Goal: Transaction & Acquisition: Purchase product/service

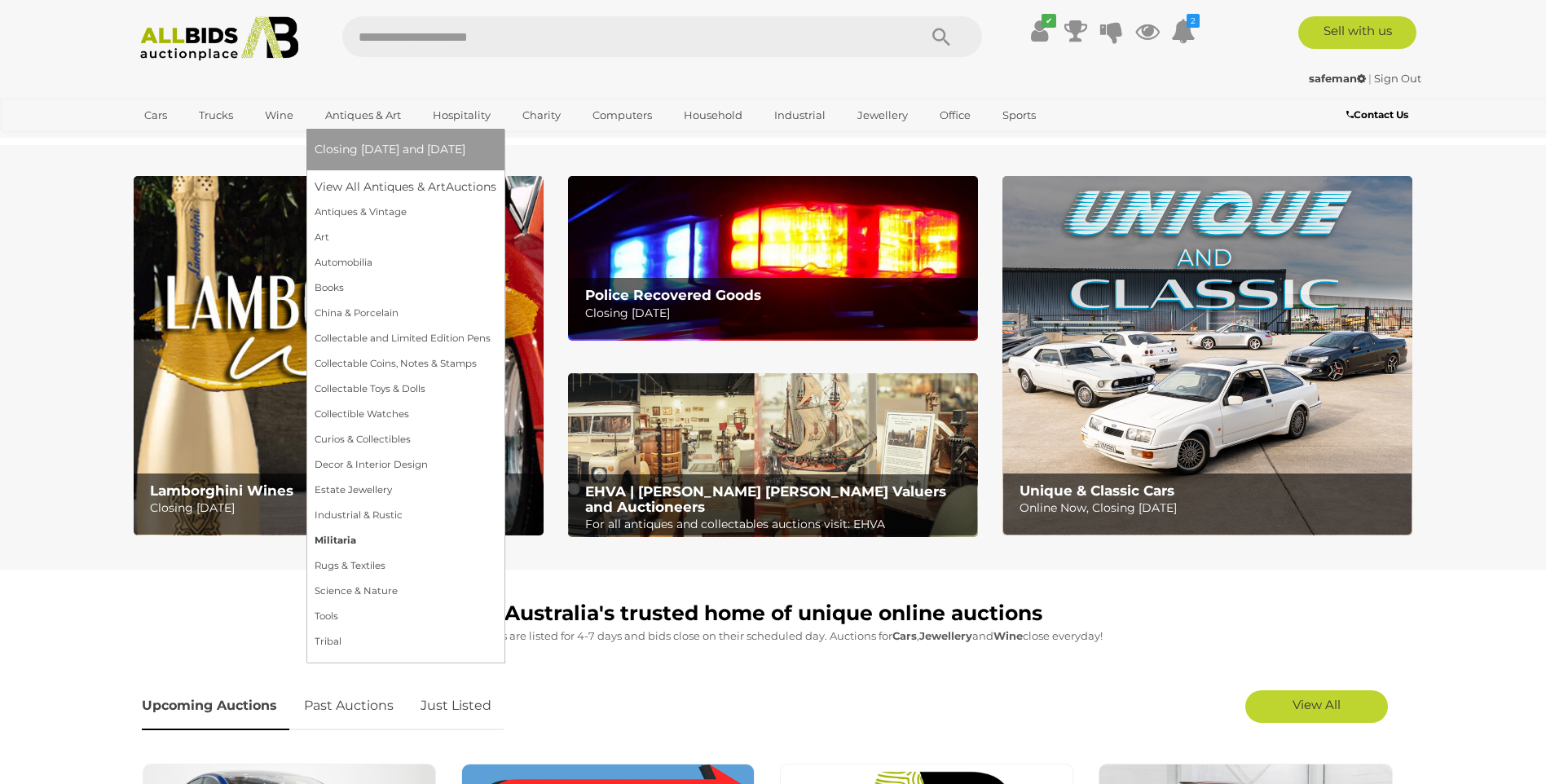
click at [344, 539] on link "Militaria" at bounding box center [406, 540] width 182 height 26
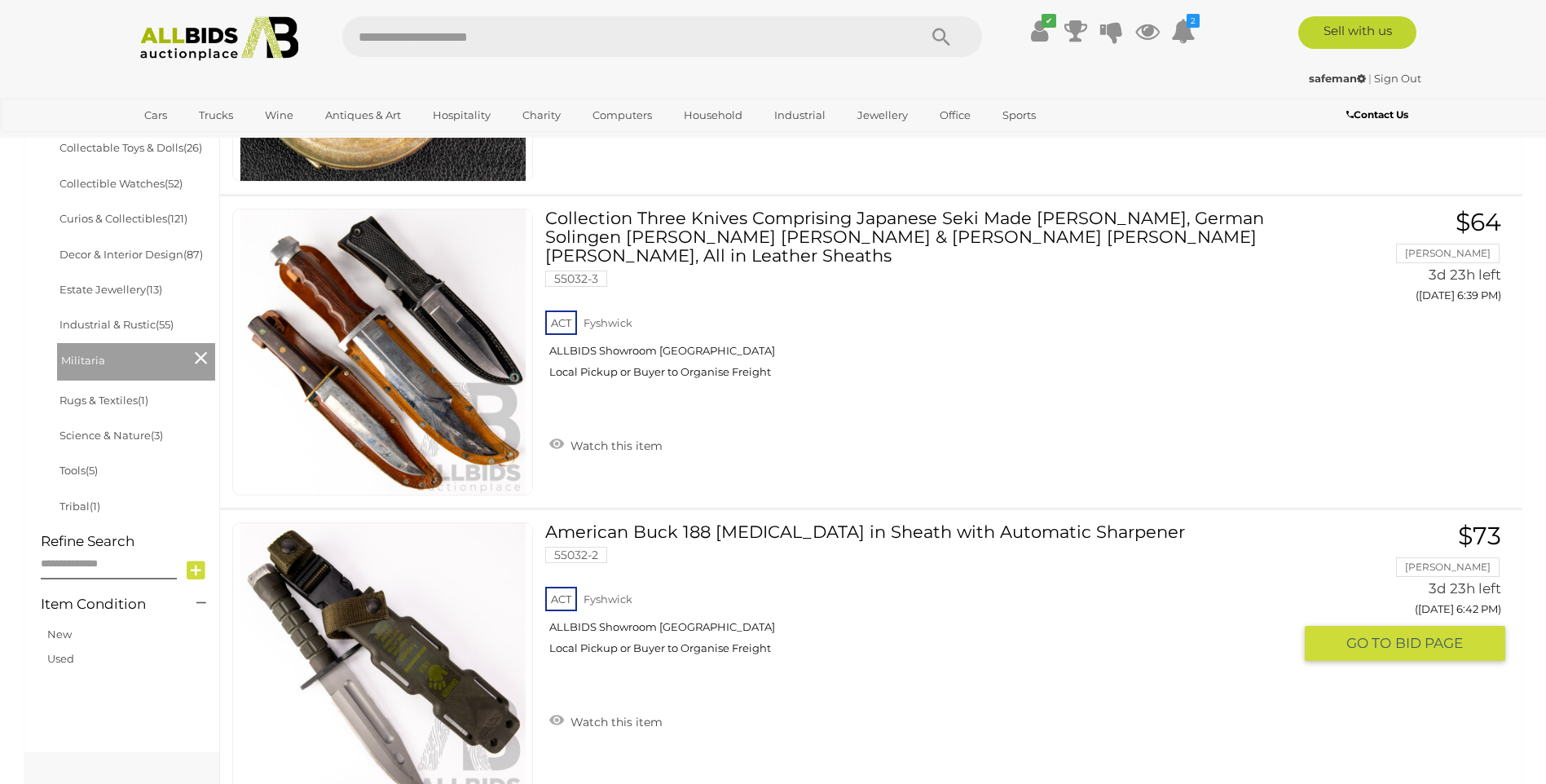
scroll to position [734, 0]
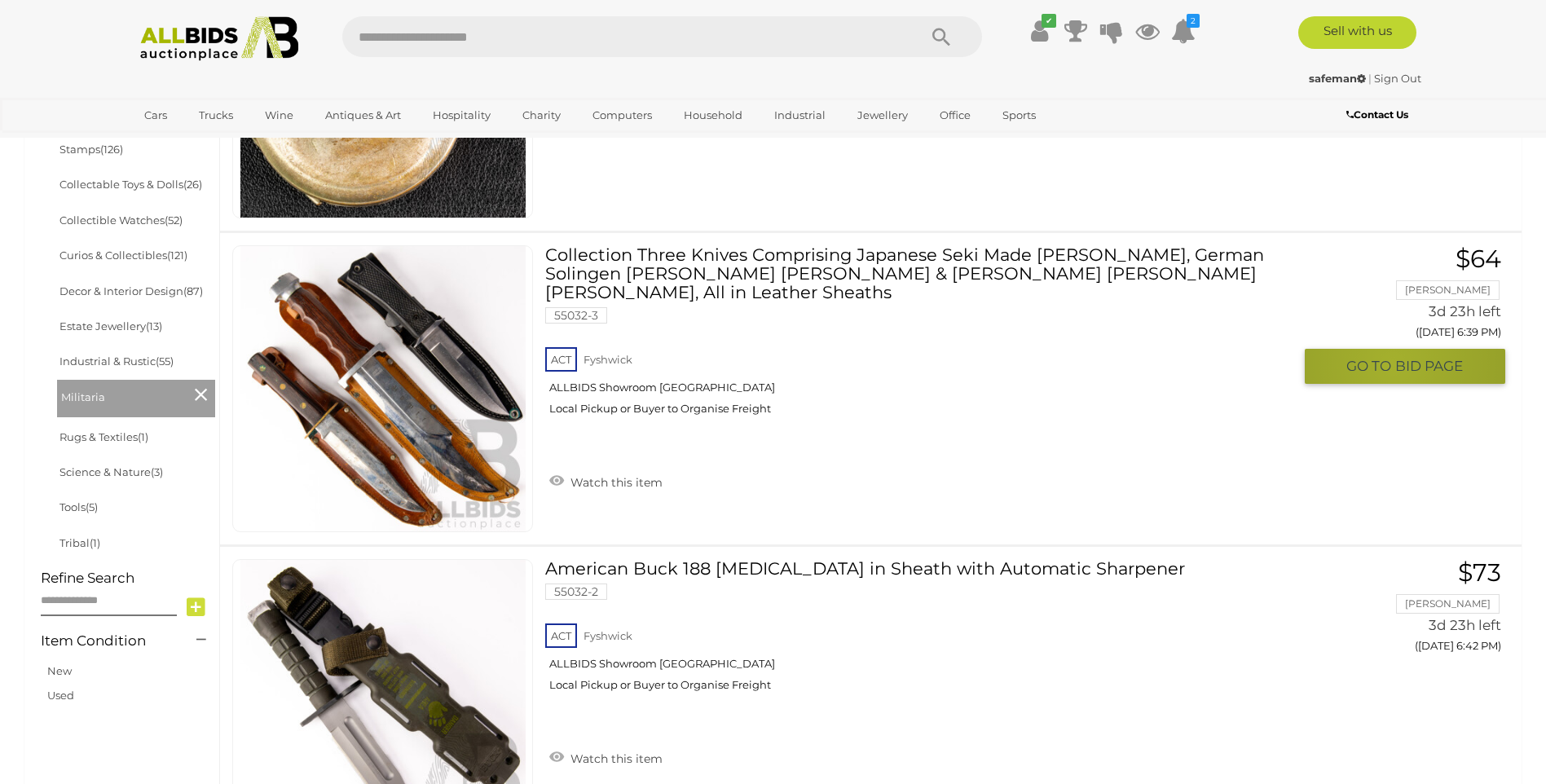
click at [1393, 363] on span "GO TO" at bounding box center [1371, 366] width 49 height 19
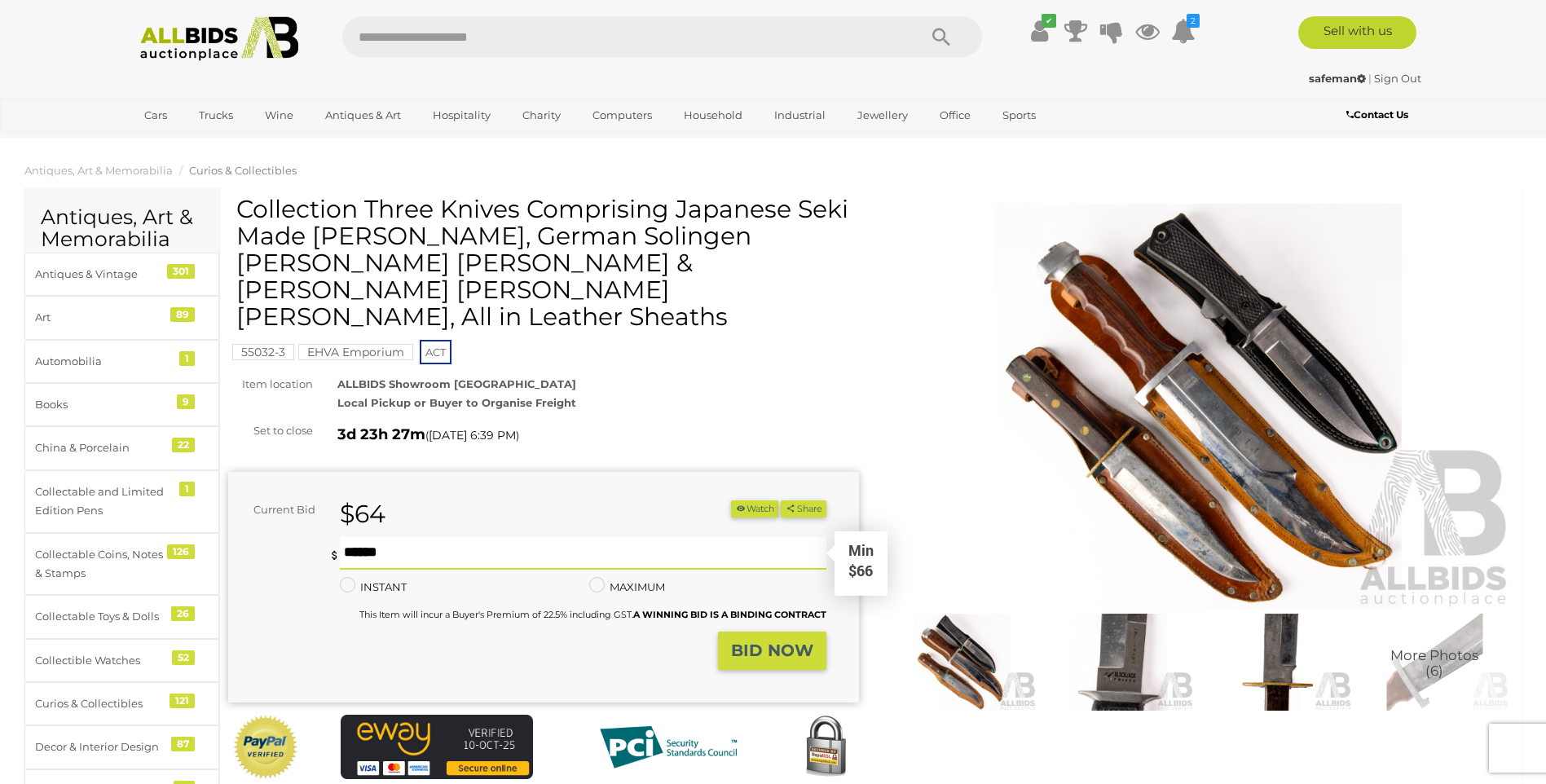
click at [435, 537] on input "text" at bounding box center [583, 553] width 486 height 32
type input "**"
click at [794, 640] on strong "BID NOW" at bounding box center [773, 650] width 83 height 20
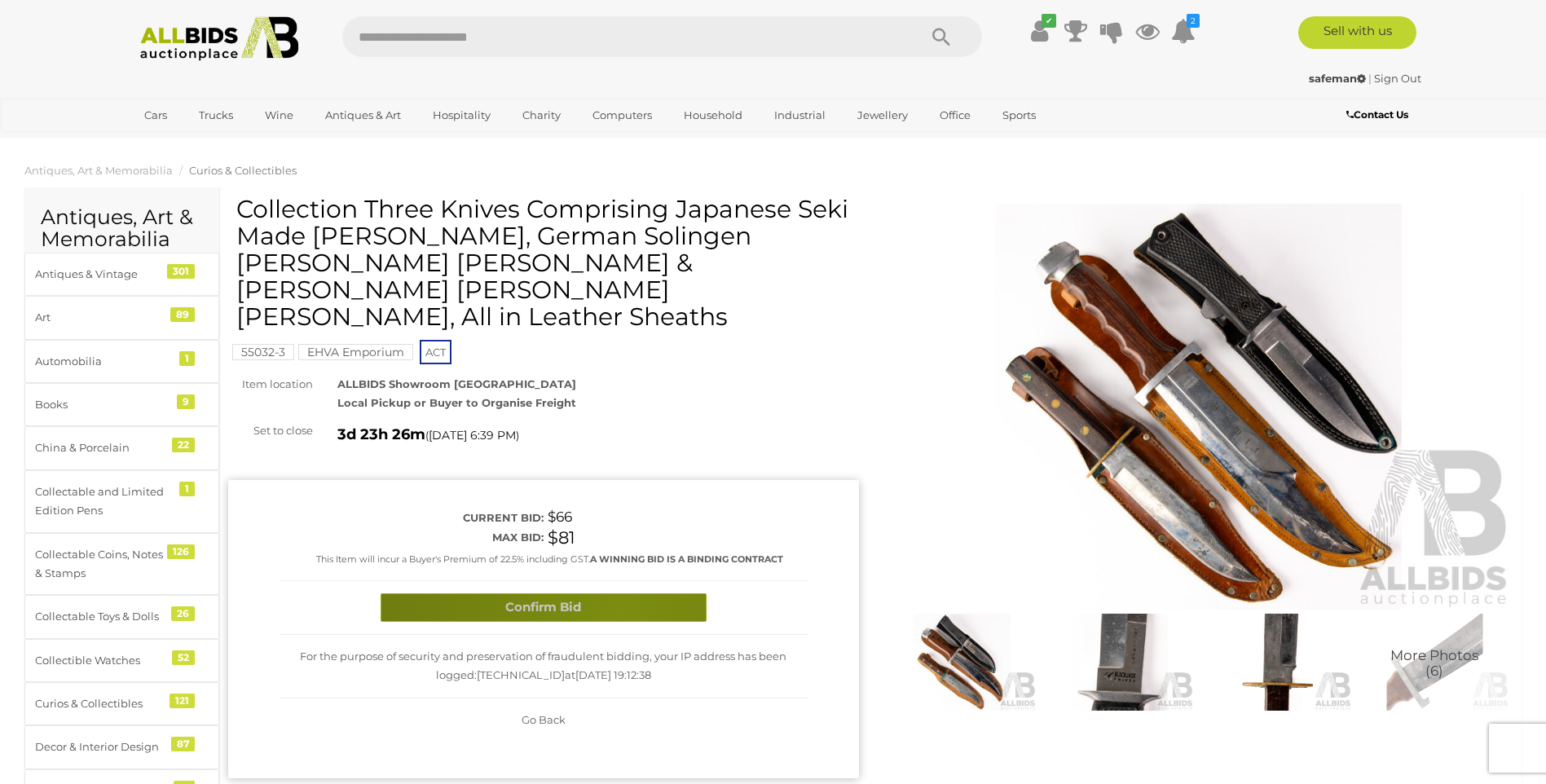
click at [621, 593] on button "Confirm Bid" at bounding box center [544, 607] width 326 height 29
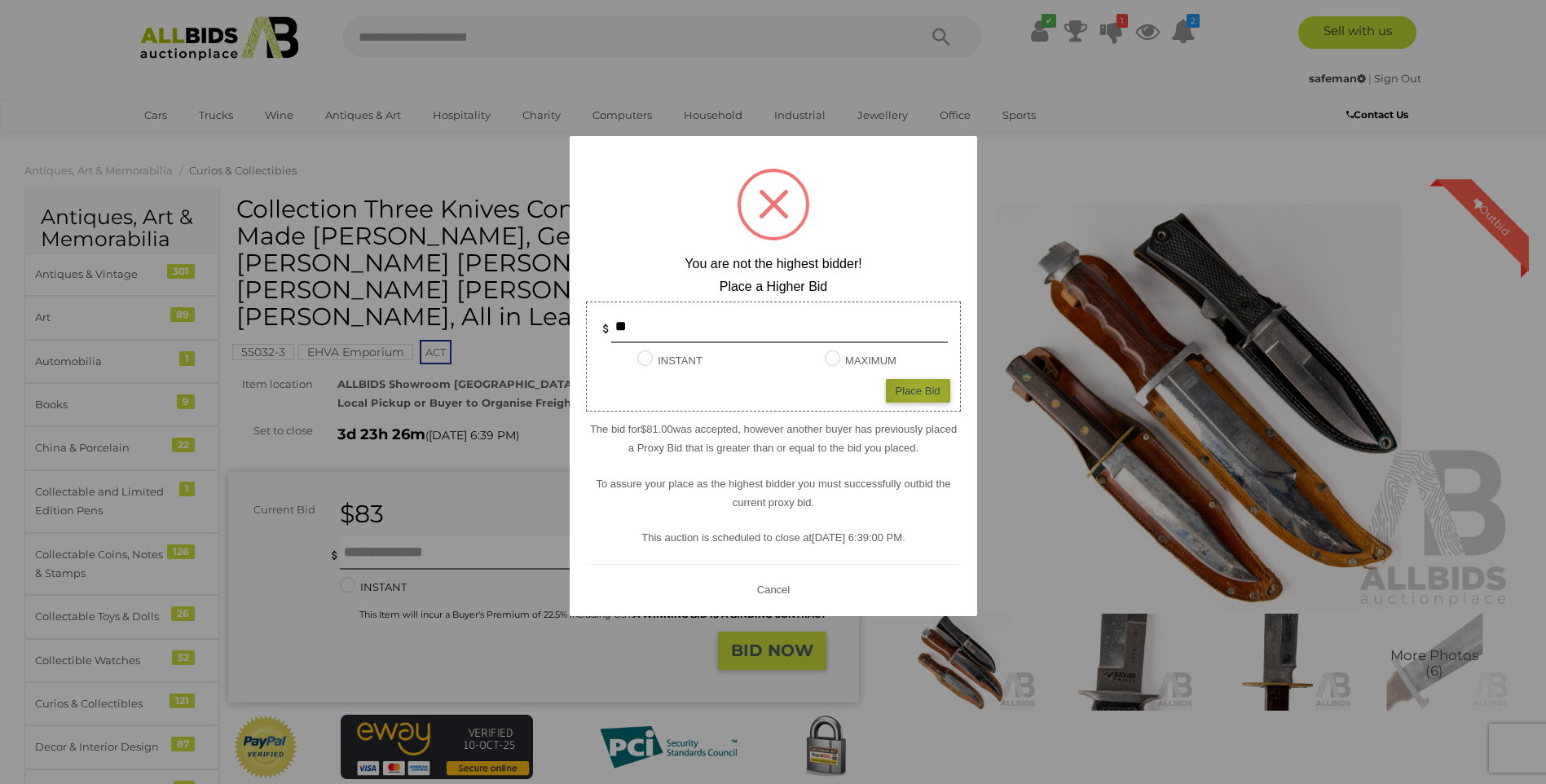
click at [925, 393] on div "Place Bid" at bounding box center [918, 391] width 64 height 24
type input "**"
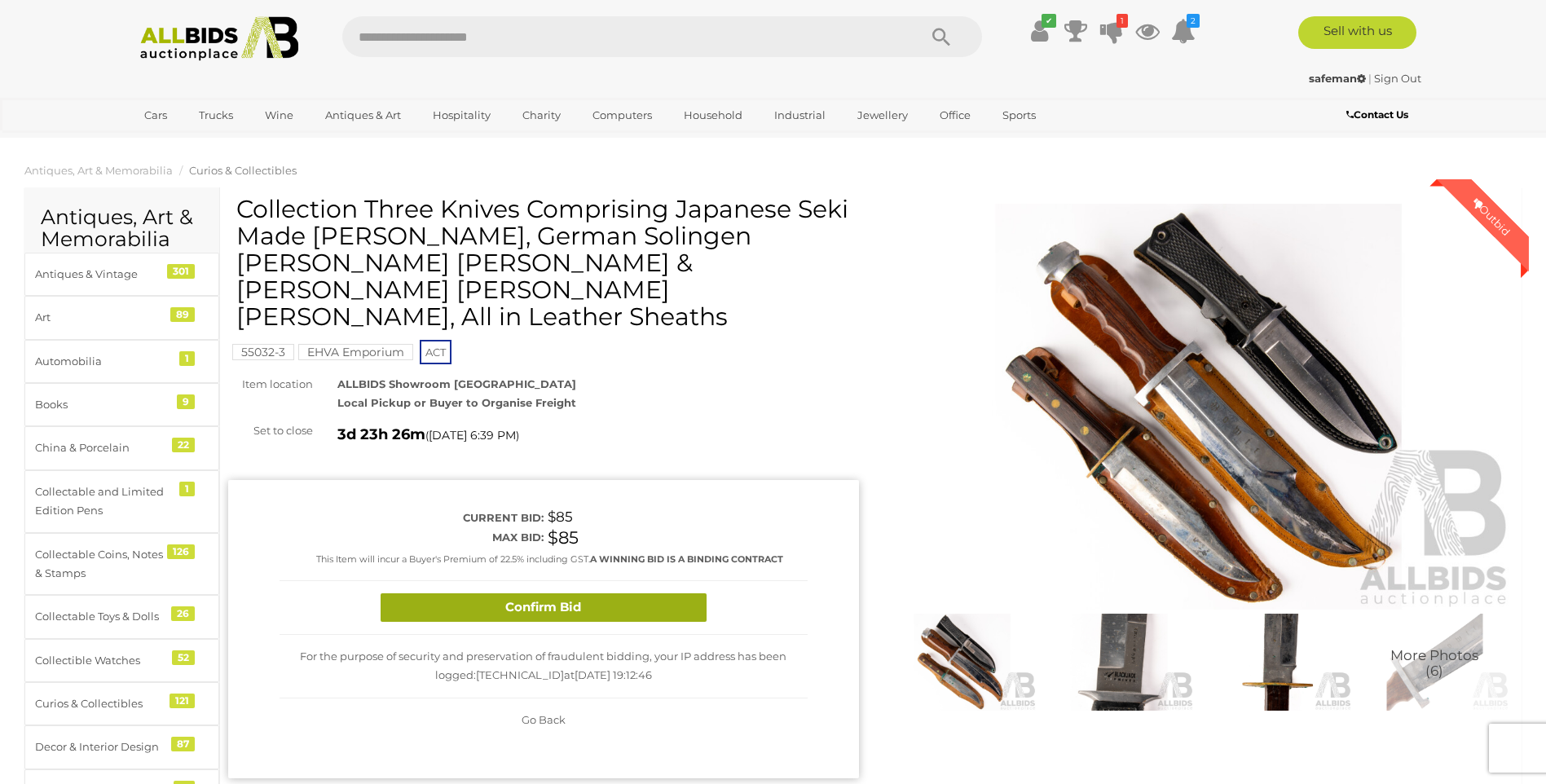
click at [577, 593] on button "Confirm Bid" at bounding box center [544, 607] width 326 height 29
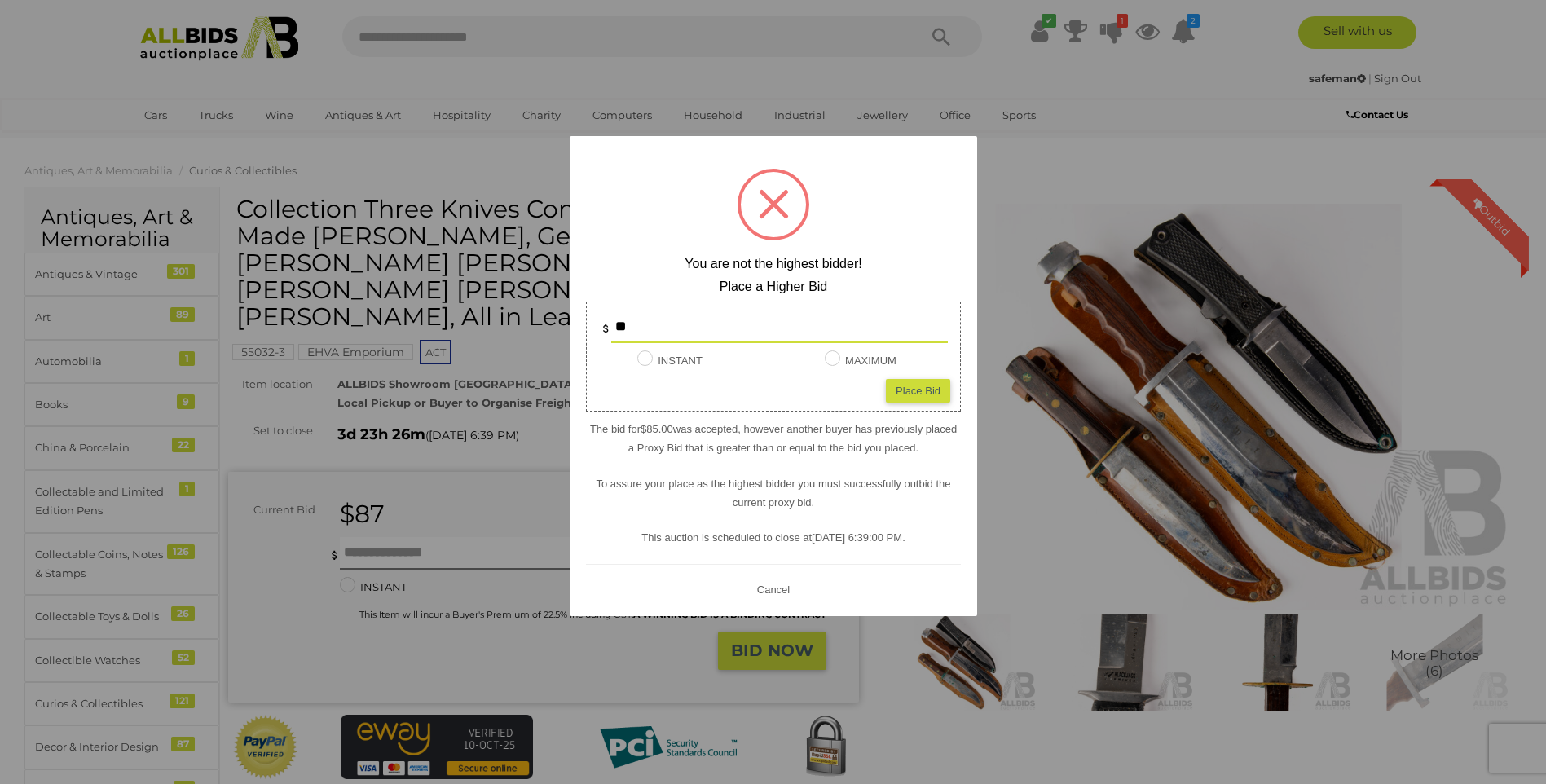
click at [920, 396] on div "Place Bid" at bounding box center [918, 391] width 64 height 24
type input "**"
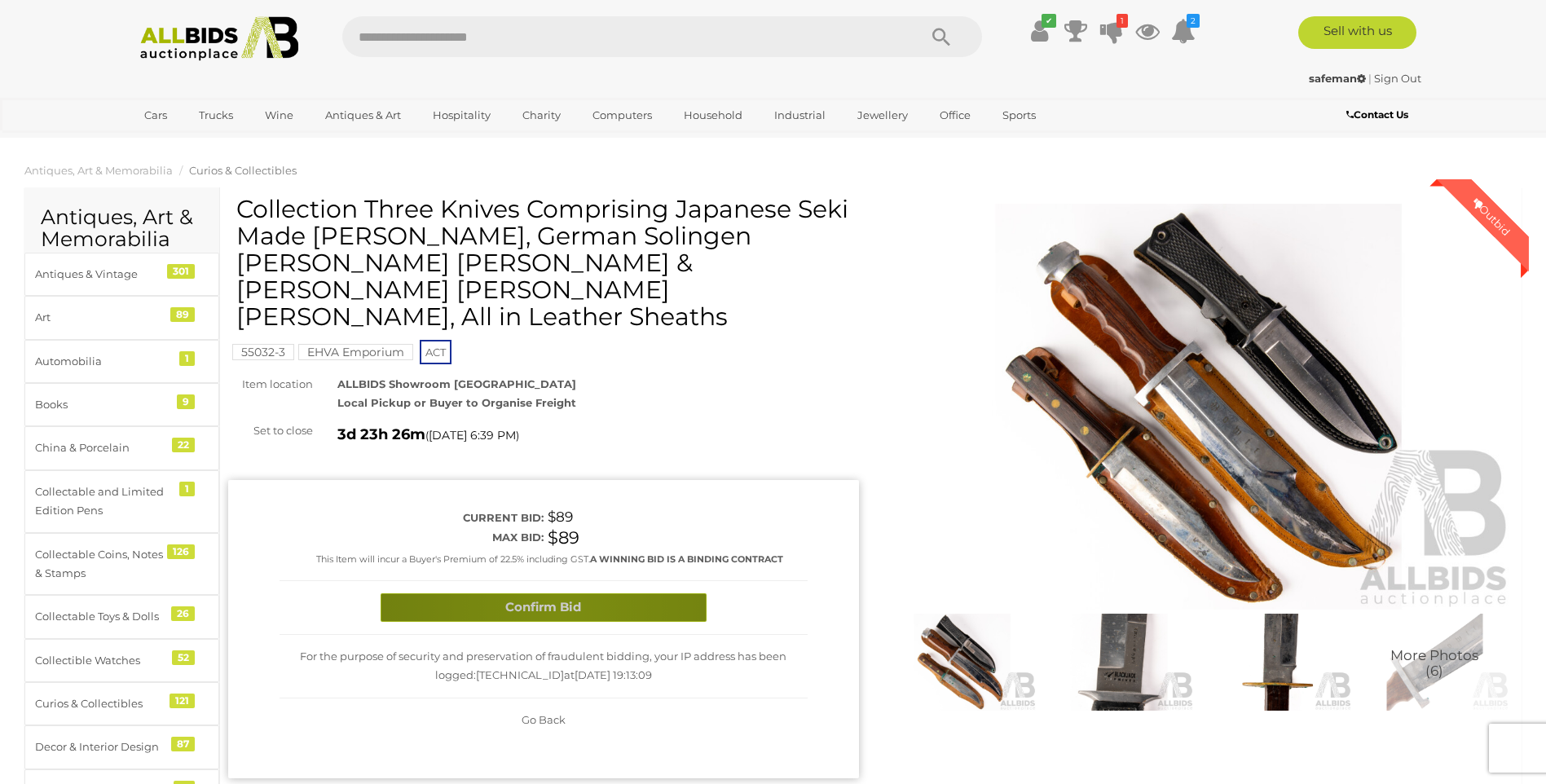
click at [565, 593] on button "Confirm Bid" at bounding box center [544, 607] width 326 height 29
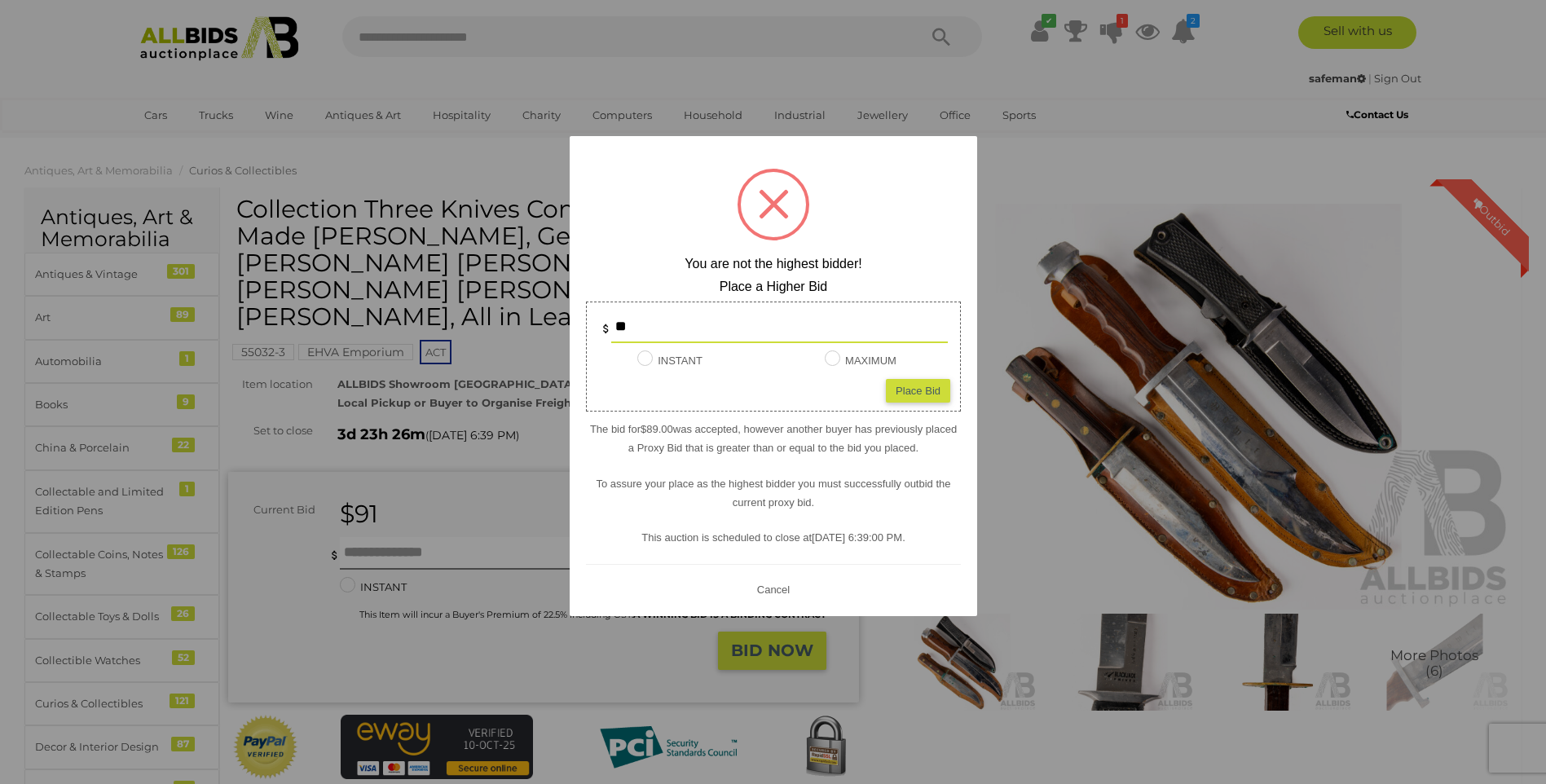
click at [902, 393] on div "Place Bid" at bounding box center [918, 391] width 64 height 24
type input "**"
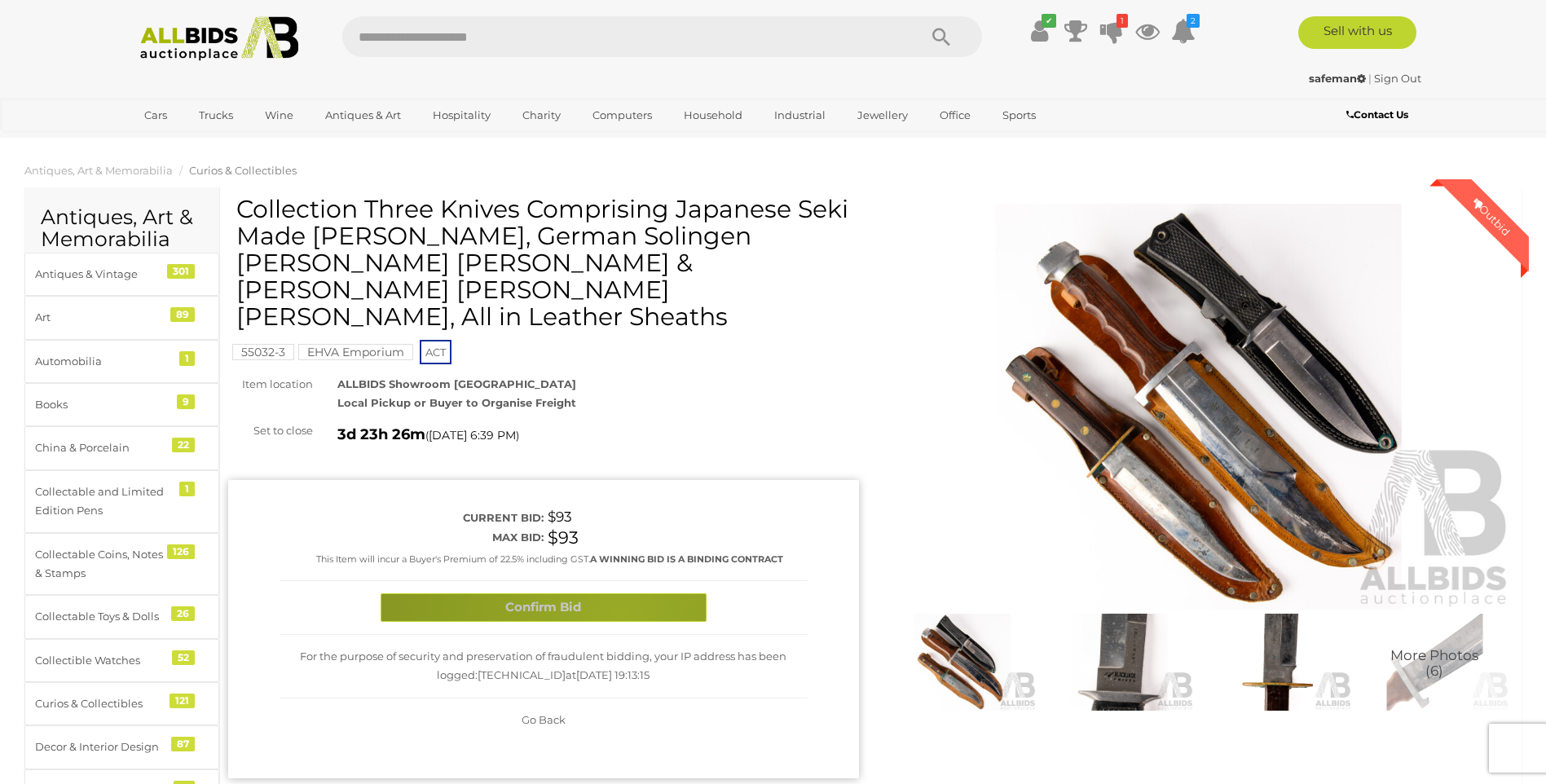
click at [619, 593] on button "Confirm Bid" at bounding box center [544, 607] width 326 height 29
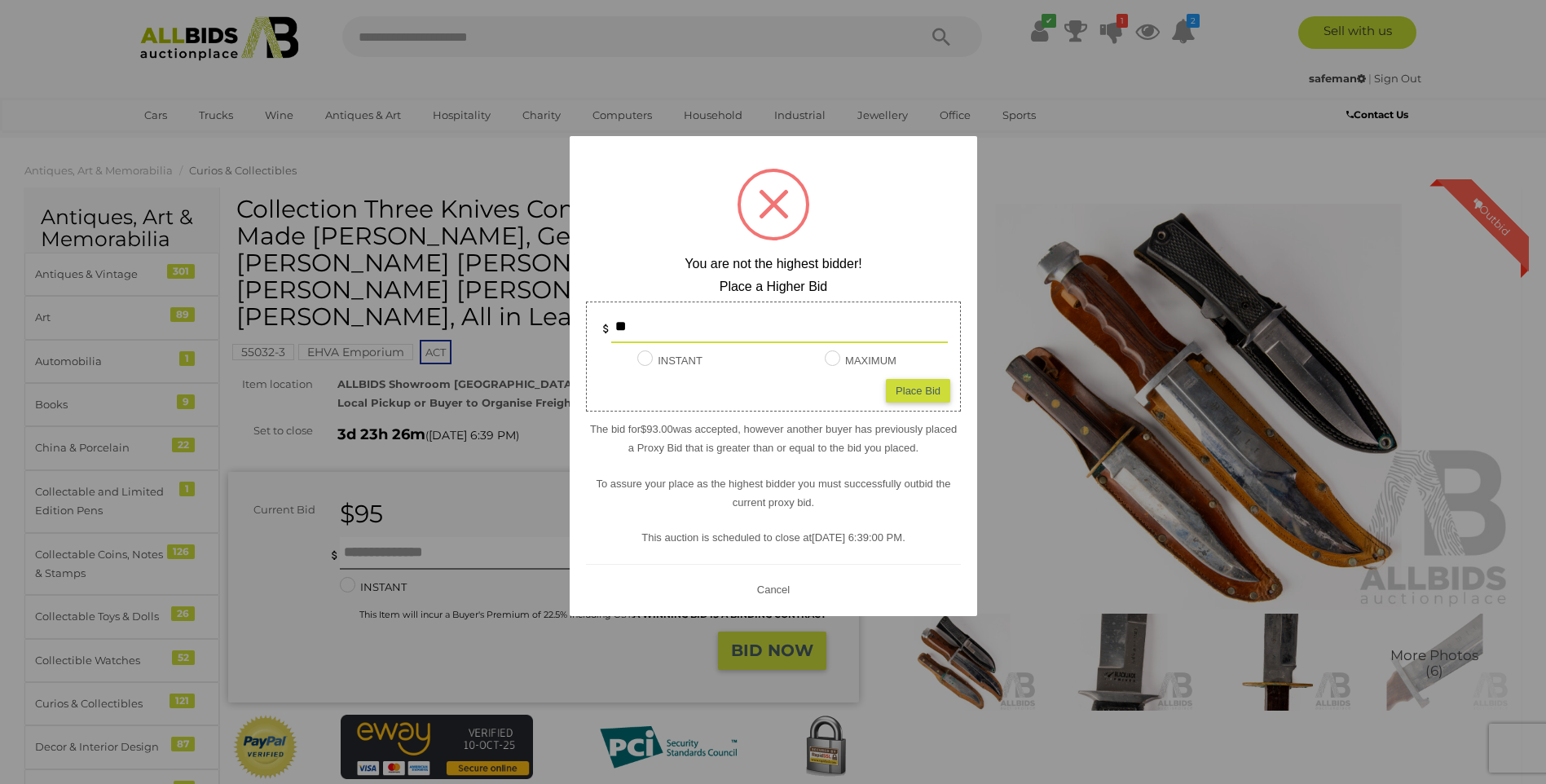
click at [916, 393] on div "Place Bid" at bounding box center [918, 391] width 64 height 24
type input "**"
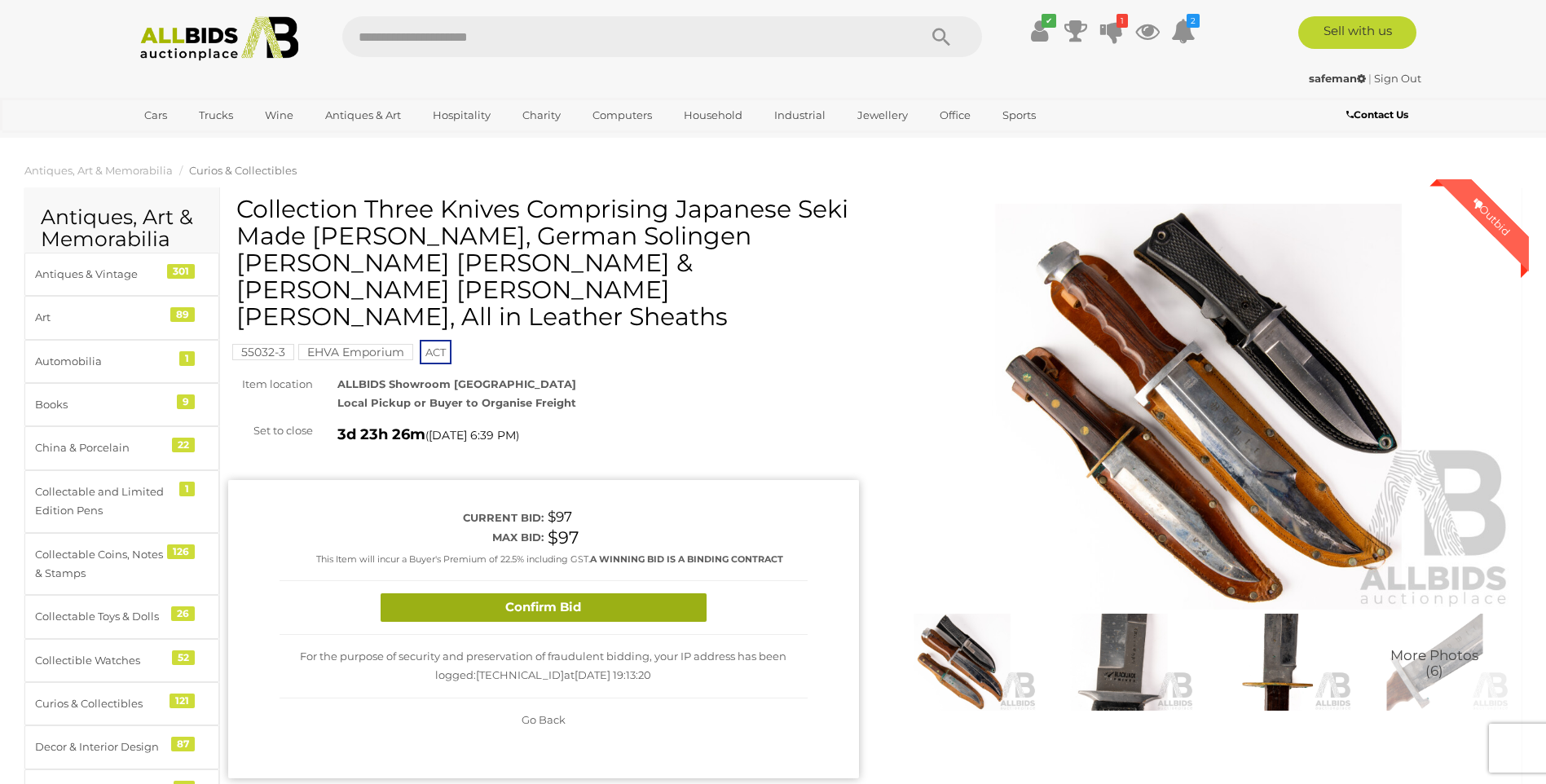
click at [619, 593] on button "Confirm Bid" at bounding box center [544, 607] width 326 height 29
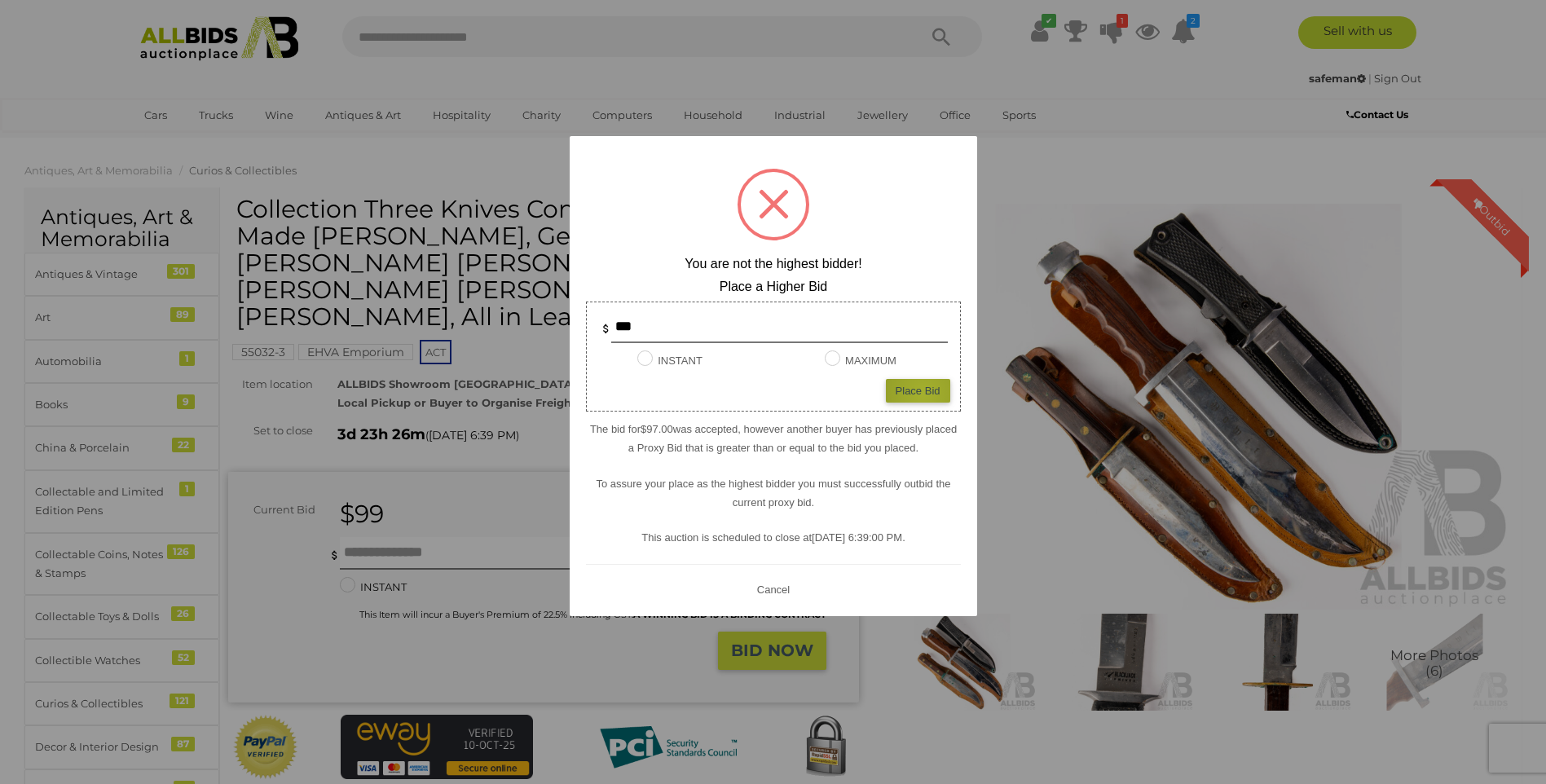
click at [924, 393] on div "Place Bid" at bounding box center [918, 391] width 64 height 24
type input "***"
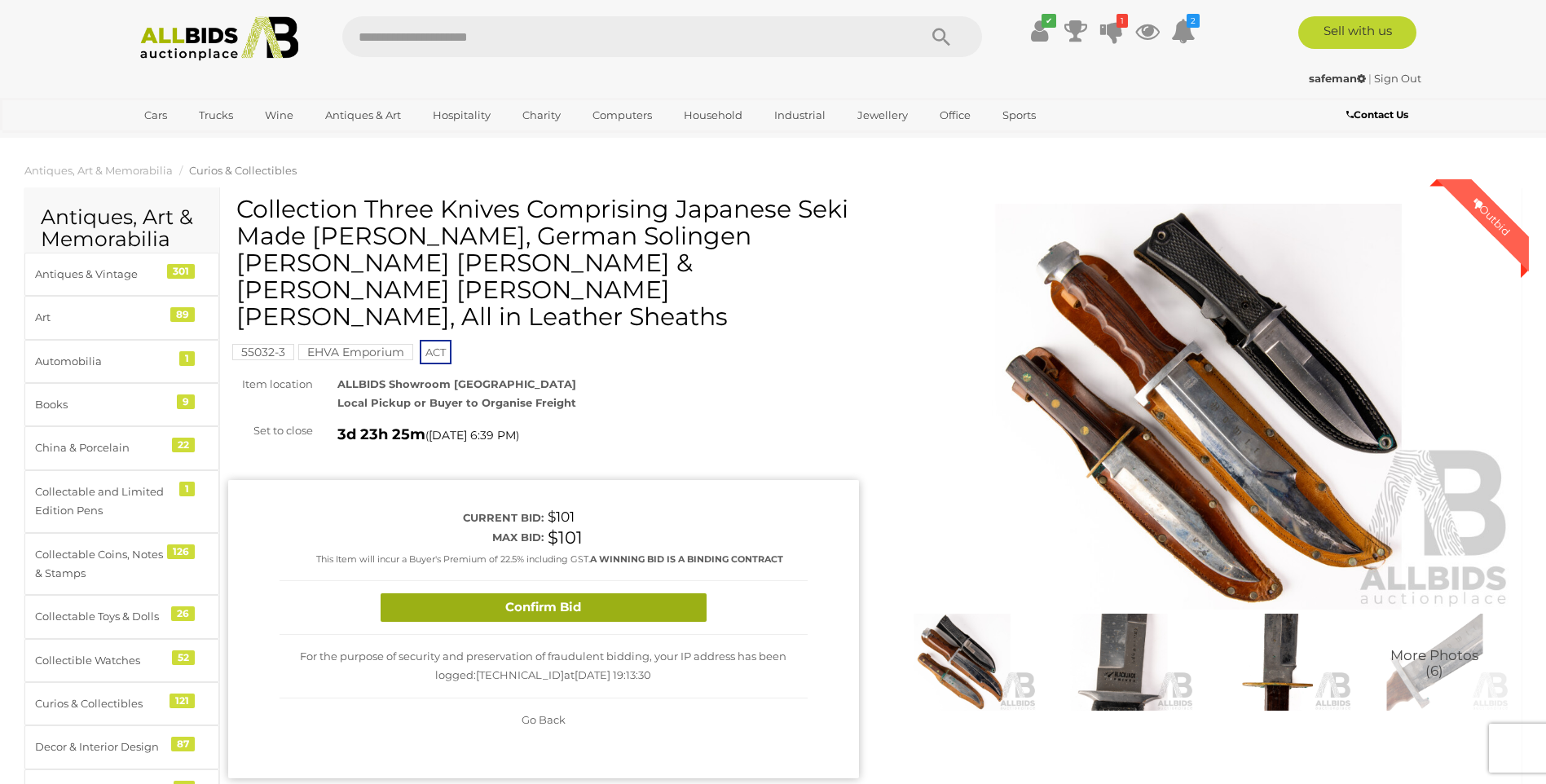
click at [579, 593] on button "Confirm Bid" at bounding box center [544, 607] width 326 height 29
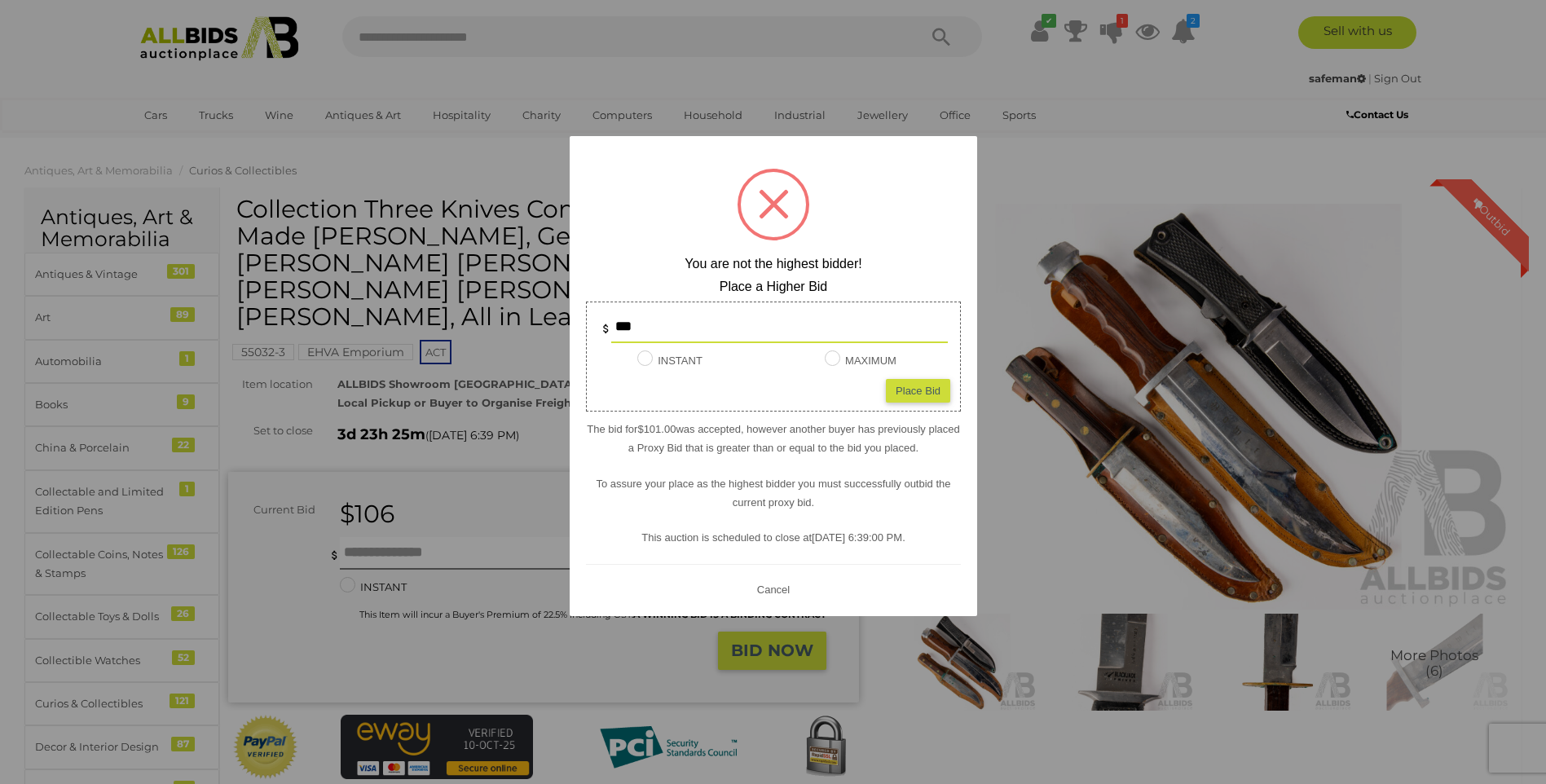
click at [767, 589] on button "Cancel" at bounding box center [773, 589] width 42 height 21
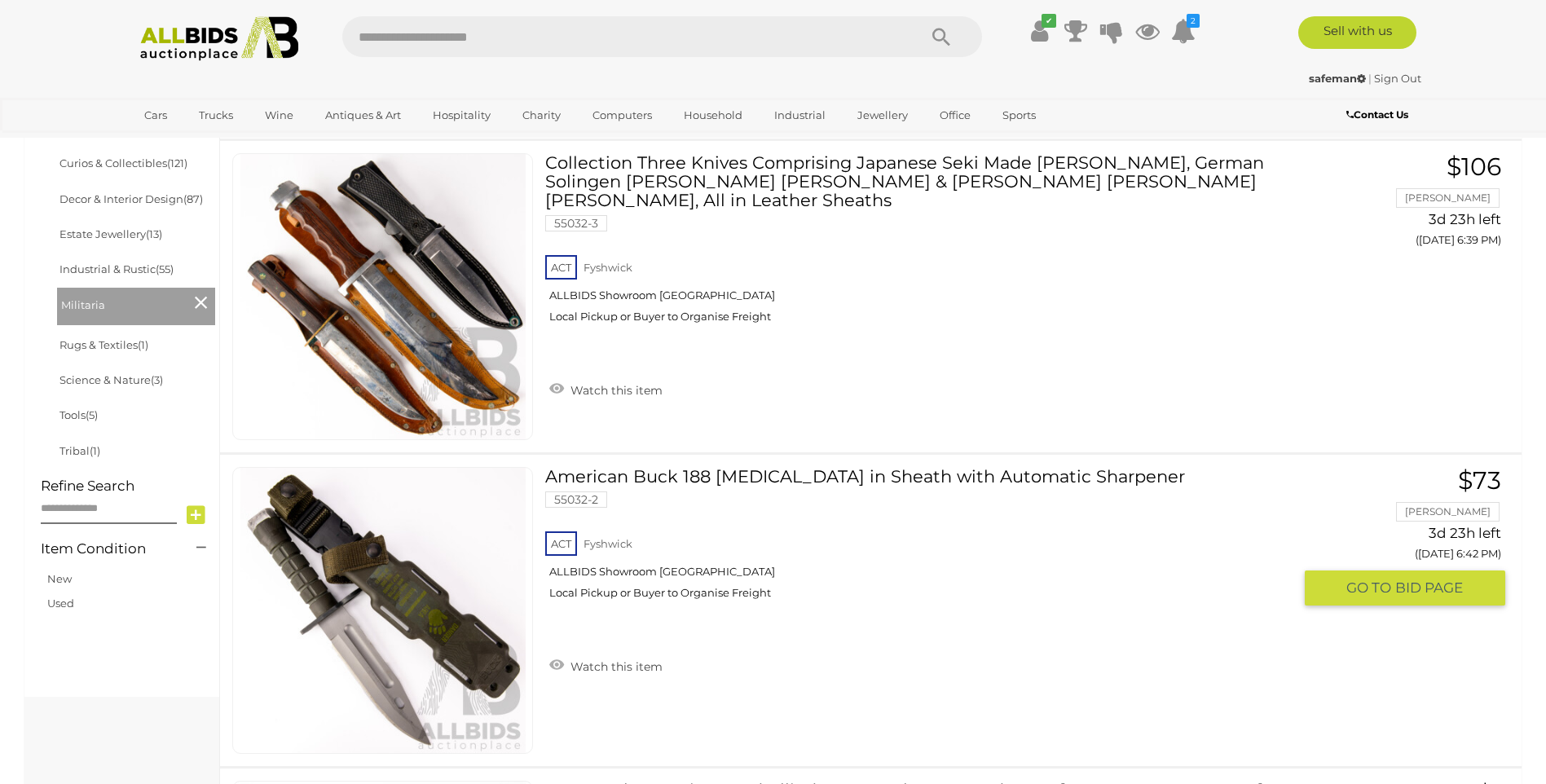
scroll to position [800, 0]
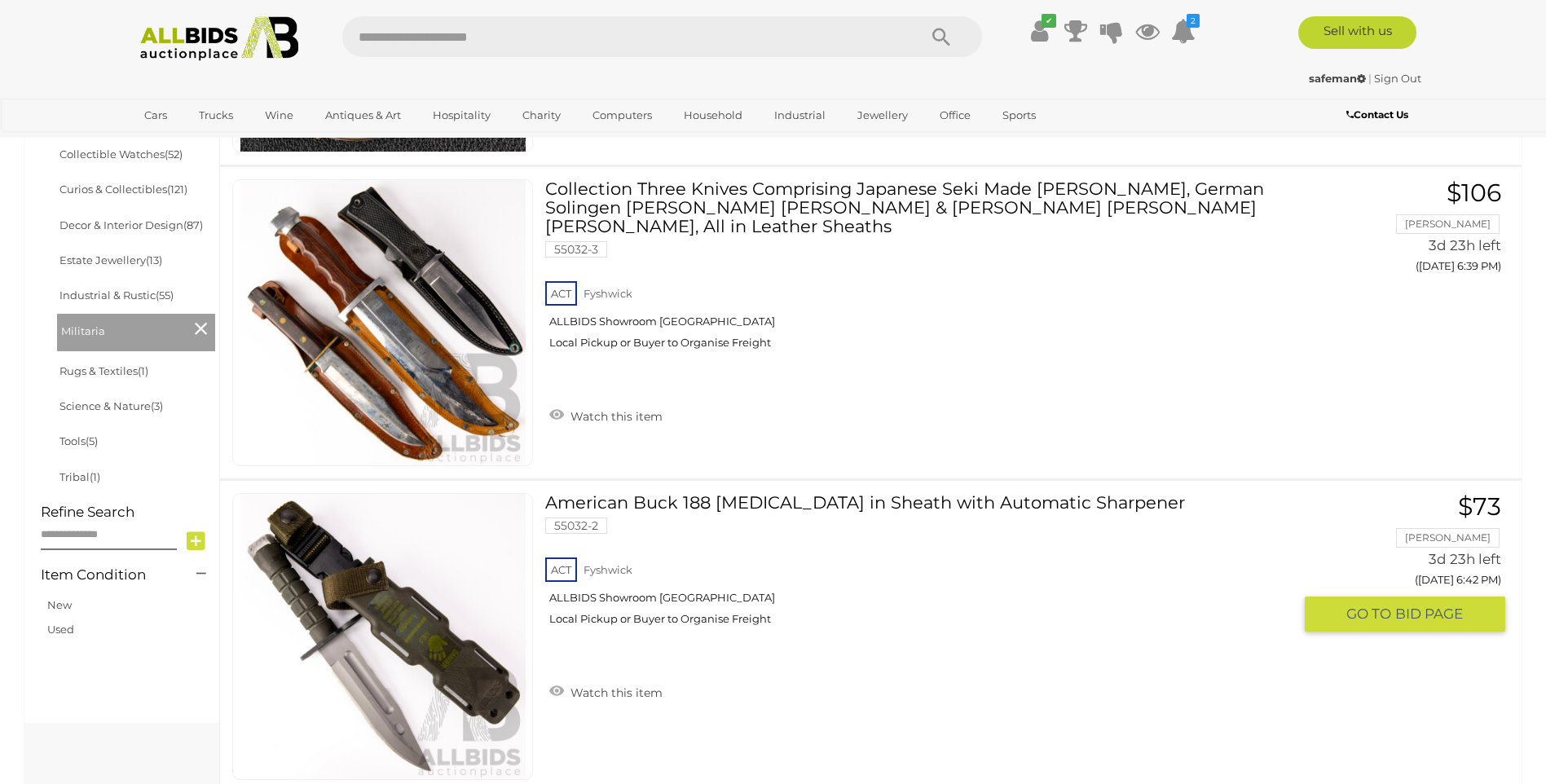
click at [450, 657] on img at bounding box center [383, 636] width 285 height 285
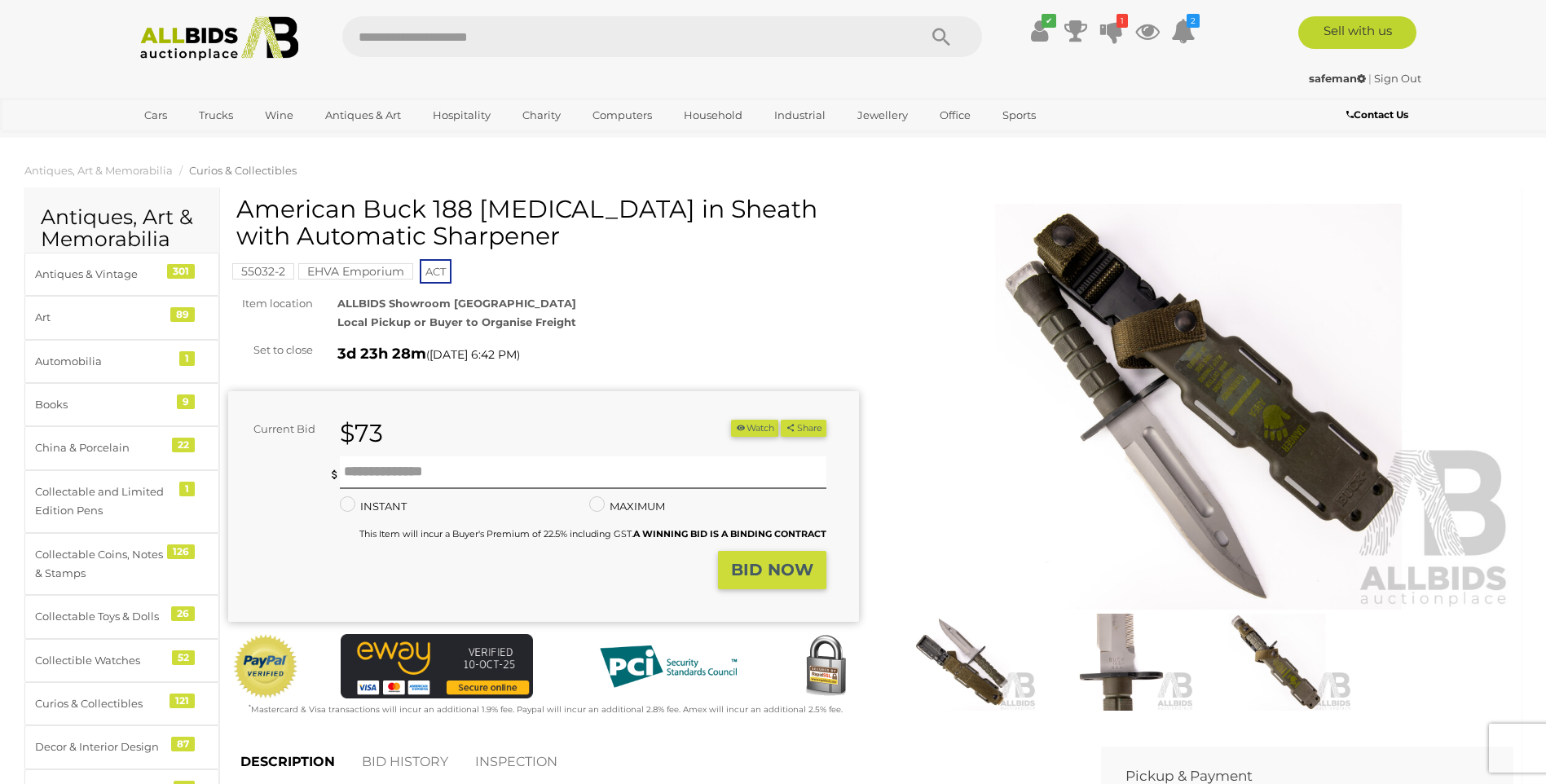
click at [1252, 456] on img at bounding box center [1199, 407] width 631 height 406
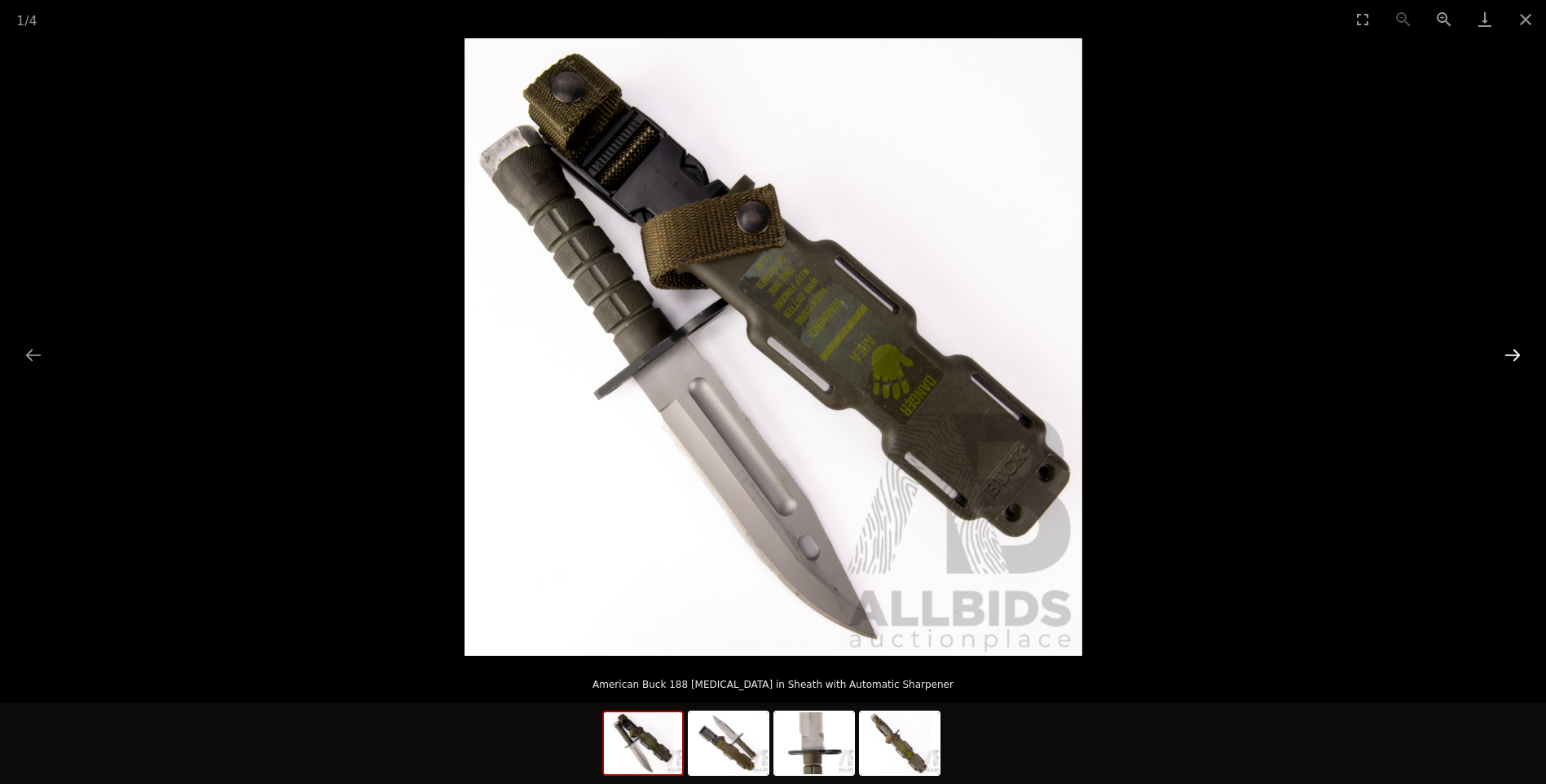
click at [1516, 353] on button "Next slide" at bounding box center [1512, 354] width 34 height 31
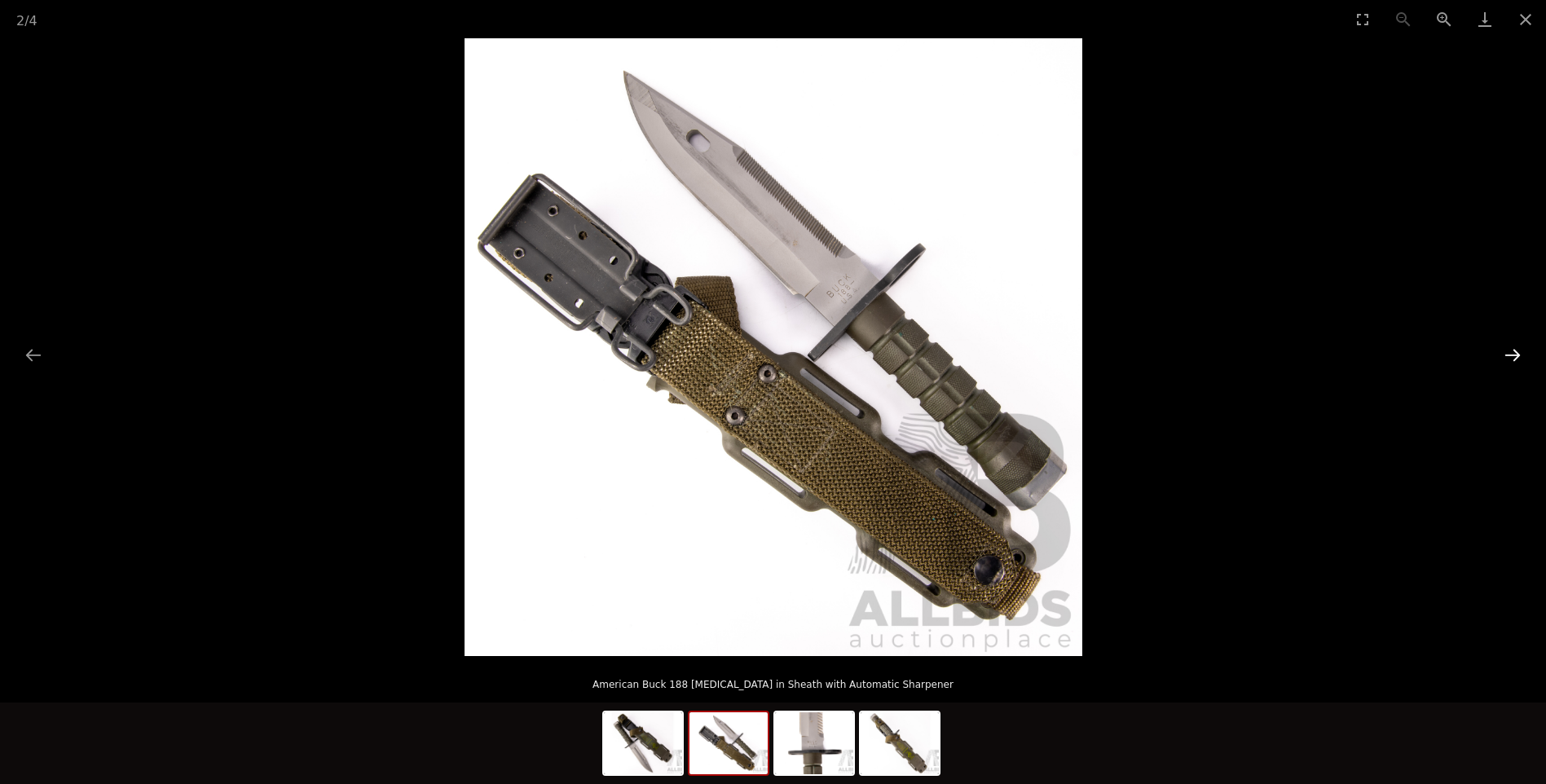
click at [1515, 353] on button "Next slide" at bounding box center [1512, 354] width 34 height 31
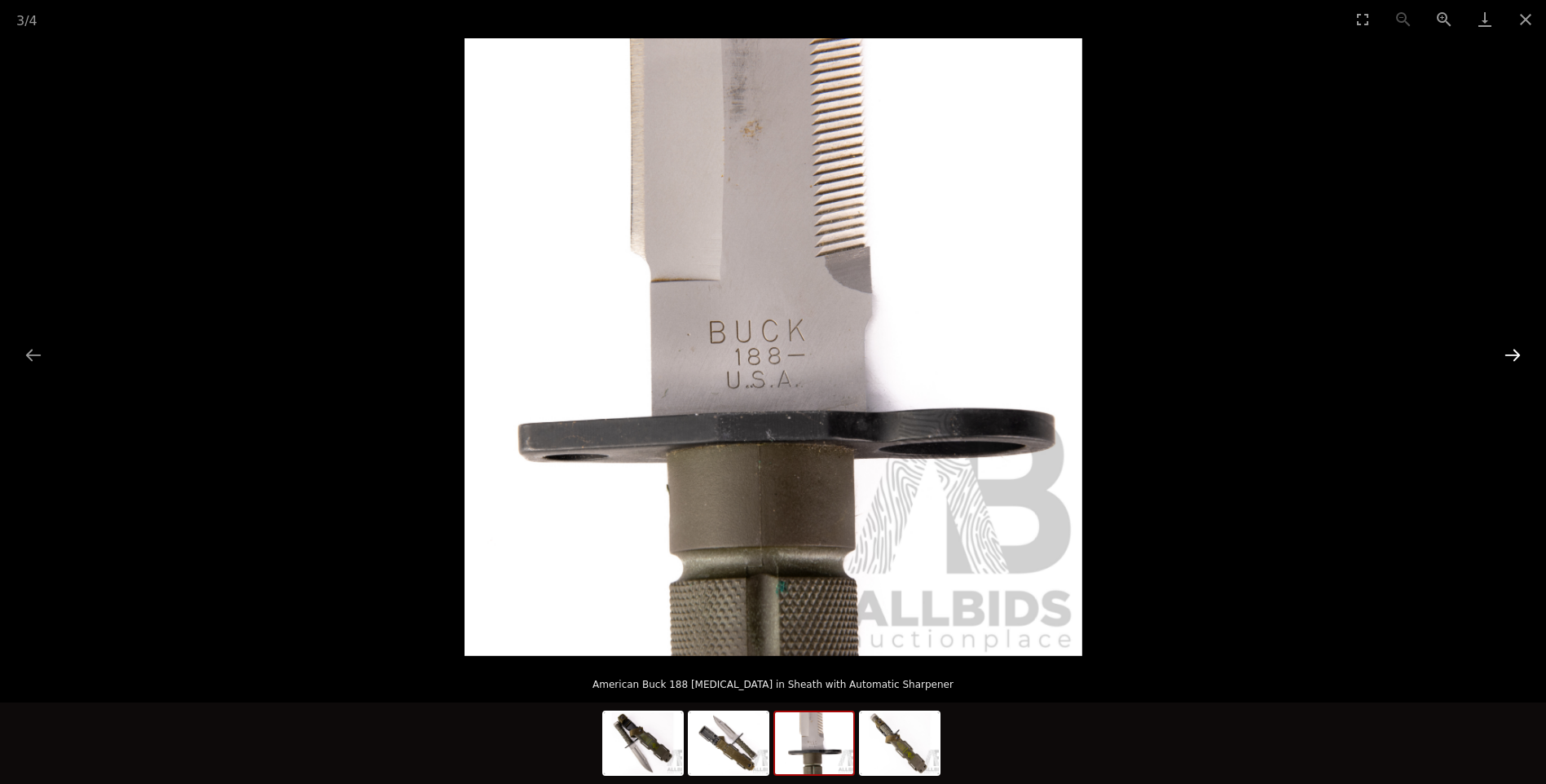
click at [1515, 353] on button "Next slide" at bounding box center [1512, 354] width 34 height 31
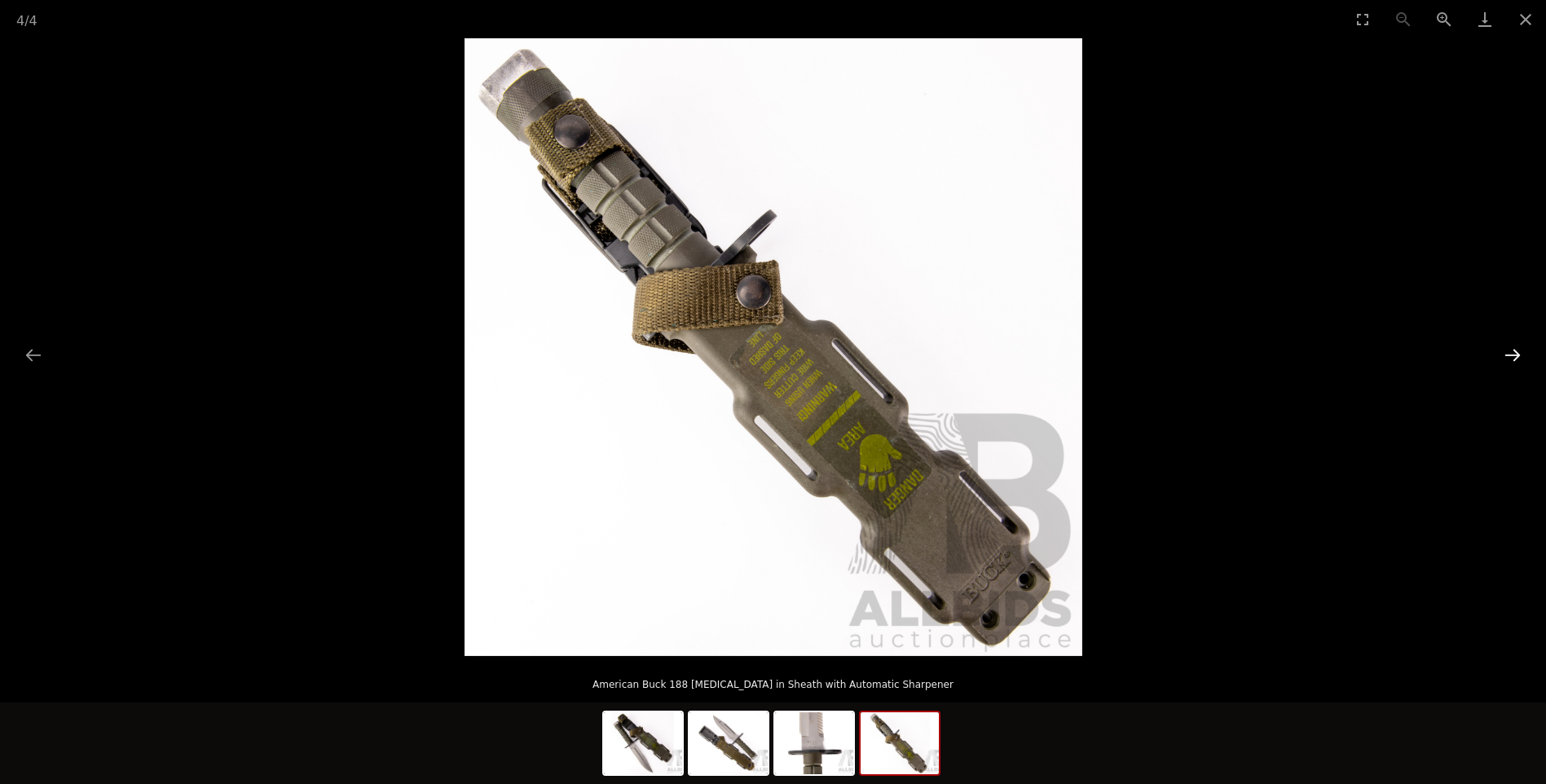
click at [1515, 353] on button "Next slide" at bounding box center [1512, 354] width 34 height 31
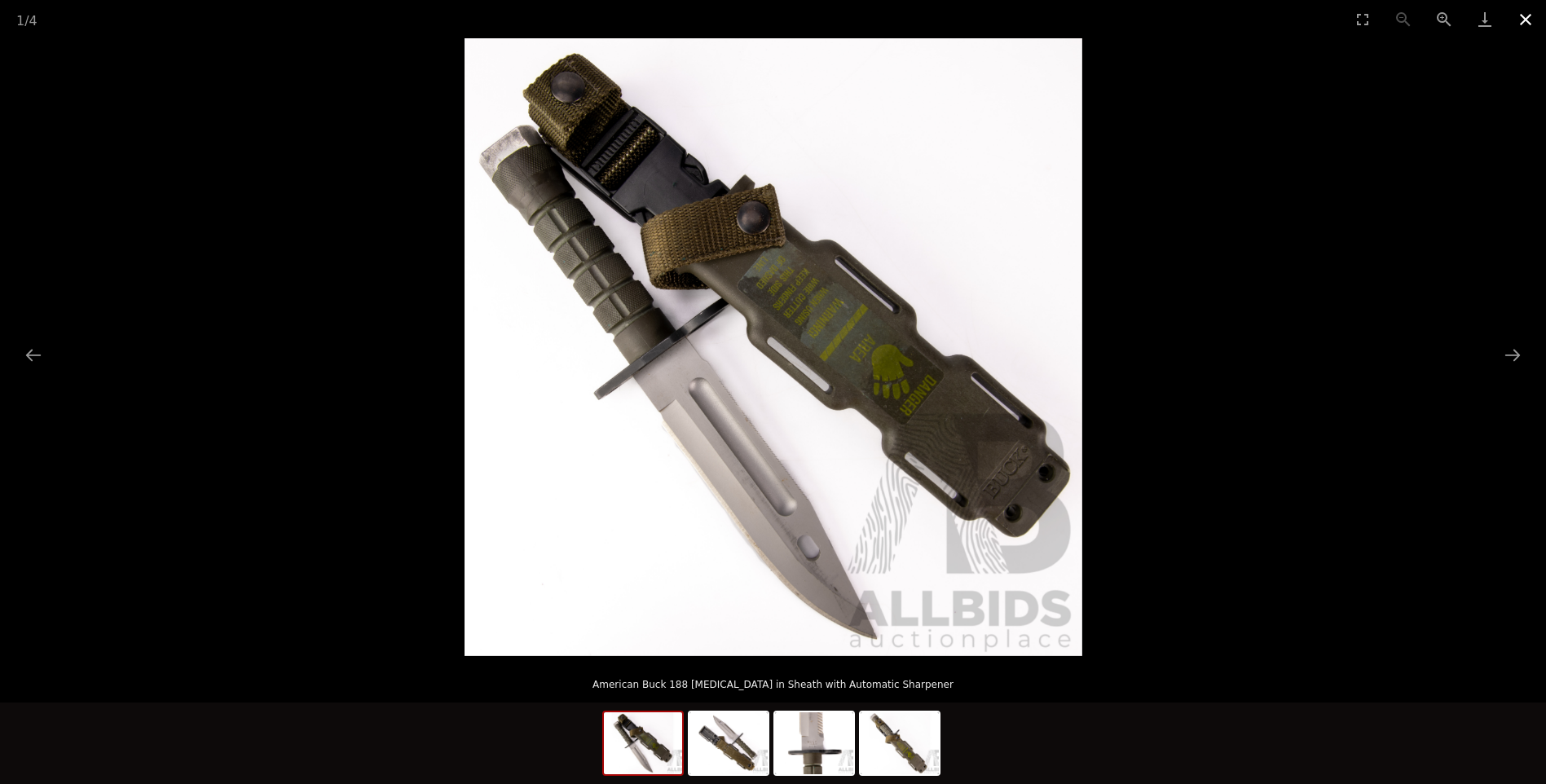
click at [1529, 23] on button "Close gallery" at bounding box center [1525, 19] width 40 height 38
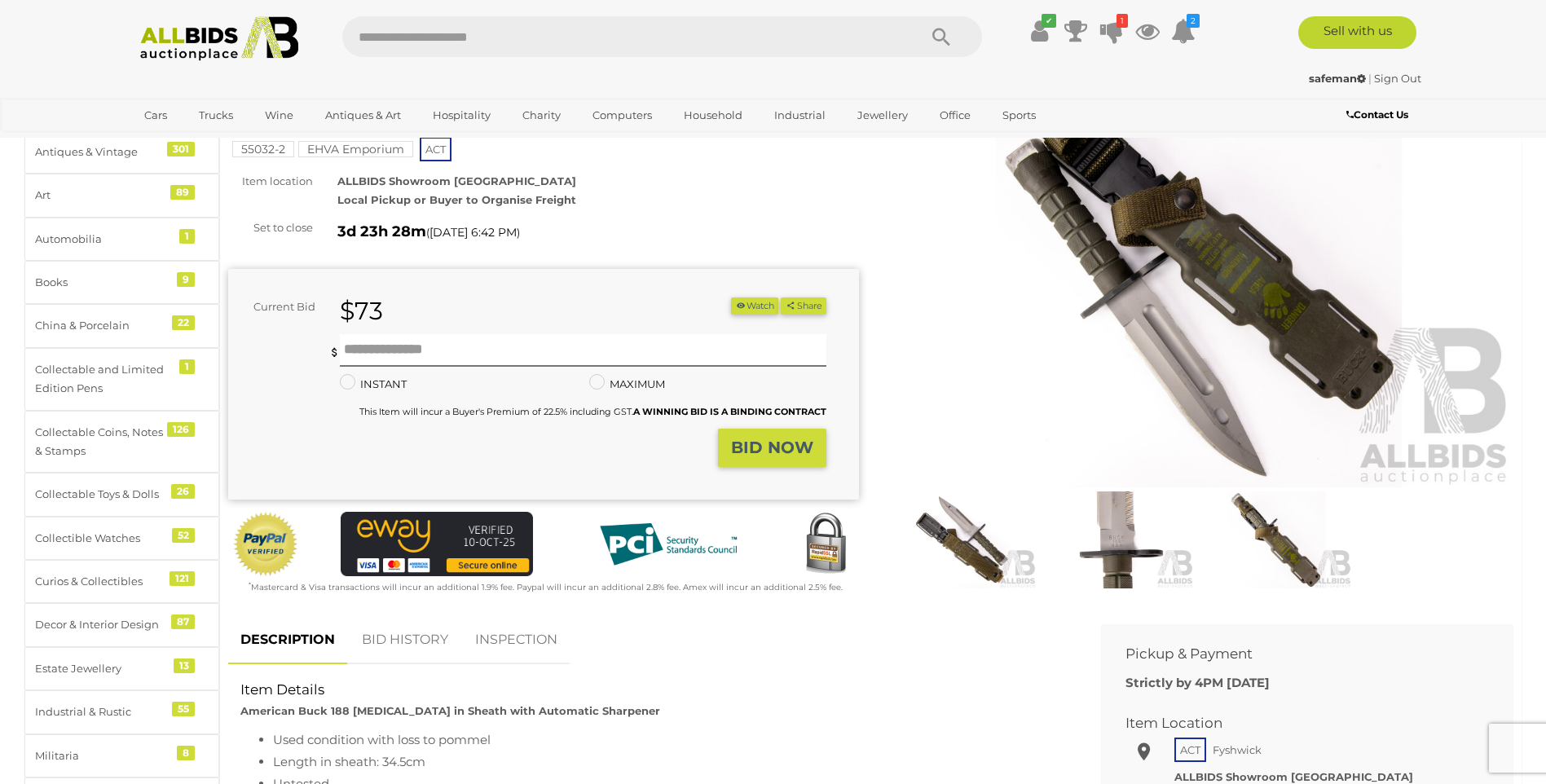
scroll to position [163, 0]
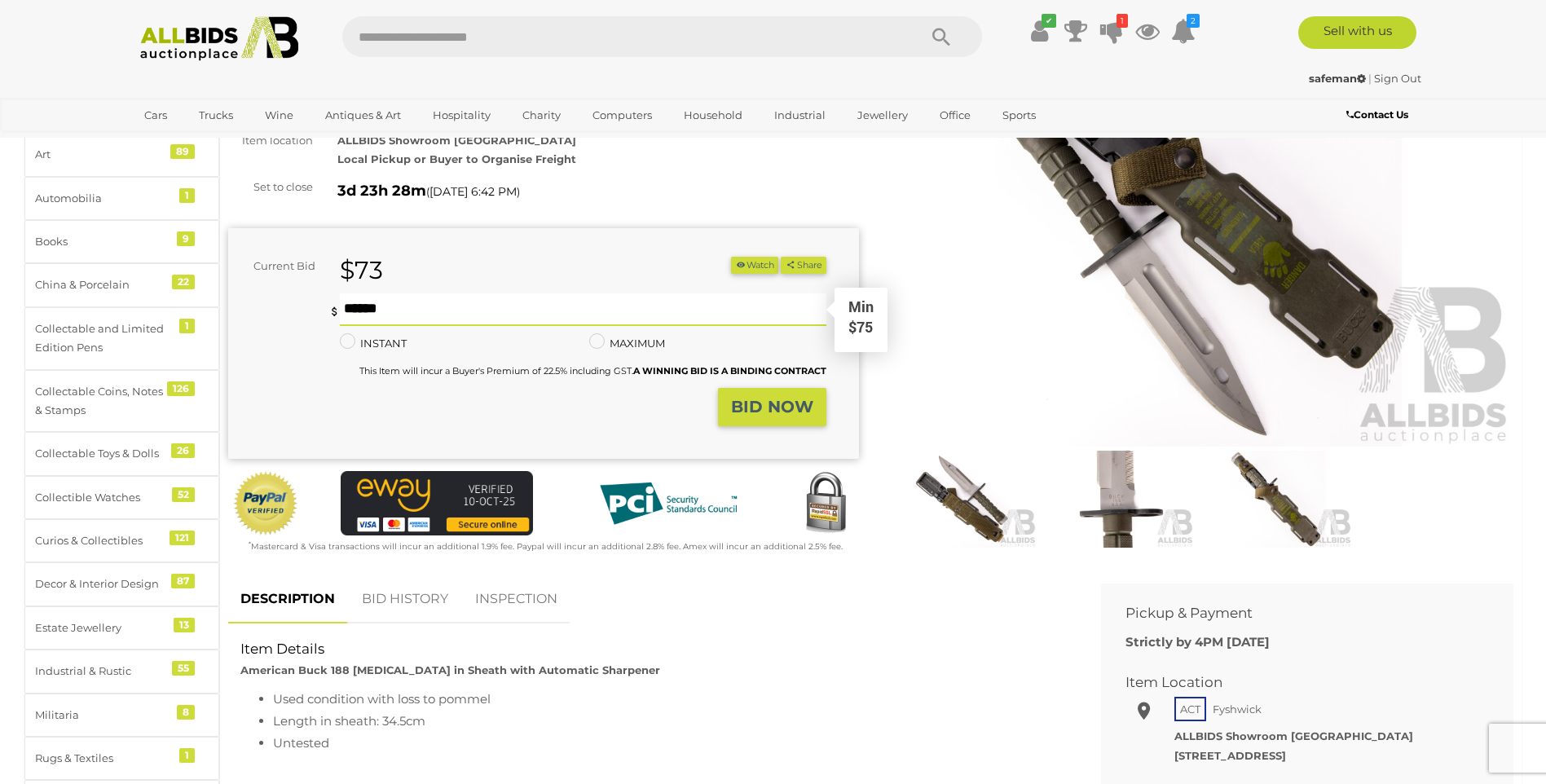
click at [489, 312] on input "text" at bounding box center [583, 309] width 486 height 32
type input "***"
click at [781, 417] on button "BID NOW" at bounding box center [772, 407] width 108 height 38
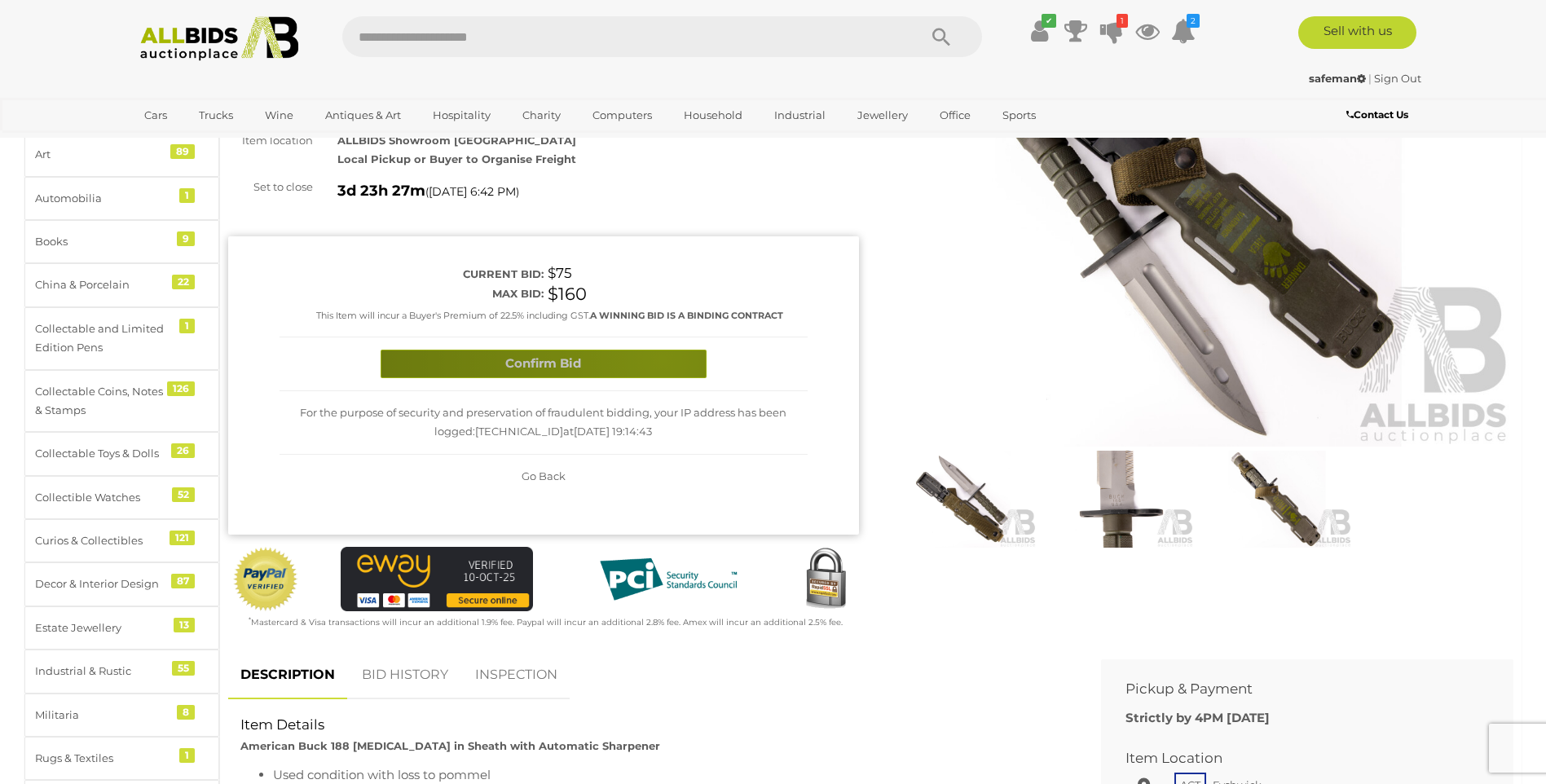
click at [662, 359] on button "Confirm Bid" at bounding box center [544, 363] width 326 height 29
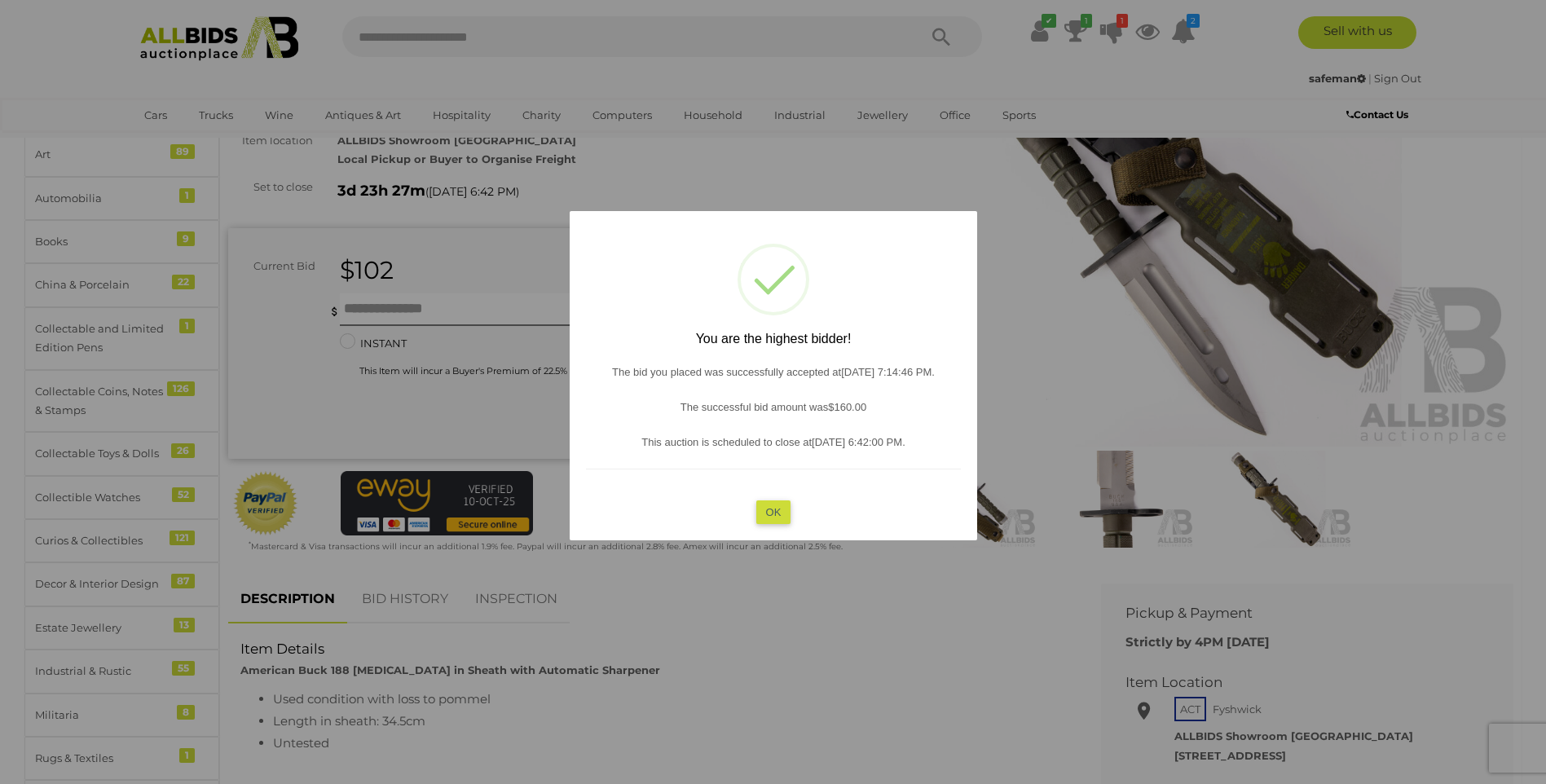
click at [775, 515] on button "OK" at bounding box center [773, 512] width 35 height 24
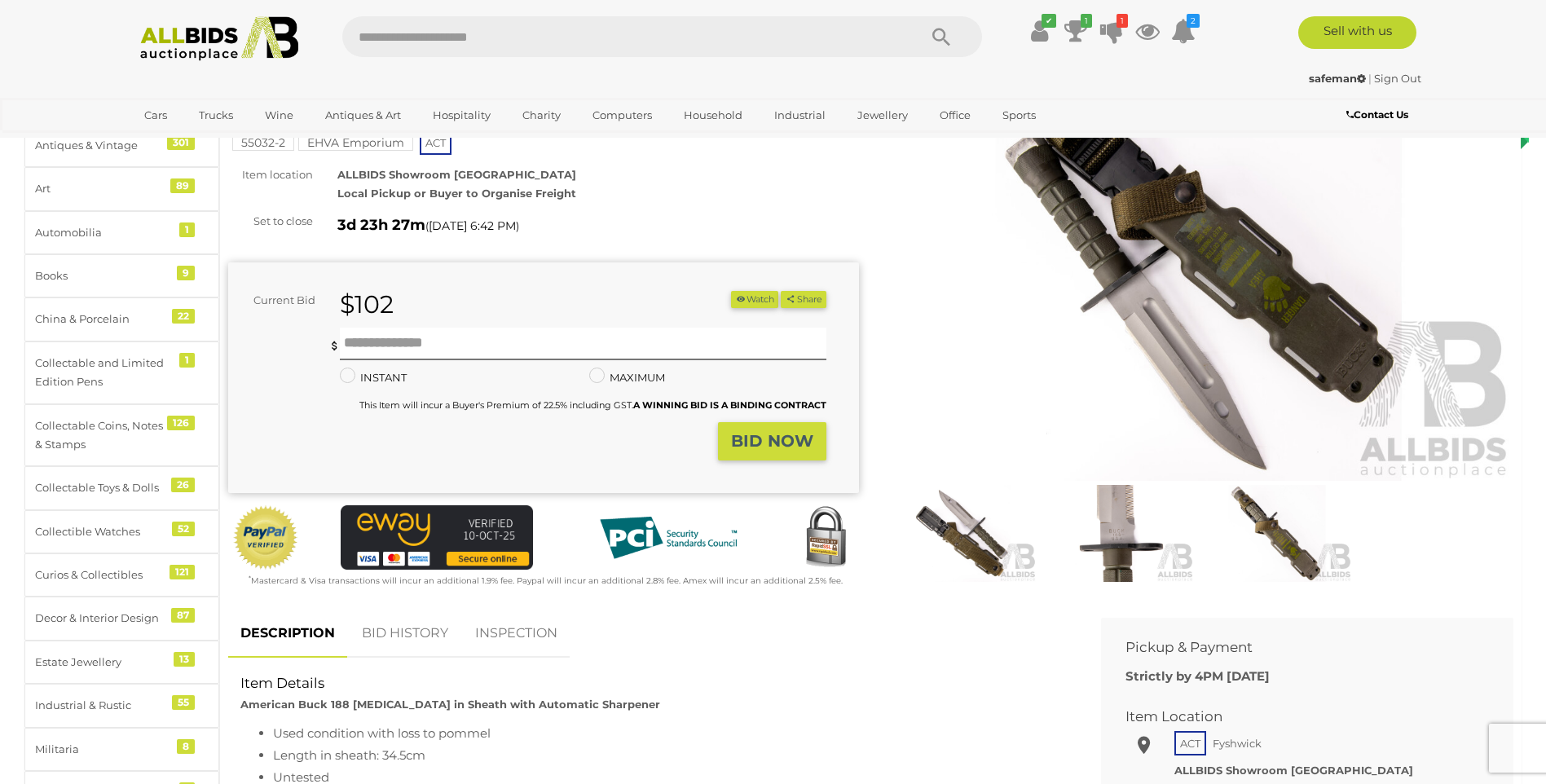
scroll to position [82, 0]
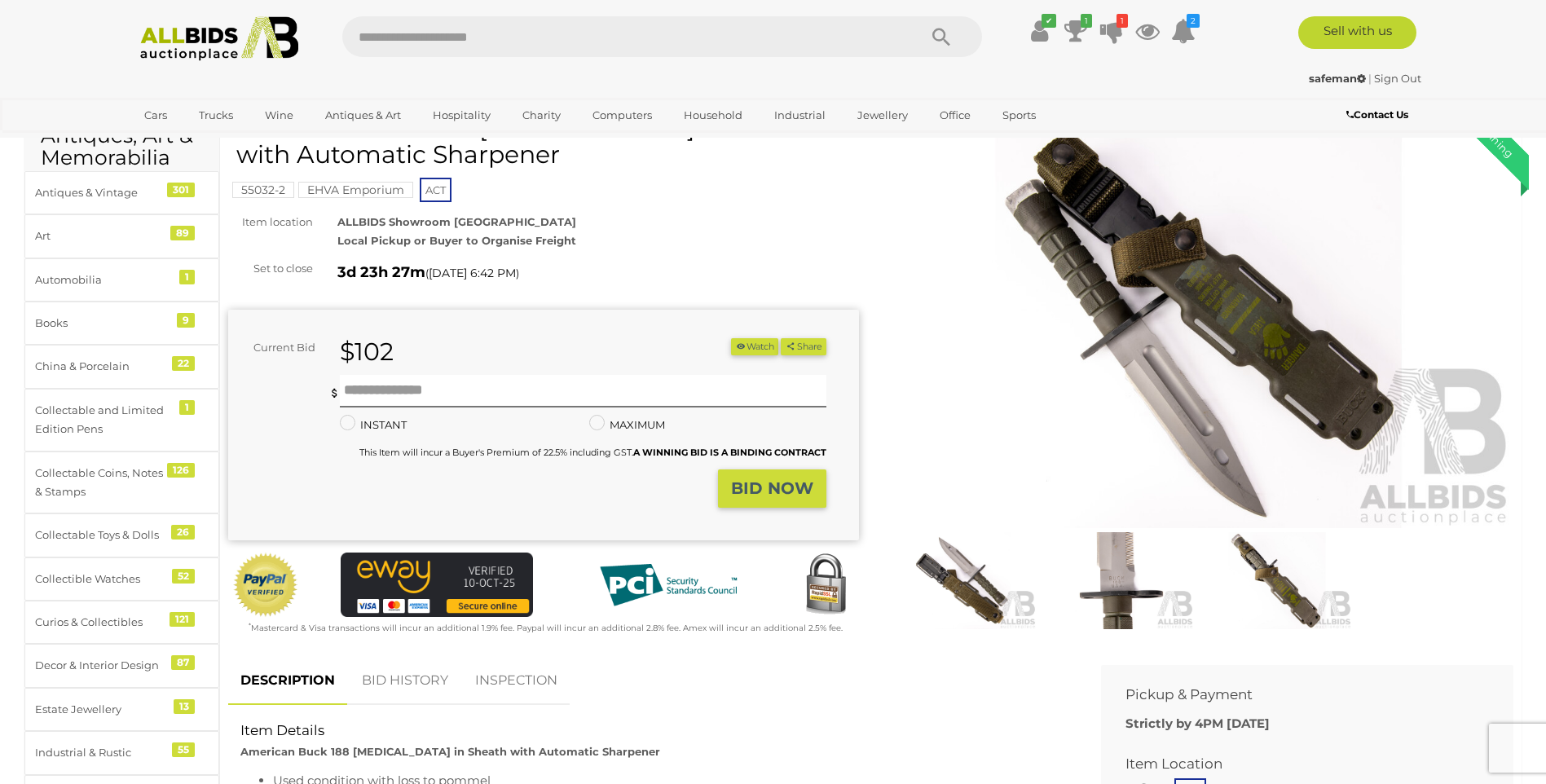
click at [1188, 431] on img at bounding box center [1199, 325] width 631 height 406
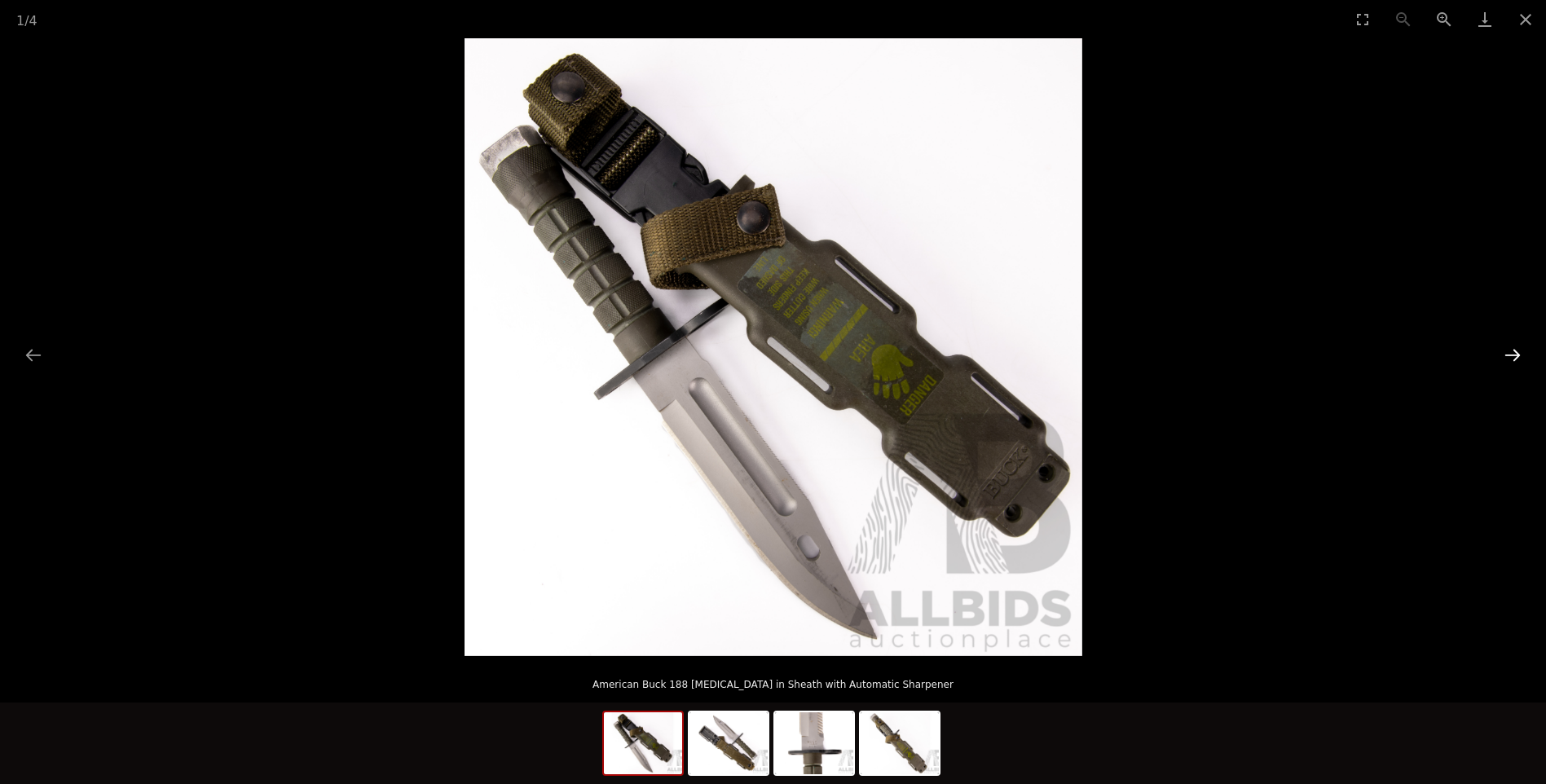
click at [1515, 355] on button "Next slide" at bounding box center [1512, 354] width 34 height 31
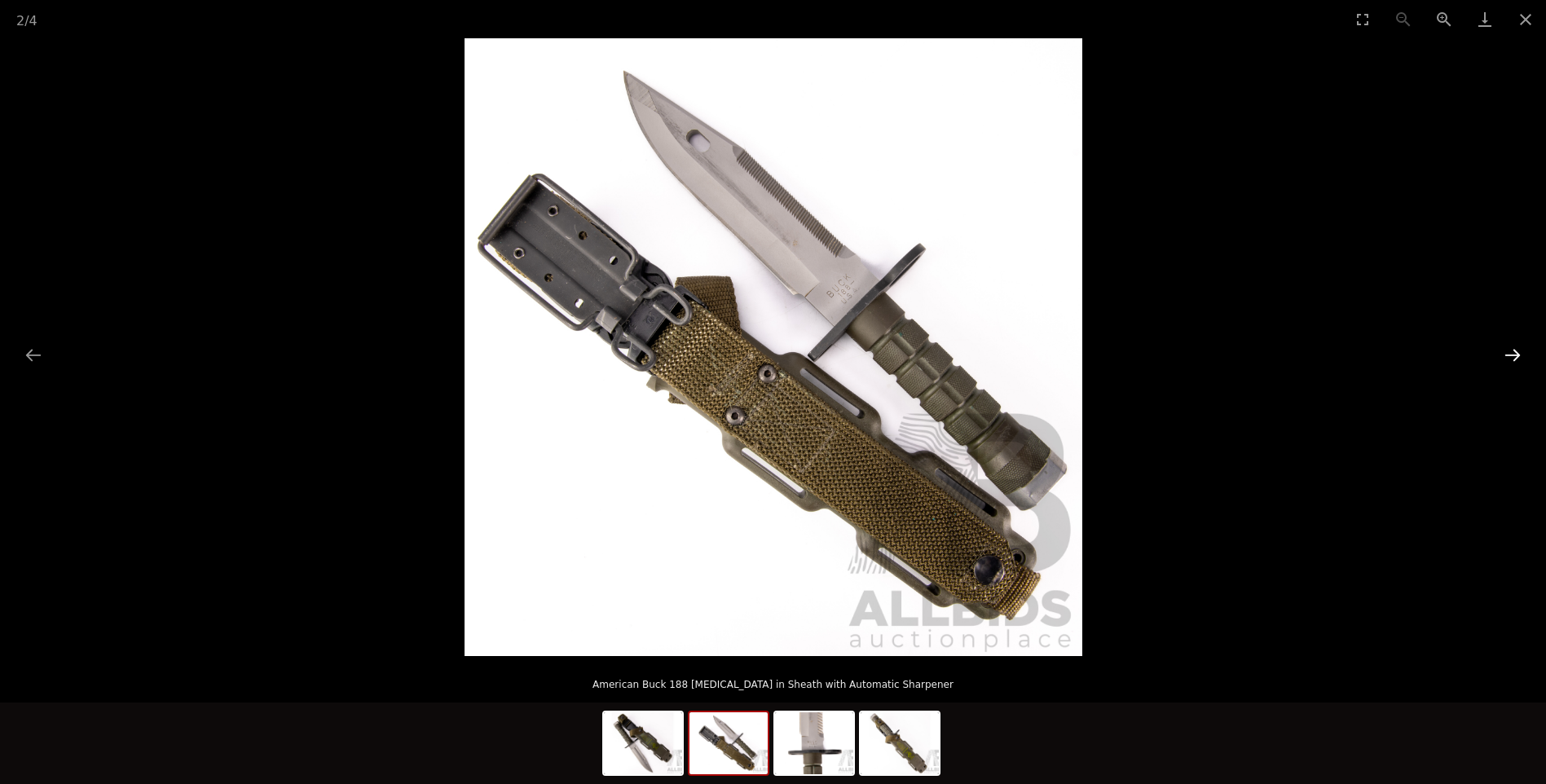
click at [1515, 355] on button "Next slide" at bounding box center [1512, 354] width 34 height 31
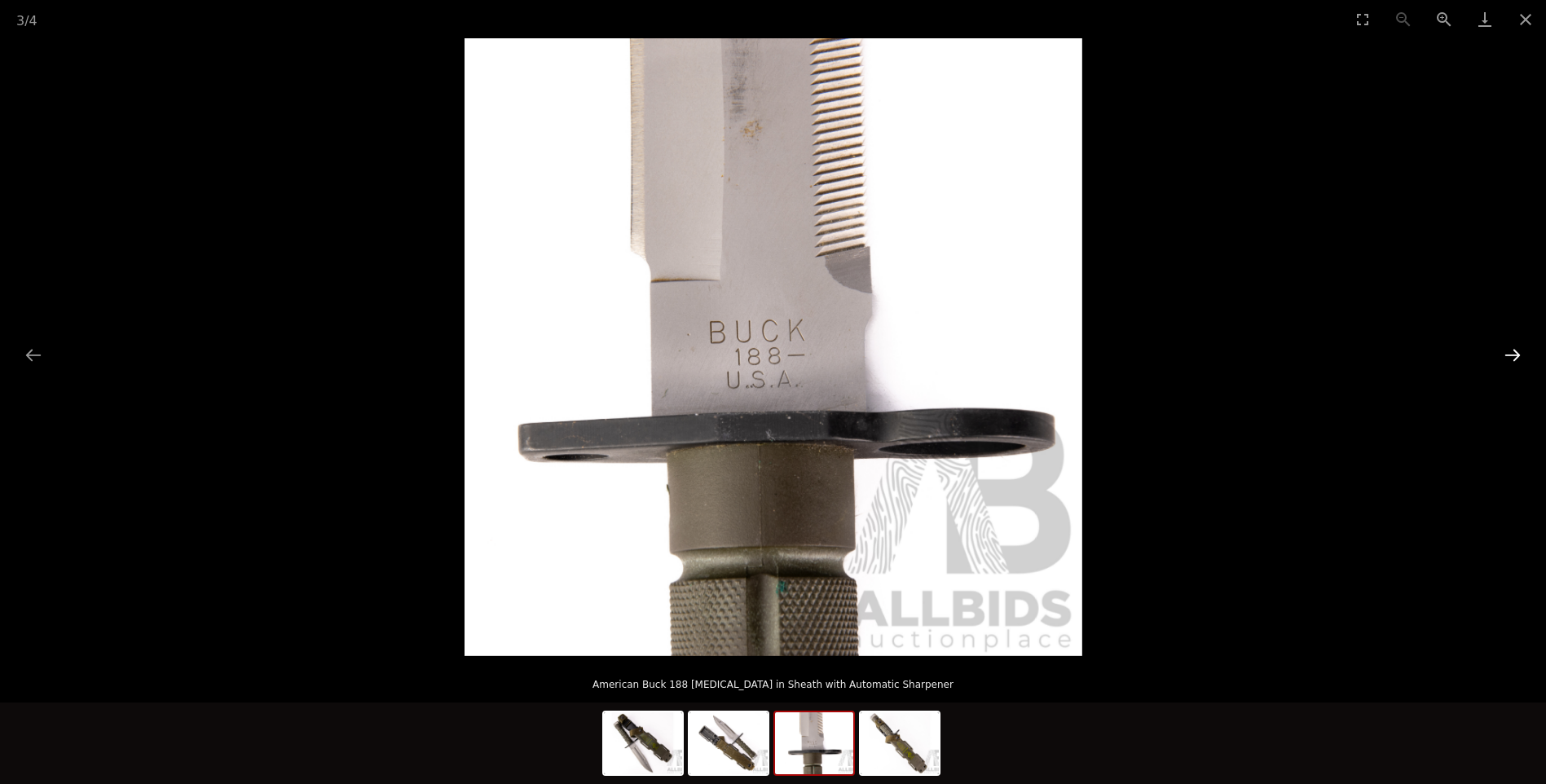
click at [1515, 355] on button "Next slide" at bounding box center [1512, 354] width 34 height 31
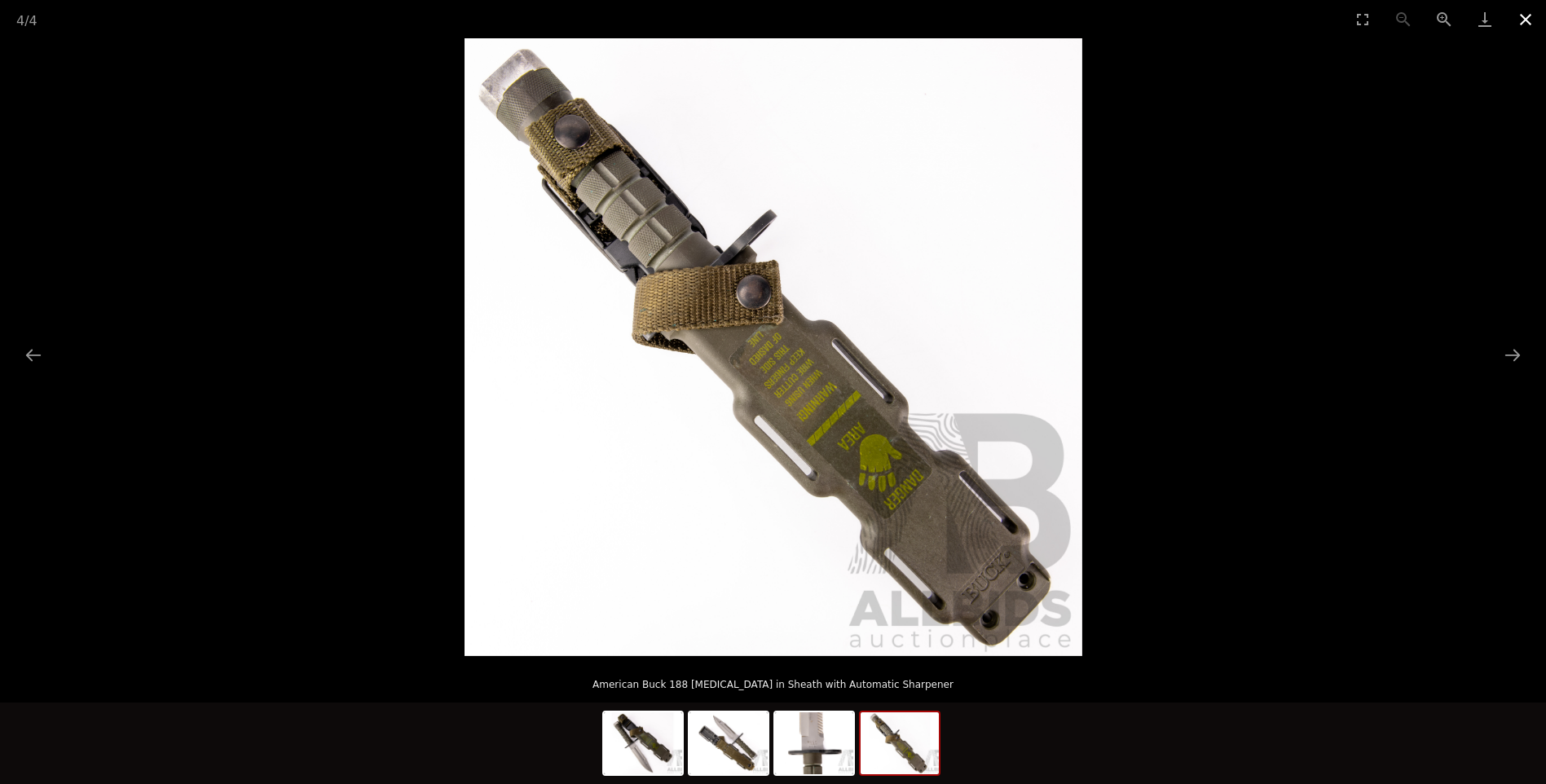
click at [1523, 21] on button "Close gallery" at bounding box center [1525, 19] width 40 height 38
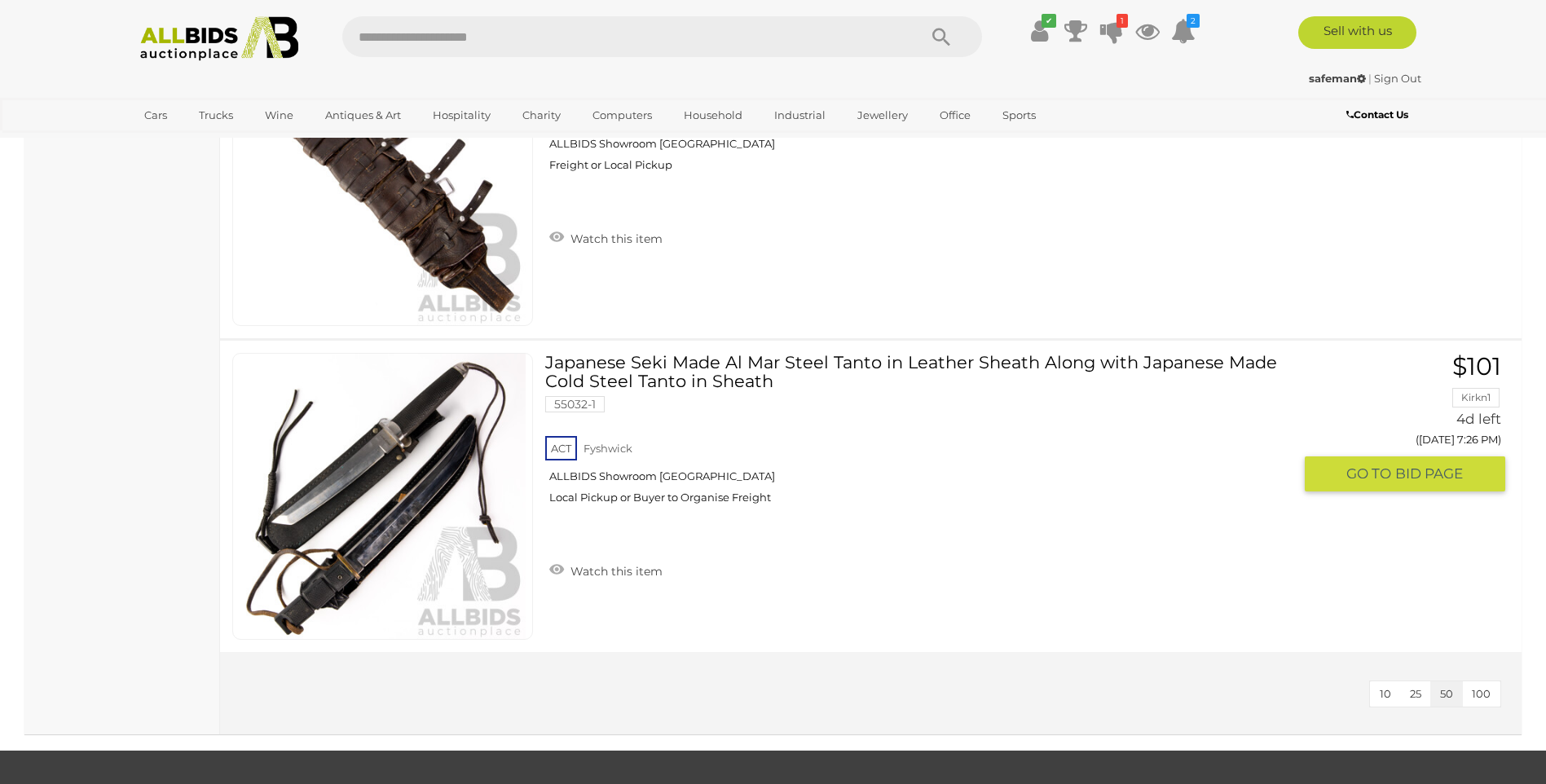
scroll to position [2173, 0]
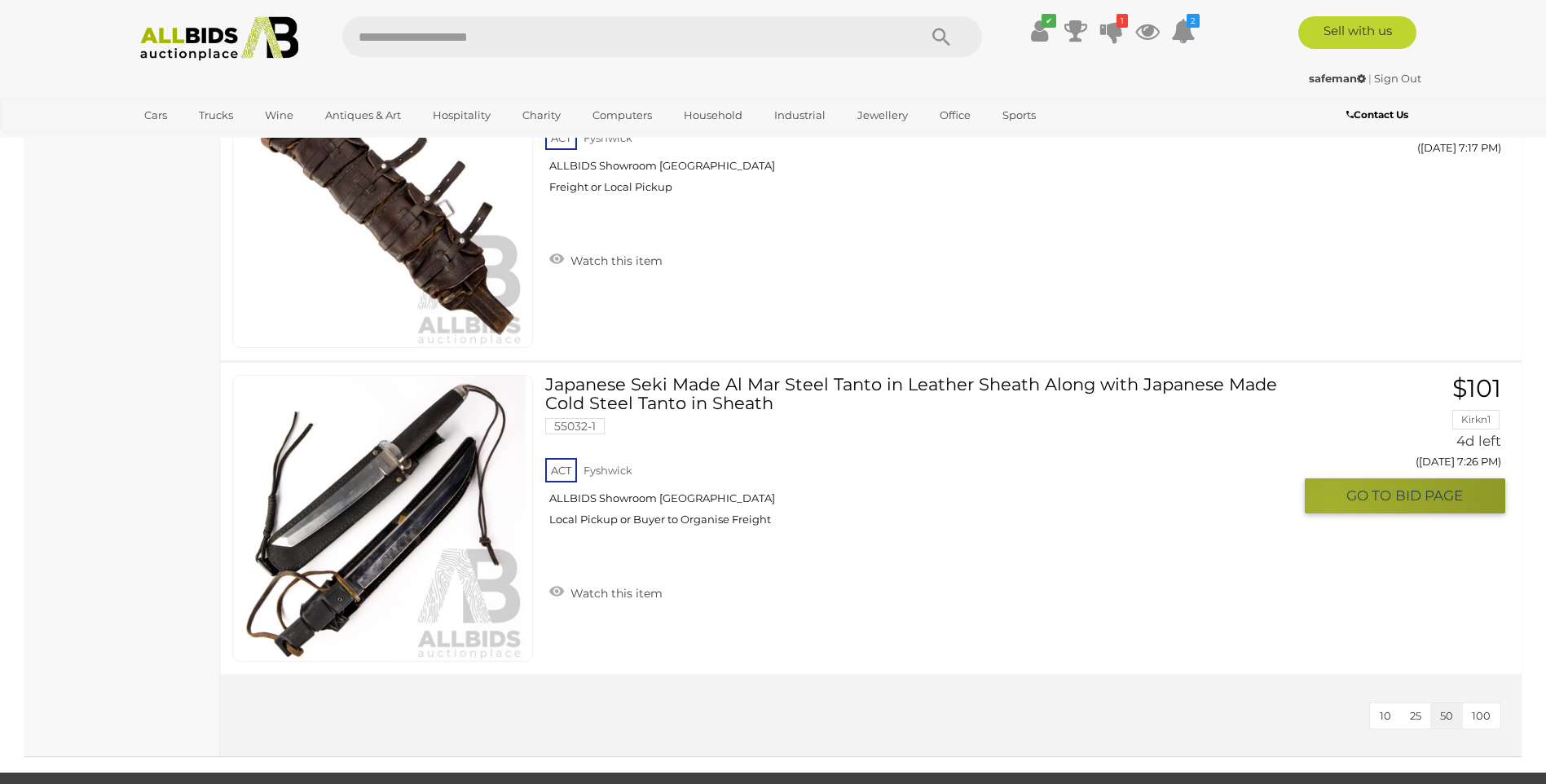
click at [1332, 509] on button "GO TO BID PAGE" at bounding box center [1405, 496] width 201 height 35
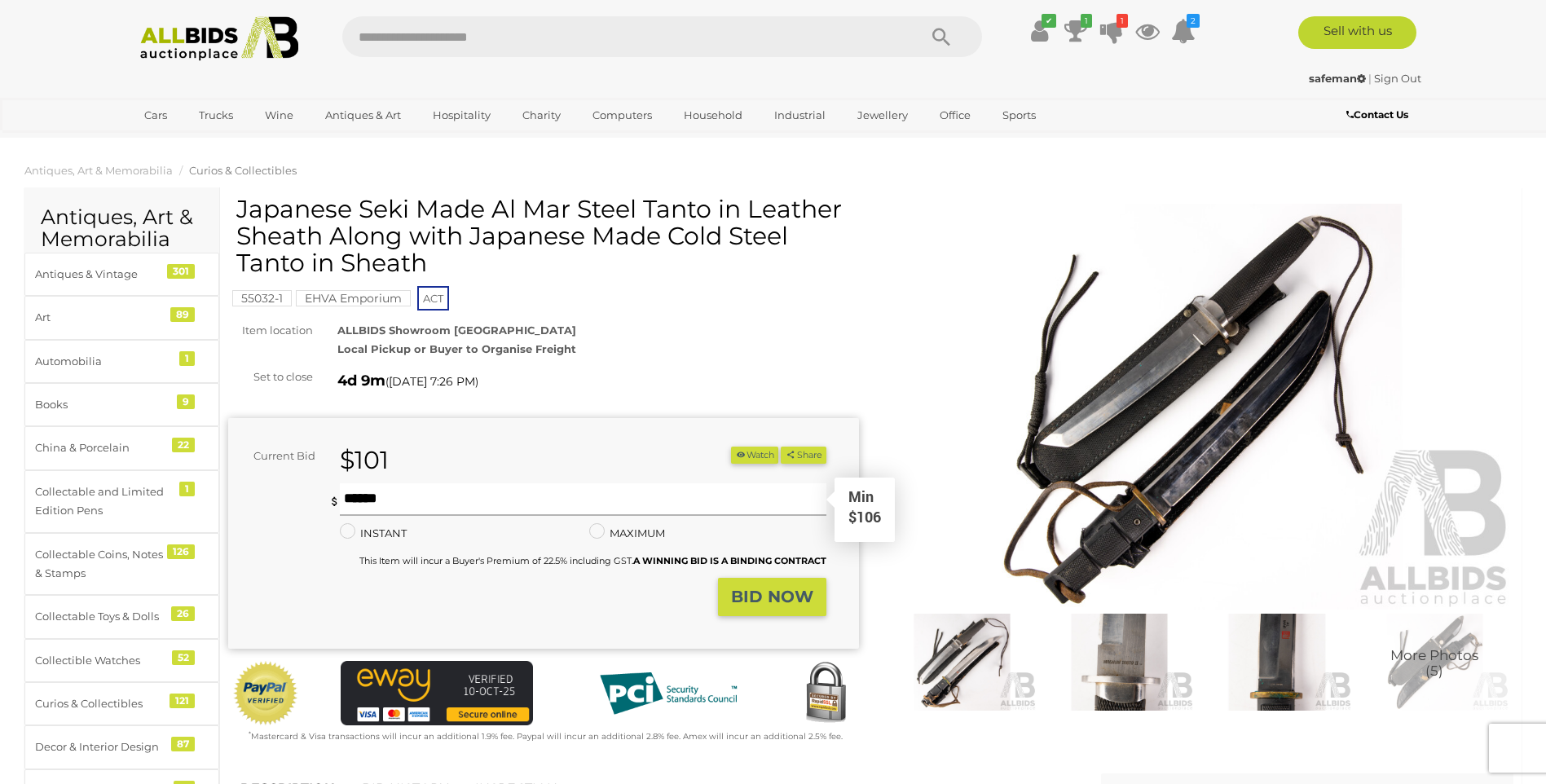
click at [434, 506] on input "text" at bounding box center [583, 499] width 486 height 32
type input "***"
click at [762, 607] on button "BID NOW" at bounding box center [772, 596] width 108 height 38
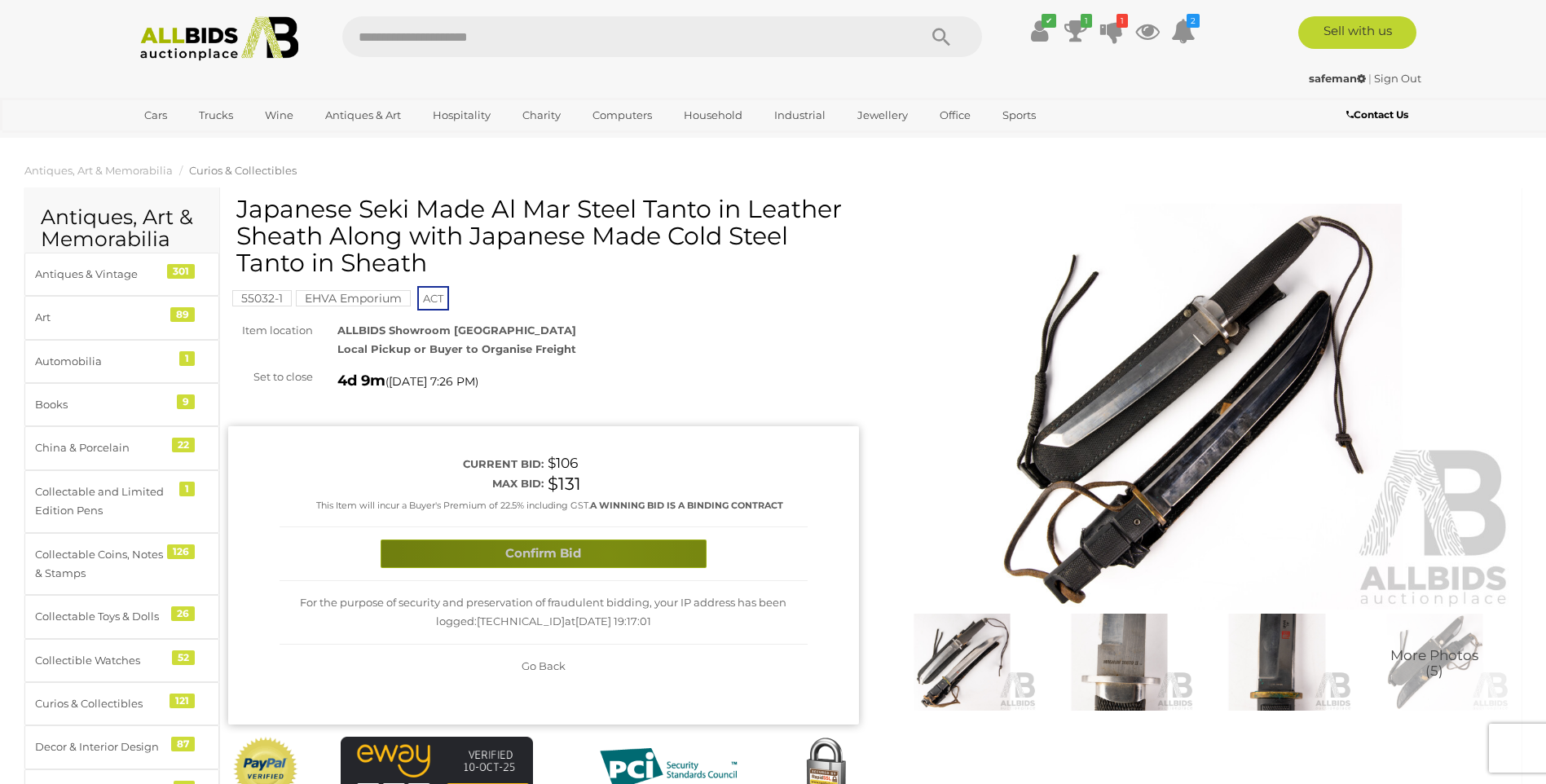
click at [607, 554] on button "Confirm Bid" at bounding box center [544, 554] width 326 height 29
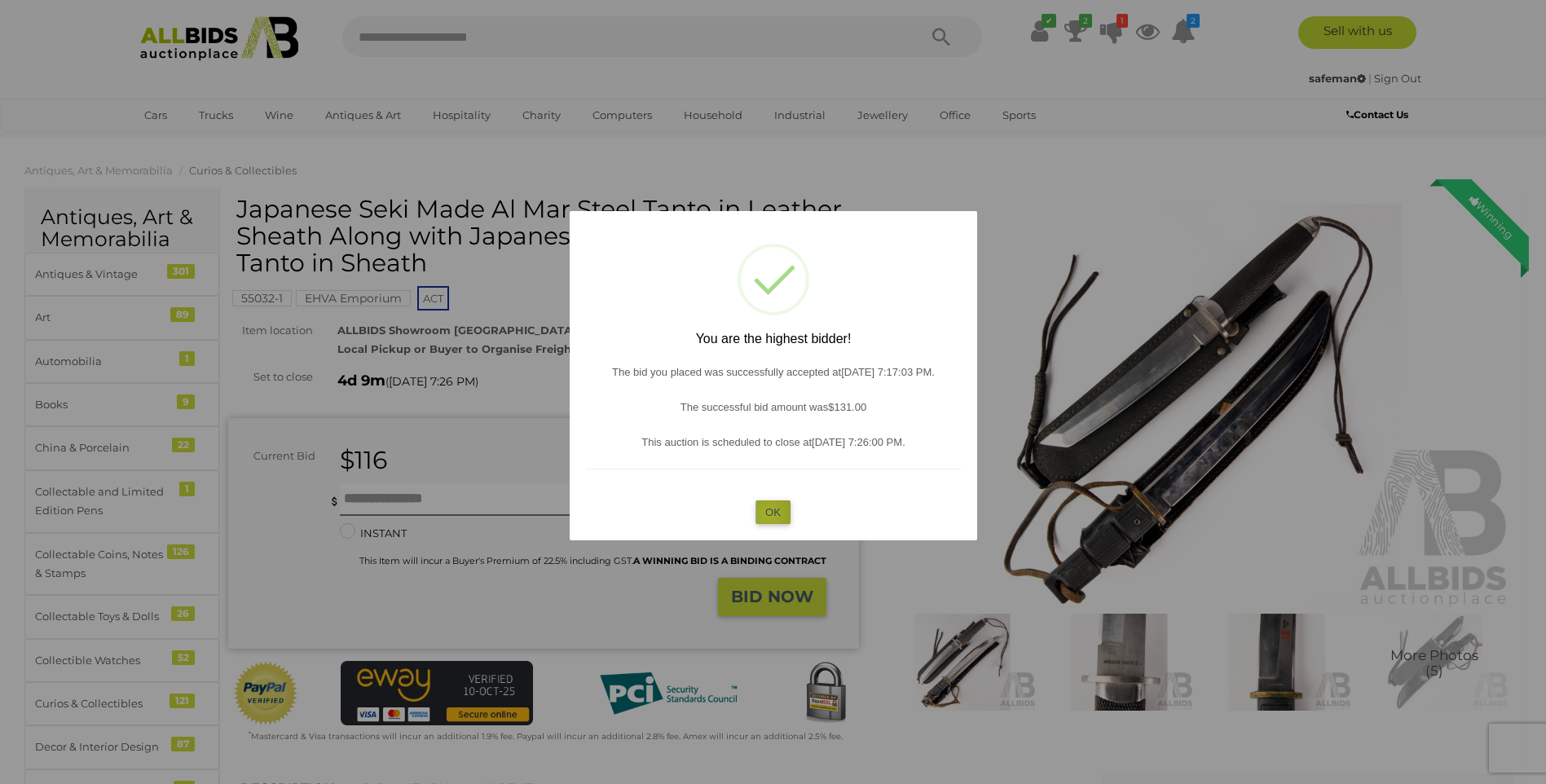
click at [768, 515] on button "OK" at bounding box center [773, 512] width 35 height 24
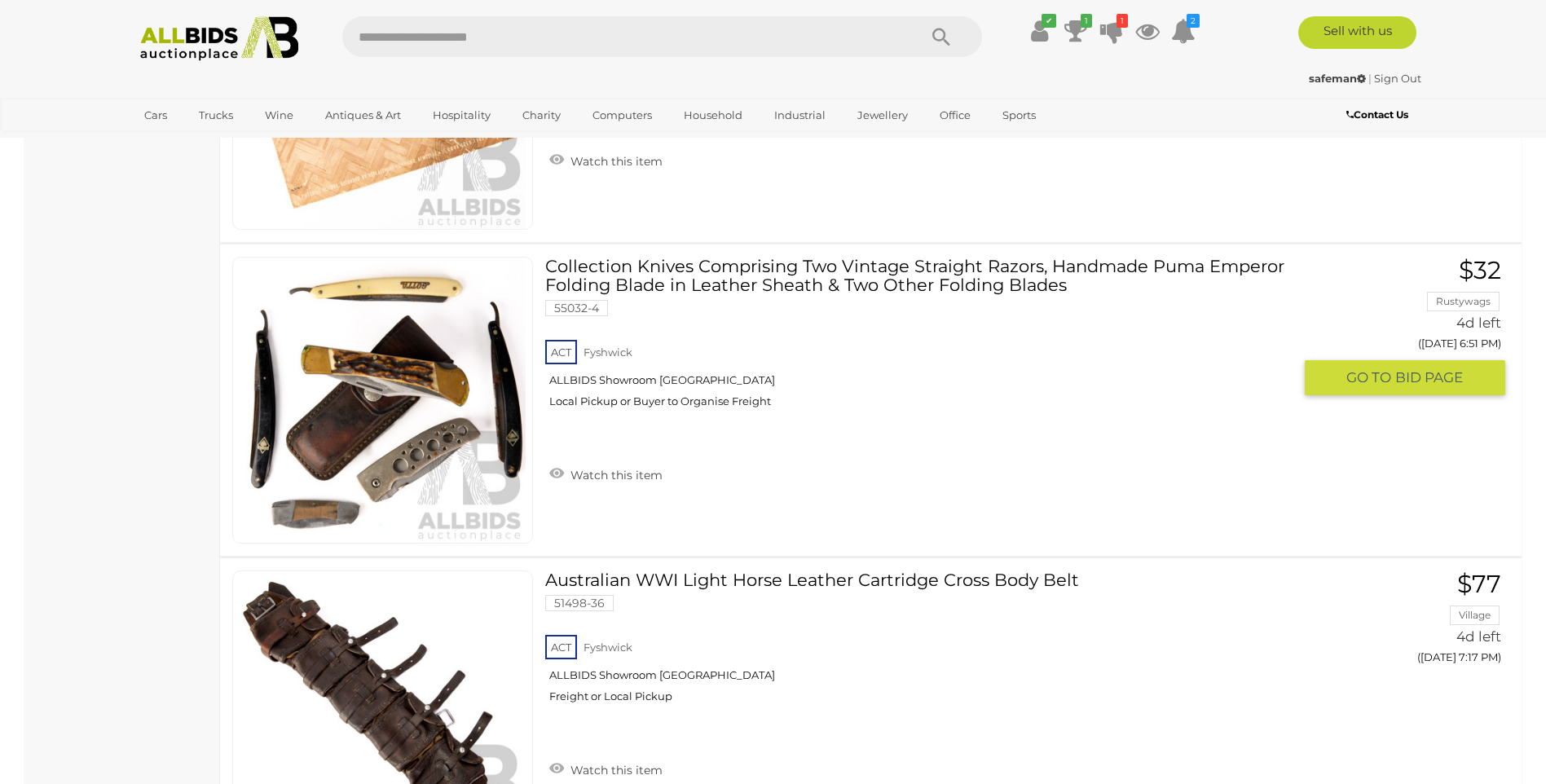
scroll to position [1635, 0]
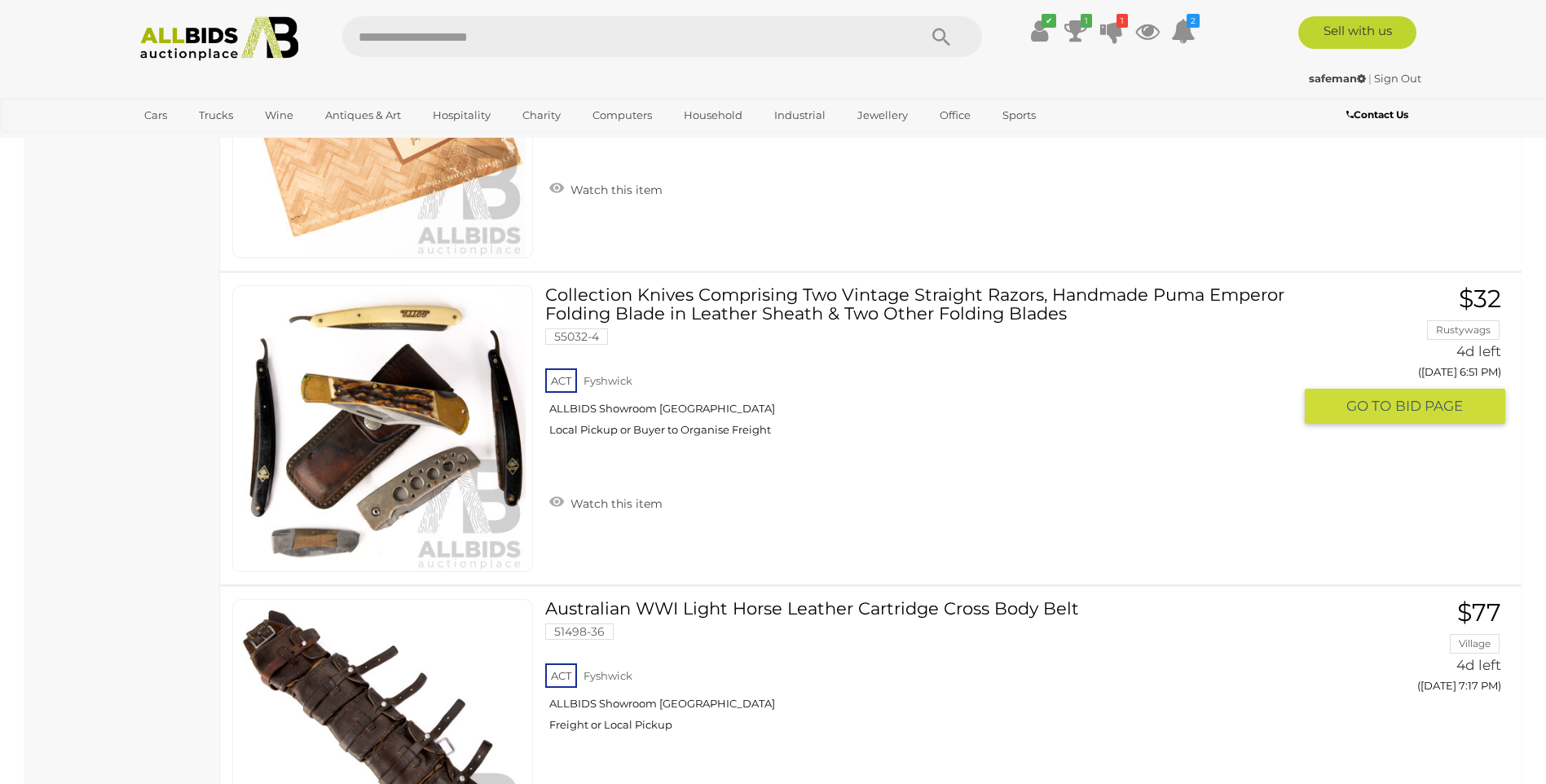
click at [400, 455] on img at bounding box center [383, 428] width 285 height 285
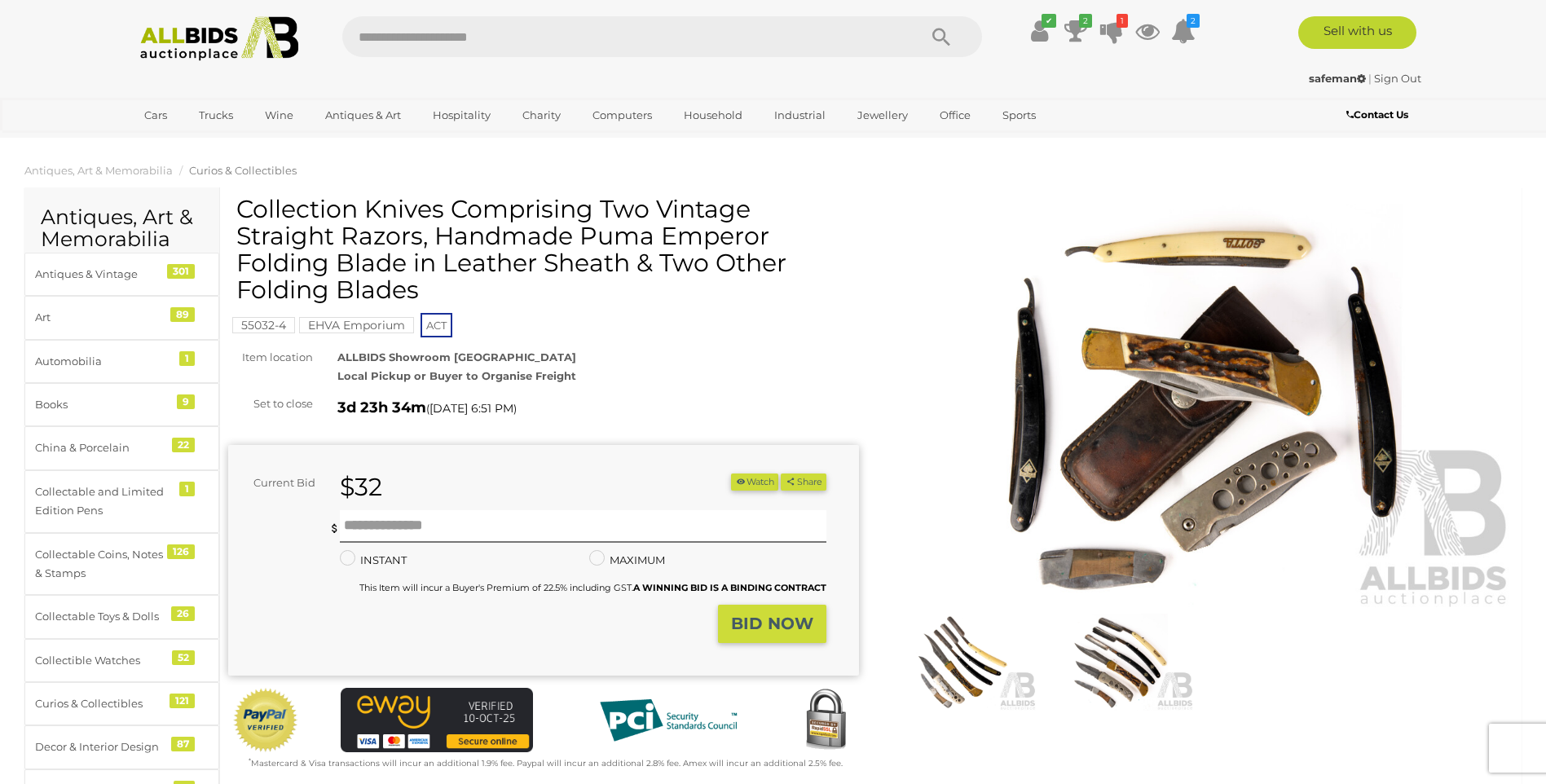
click at [1120, 552] on img at bounding box center [1199, 407] width 631 height 406
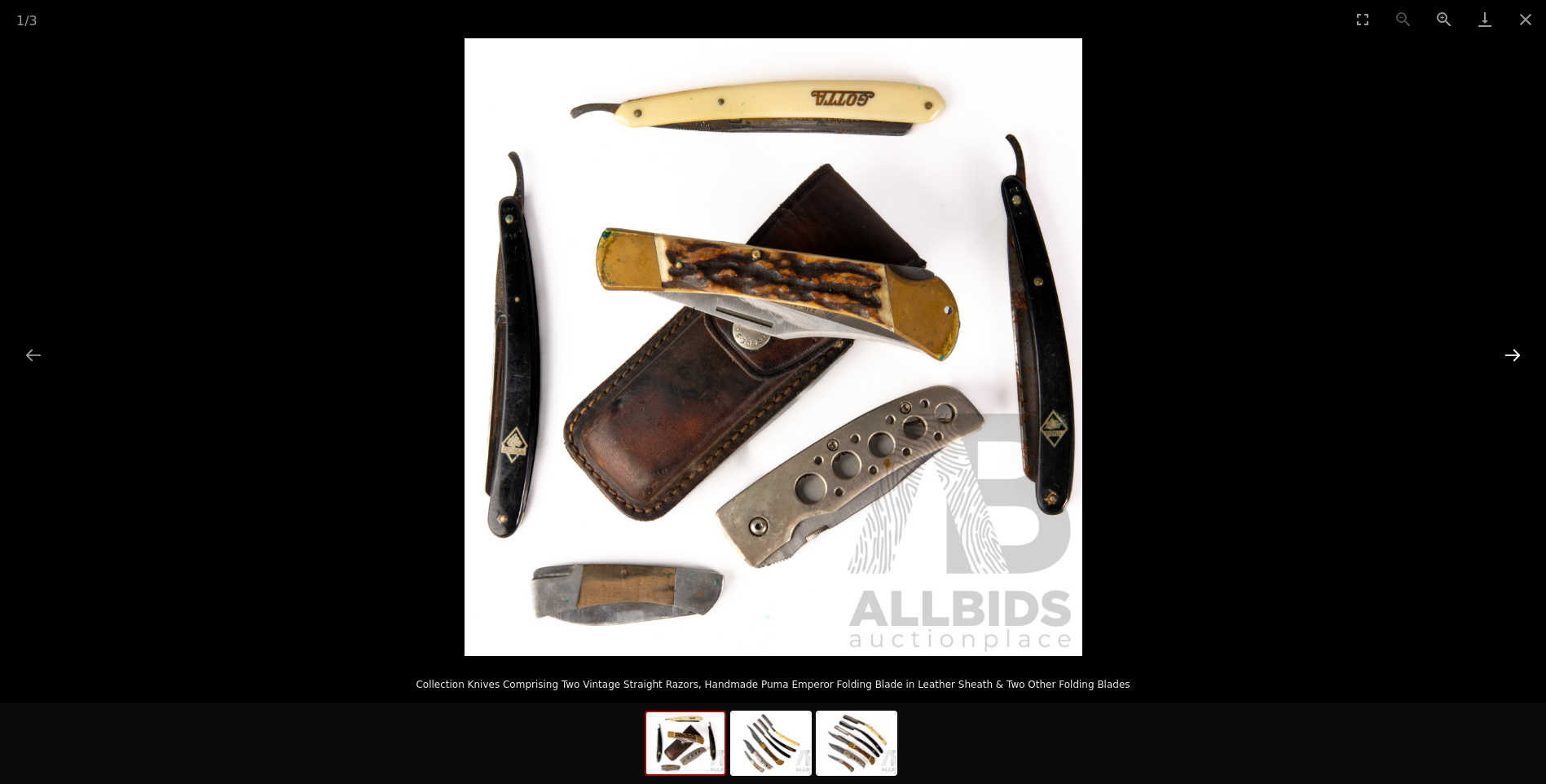
click at [1515, 353] on button "Next slide" at bounding box center [1512, 354] width 34 height 31
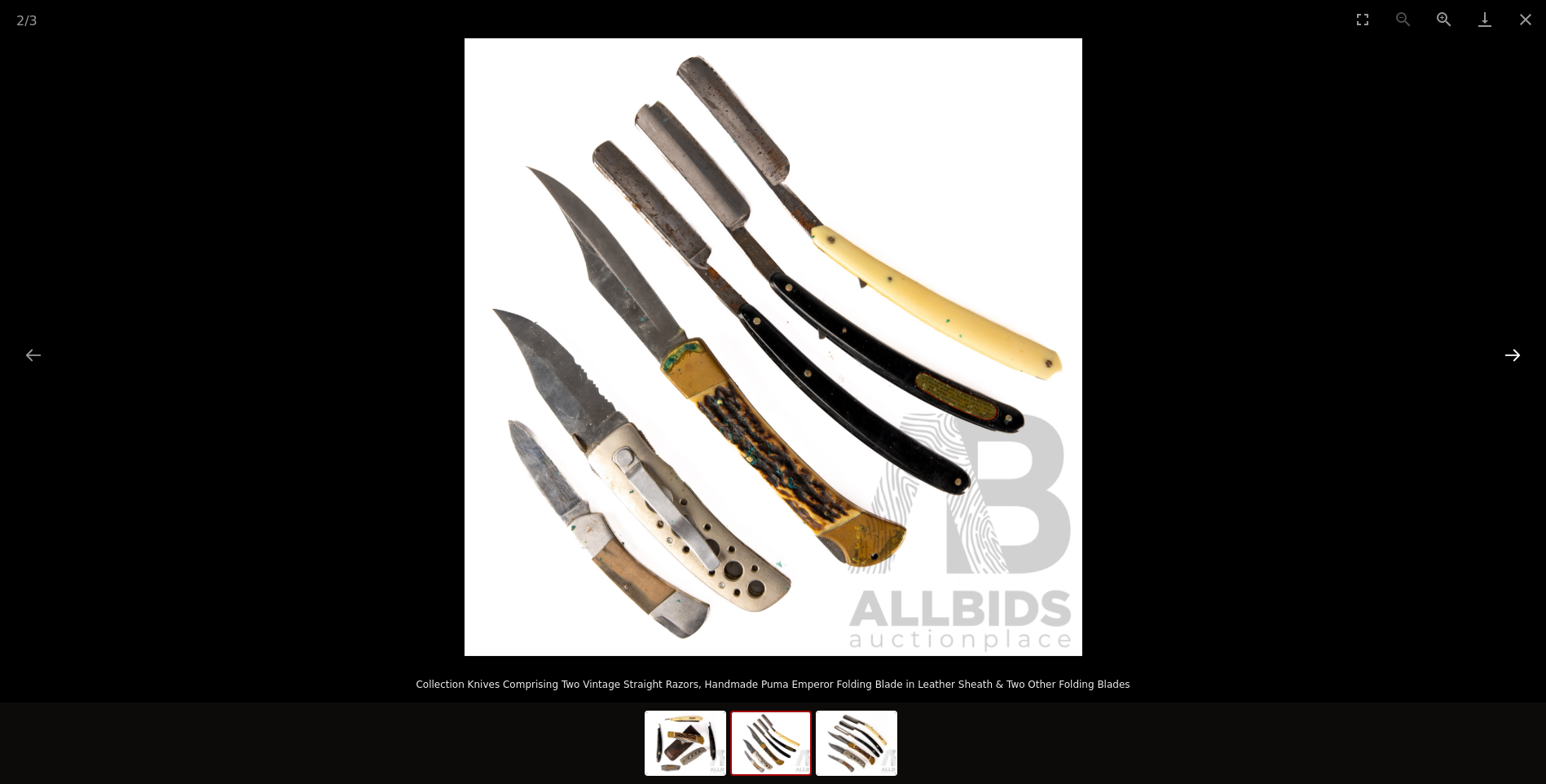
click at [1515, 353] on button "Next slide" at bounding box center [1512, 354] width 34 height 31
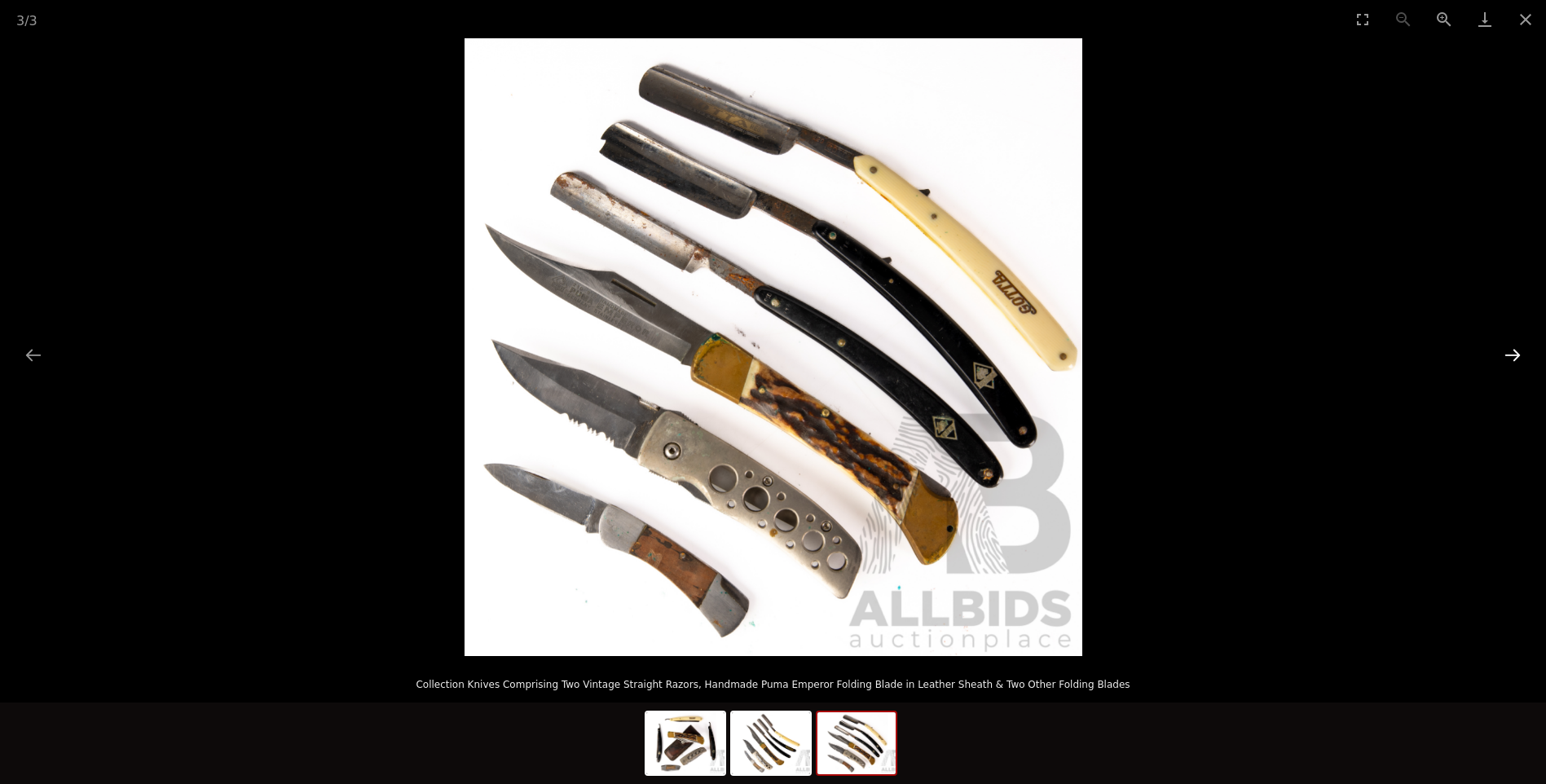
click at [1514, 358] on button "Next slide" at bounding box center [1512, 354] width 34 height 31
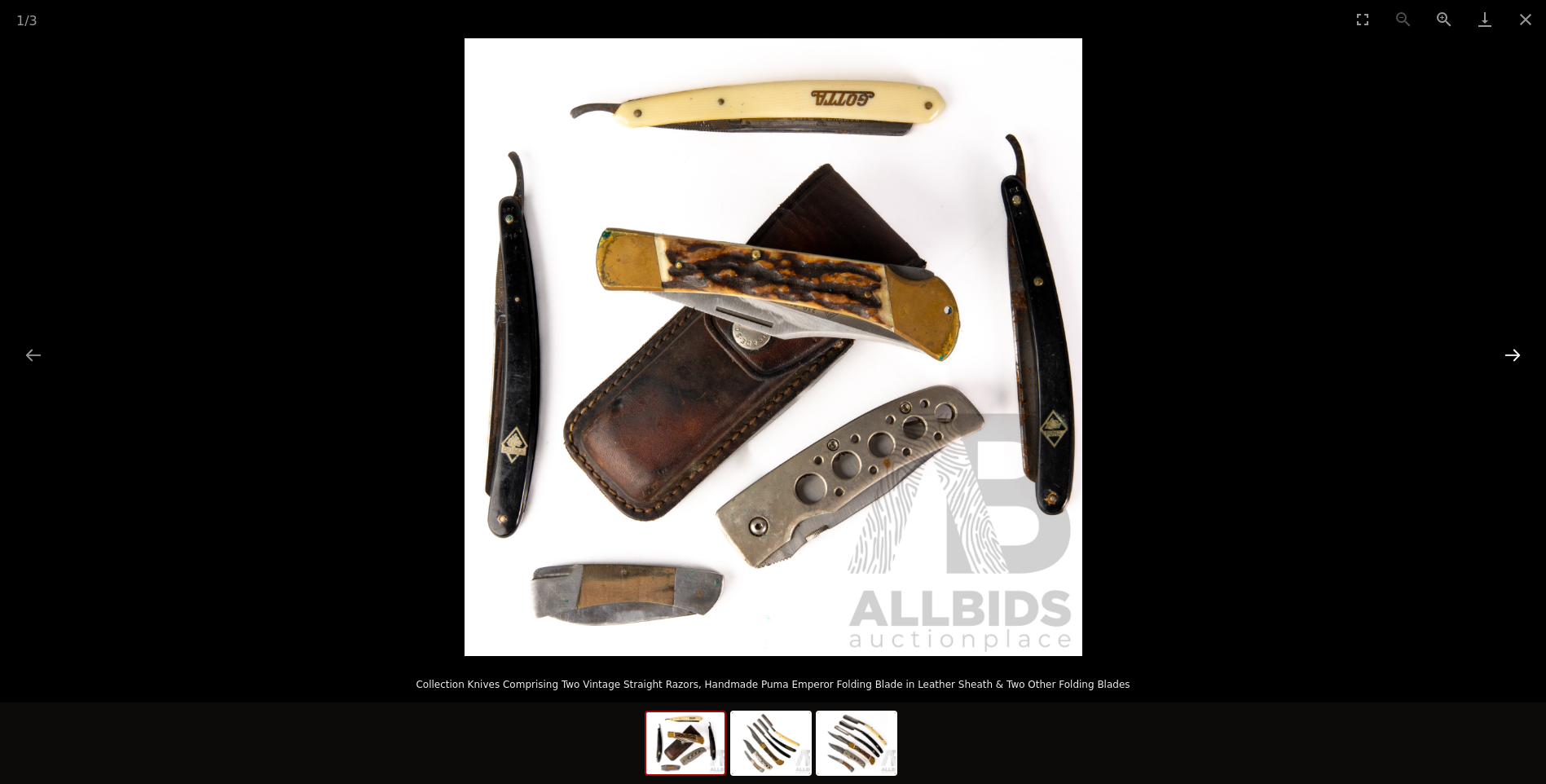
click at [1514, 358] on button "Next slide" at bounding box center [1512, 354] width 34 height 31
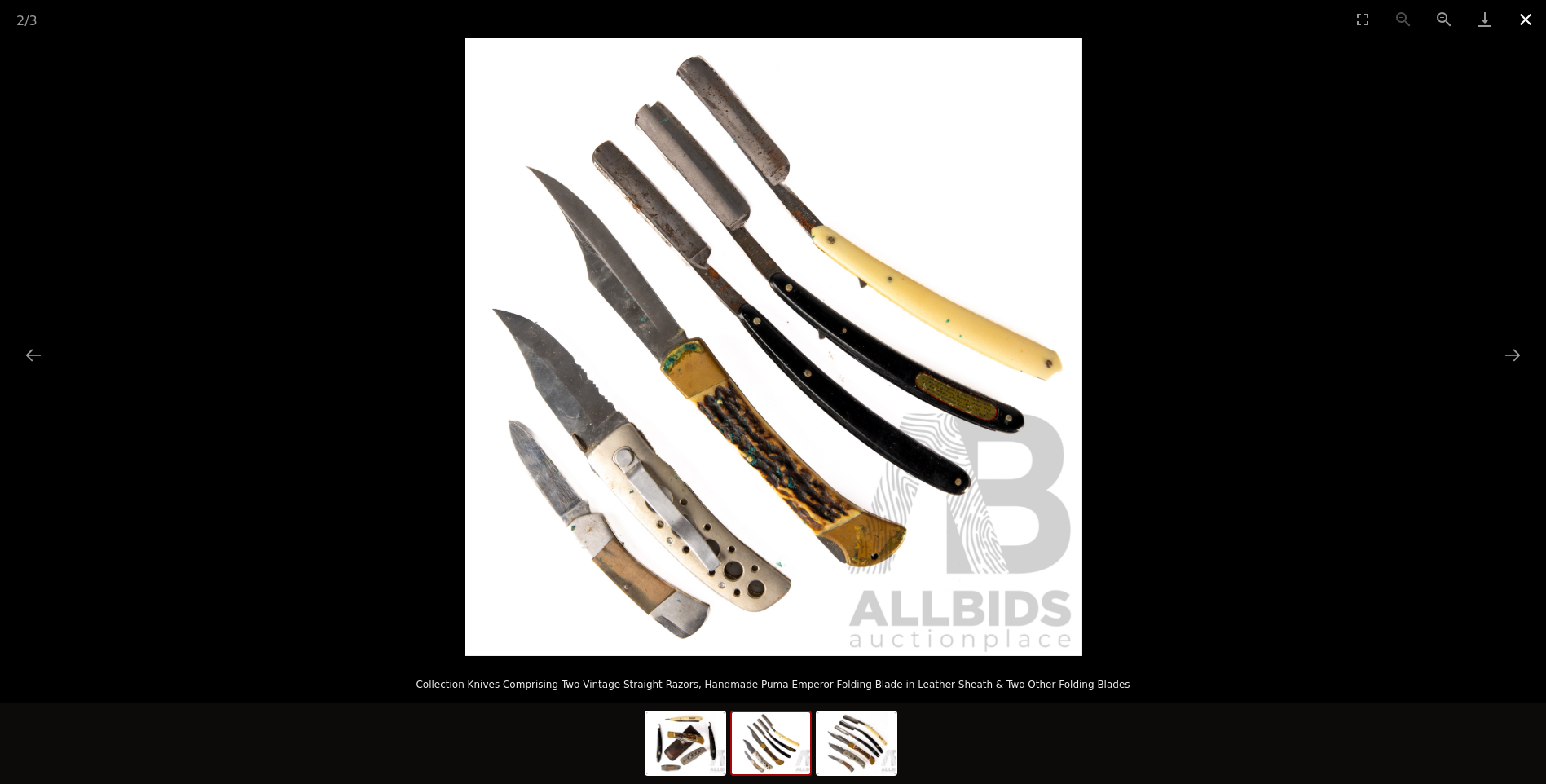
click at [1528, 19] on button "Close gallery" at bounding box center [1525, 19] width 40 height 38
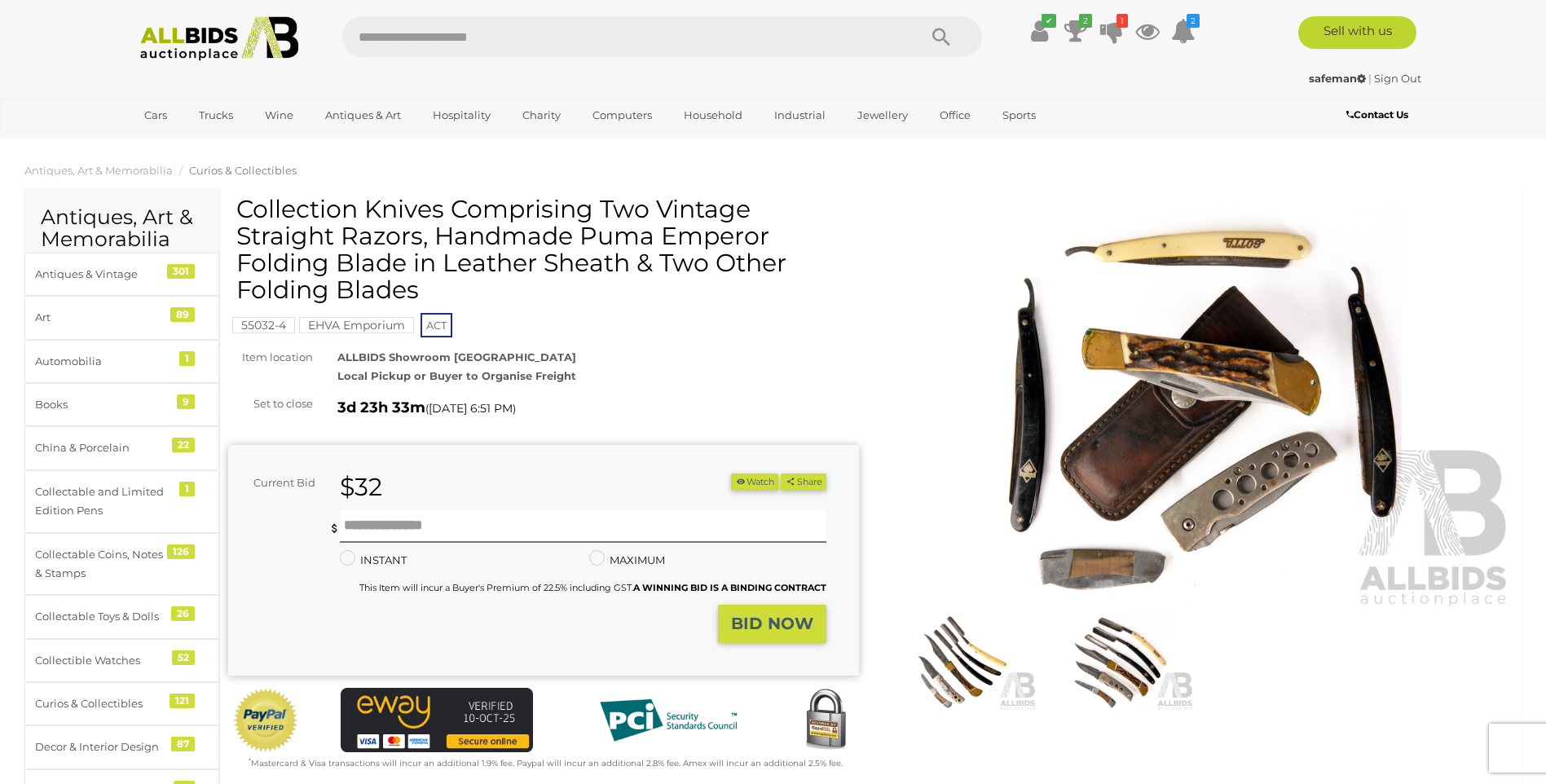
click at [756, 617] on strong "BID NOW" at bounding box center [773, 624] width 83 height 20
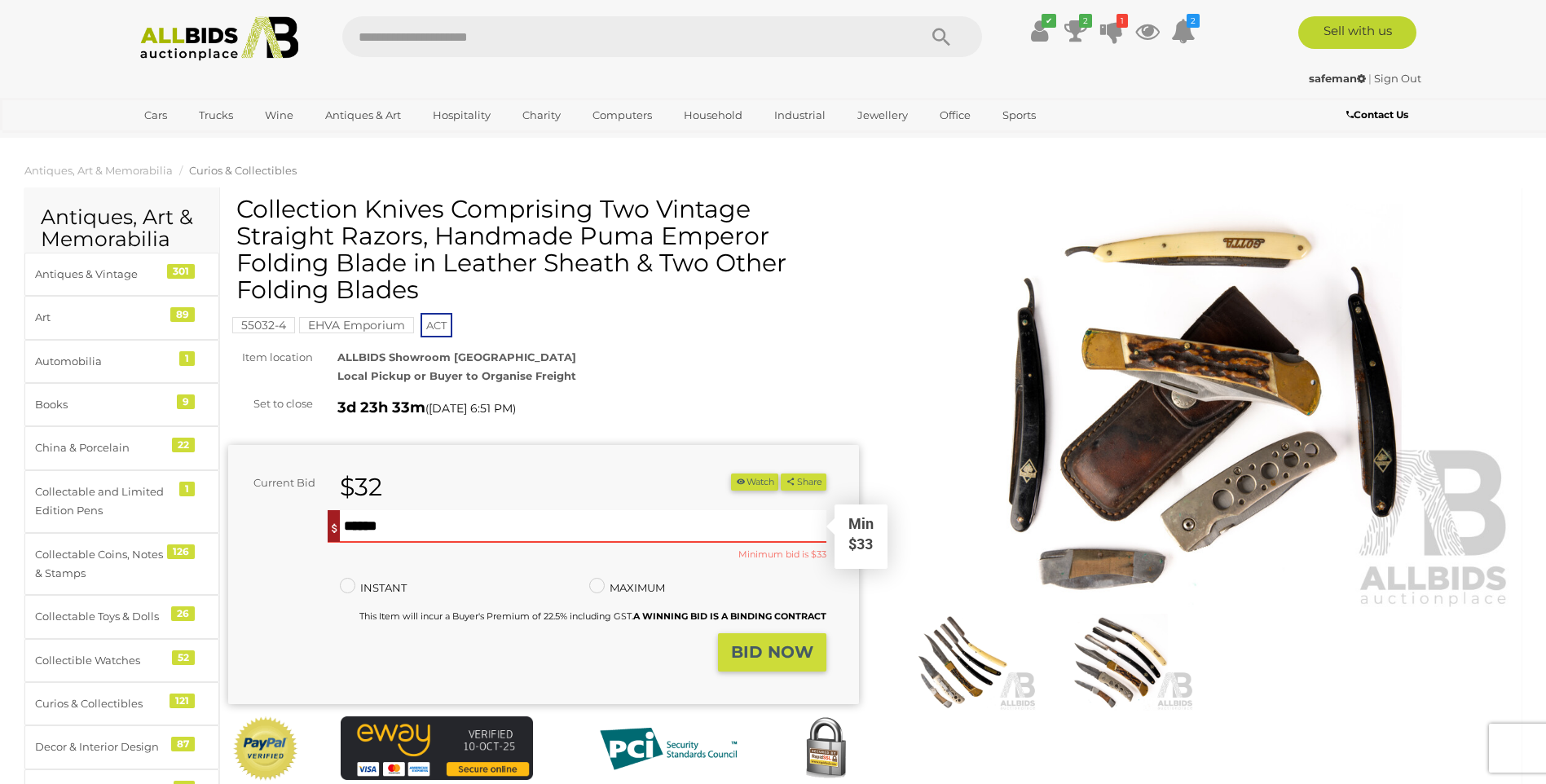
click at [412, 533] on input "text" at bounding box center [583, 526] width 486 height 32
click at [744, 656] on strong "BID NOW" at bounding box center [773, 652] width 83 height 20
click at [1117, 25] on icon "1" at bounding box center [1123, 21] width 12 height 14
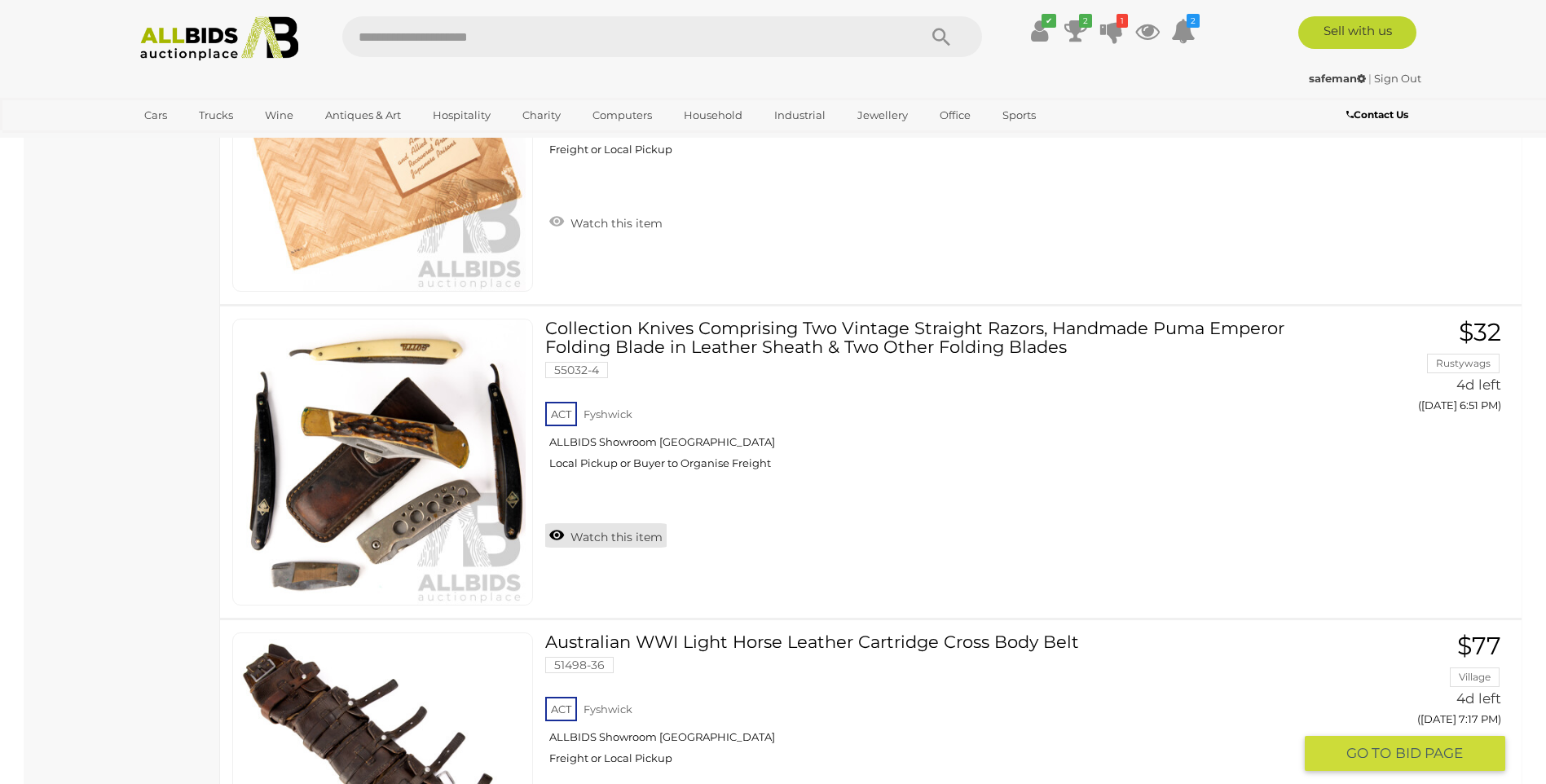
scroll to position [1578, 0]
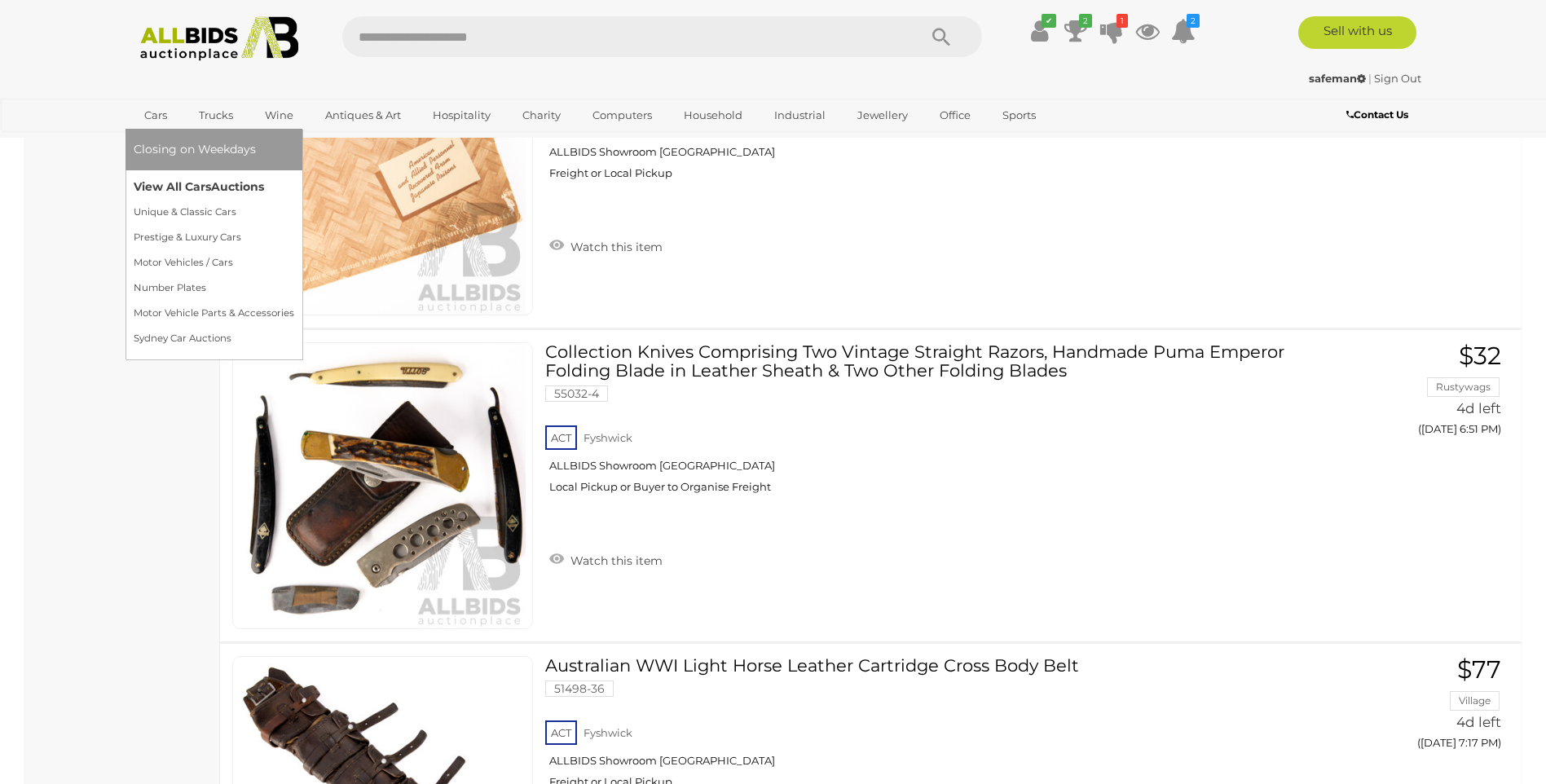
click at [177, 190] on link "View All Cars Auctions" at bounding box center [214, 187] width 160 height 26
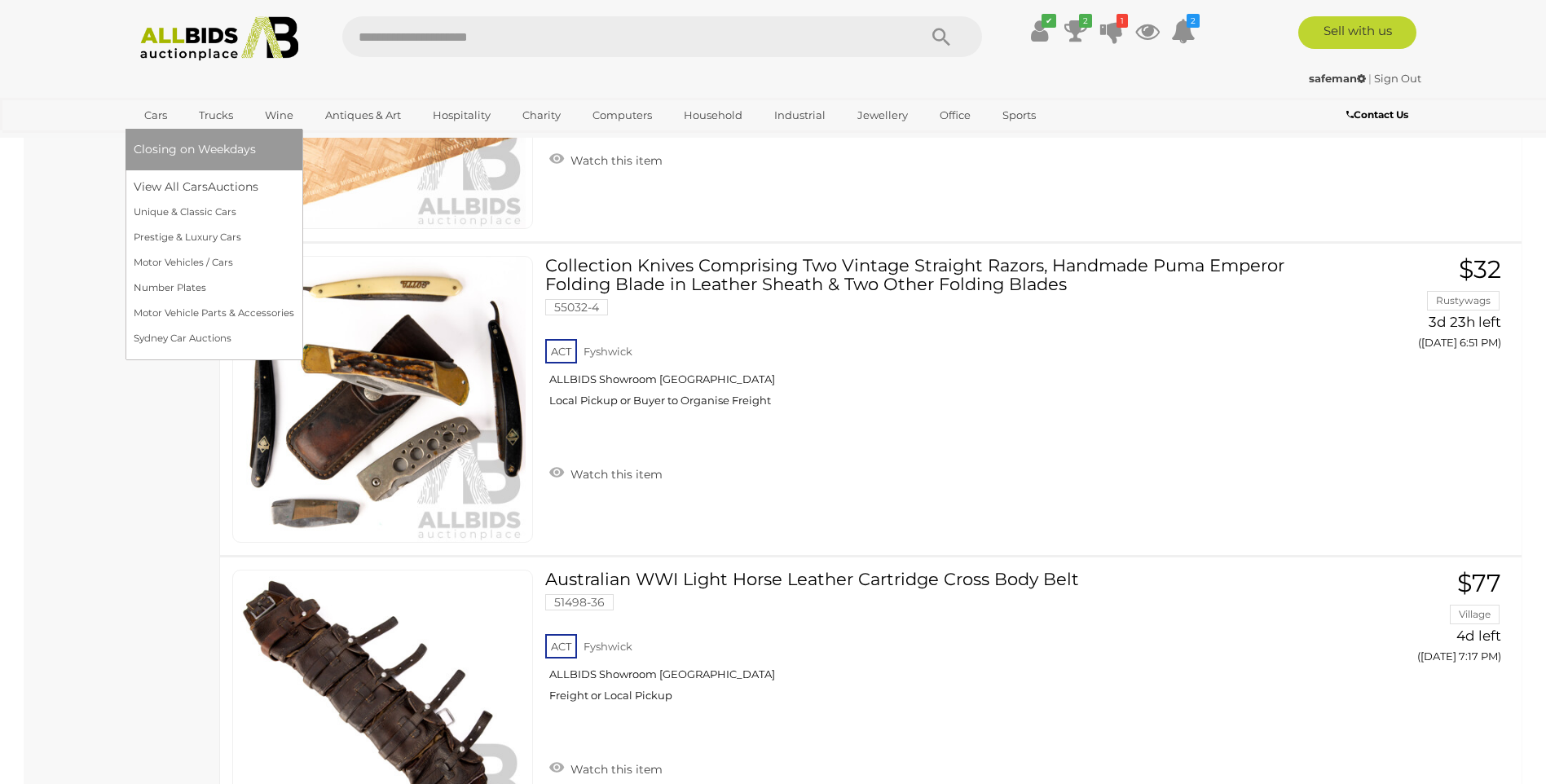
scroll to position [1822, 0]
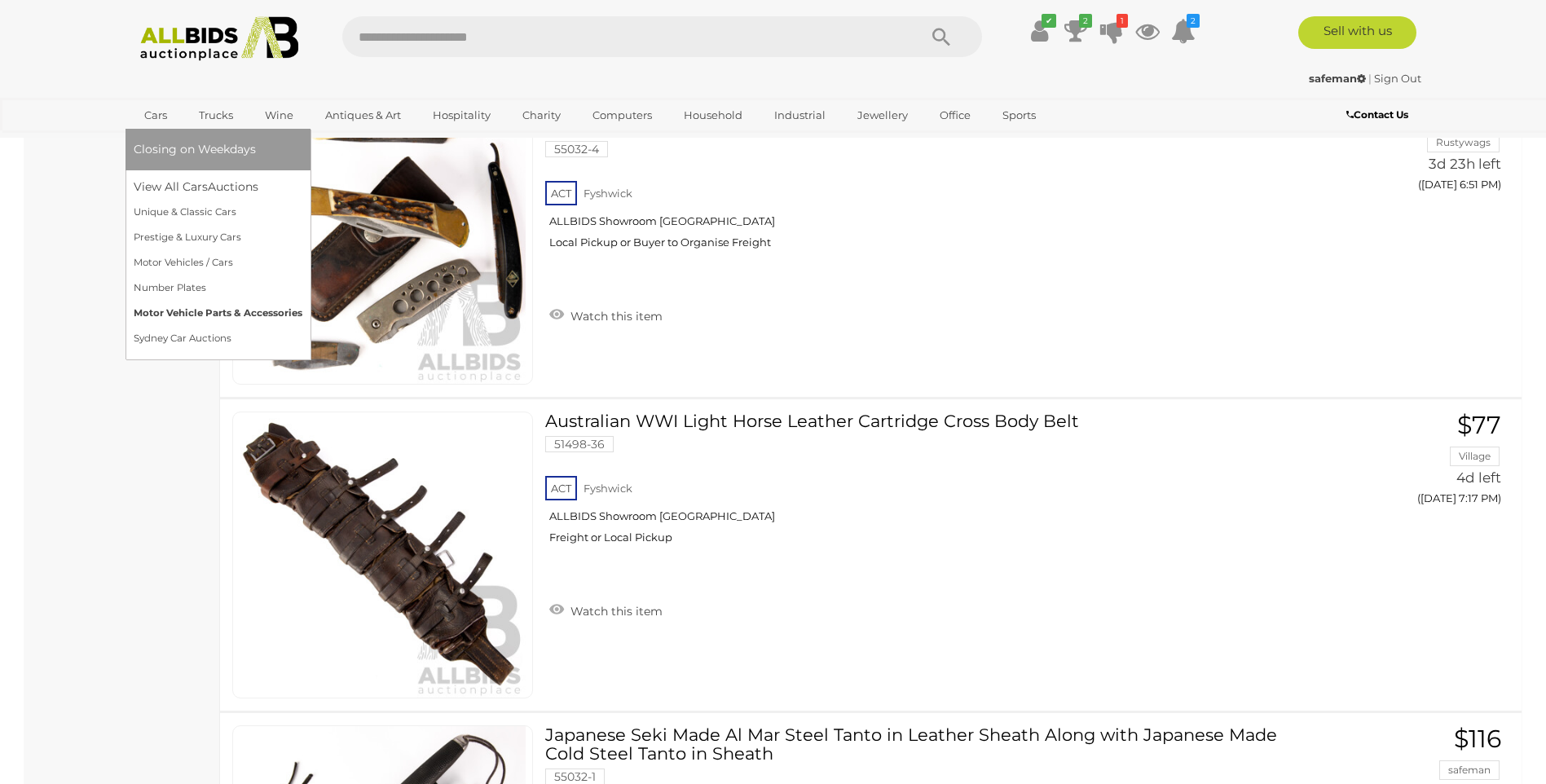
click at [187, 311] on link "Motor Vehicle Parts & Accessories" at bounding box center [218, 313] width 169 height 26
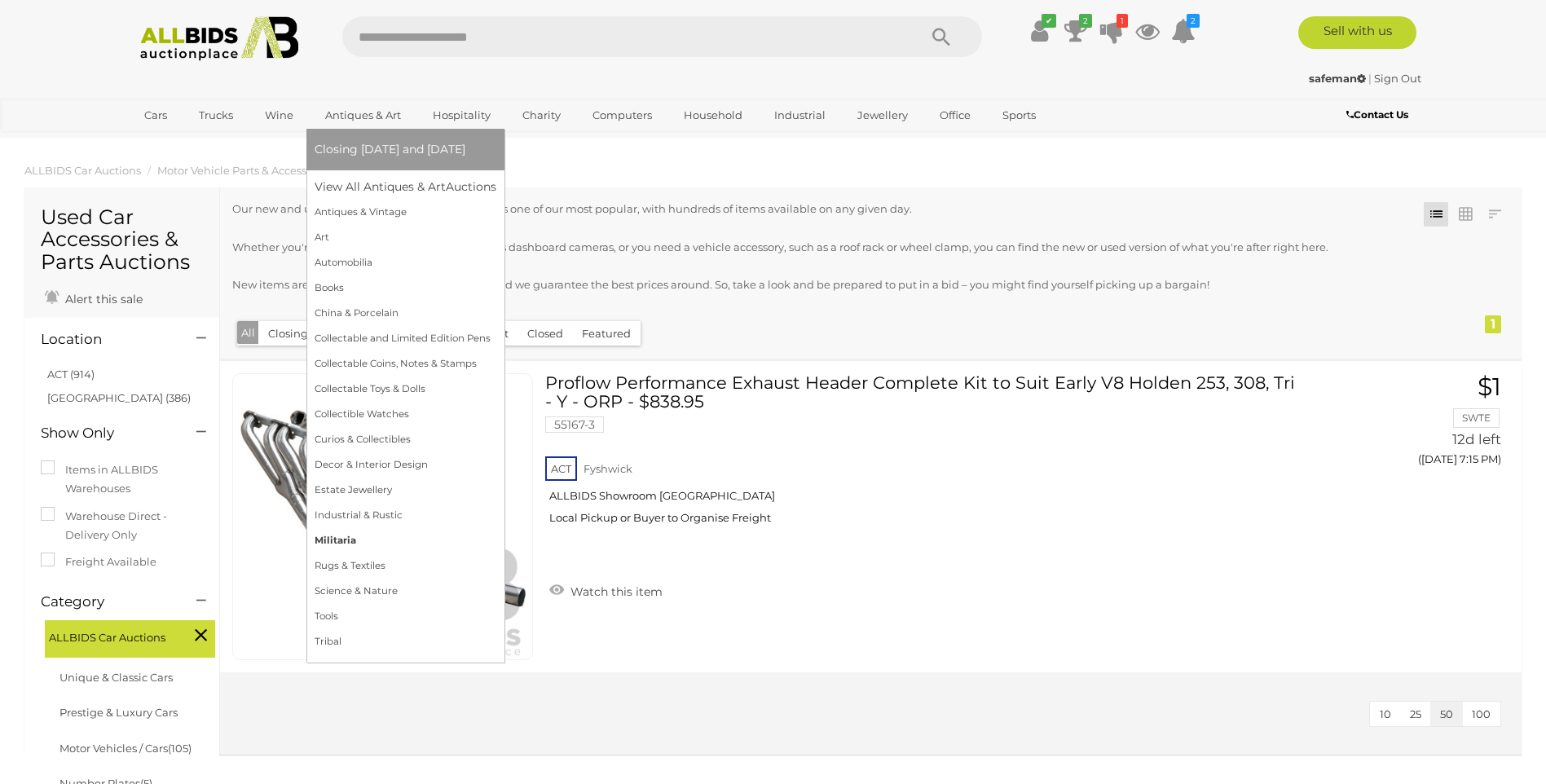
click at [335, 541] on link "Militaria" at bounding box center [406, 540] width 182 height 26
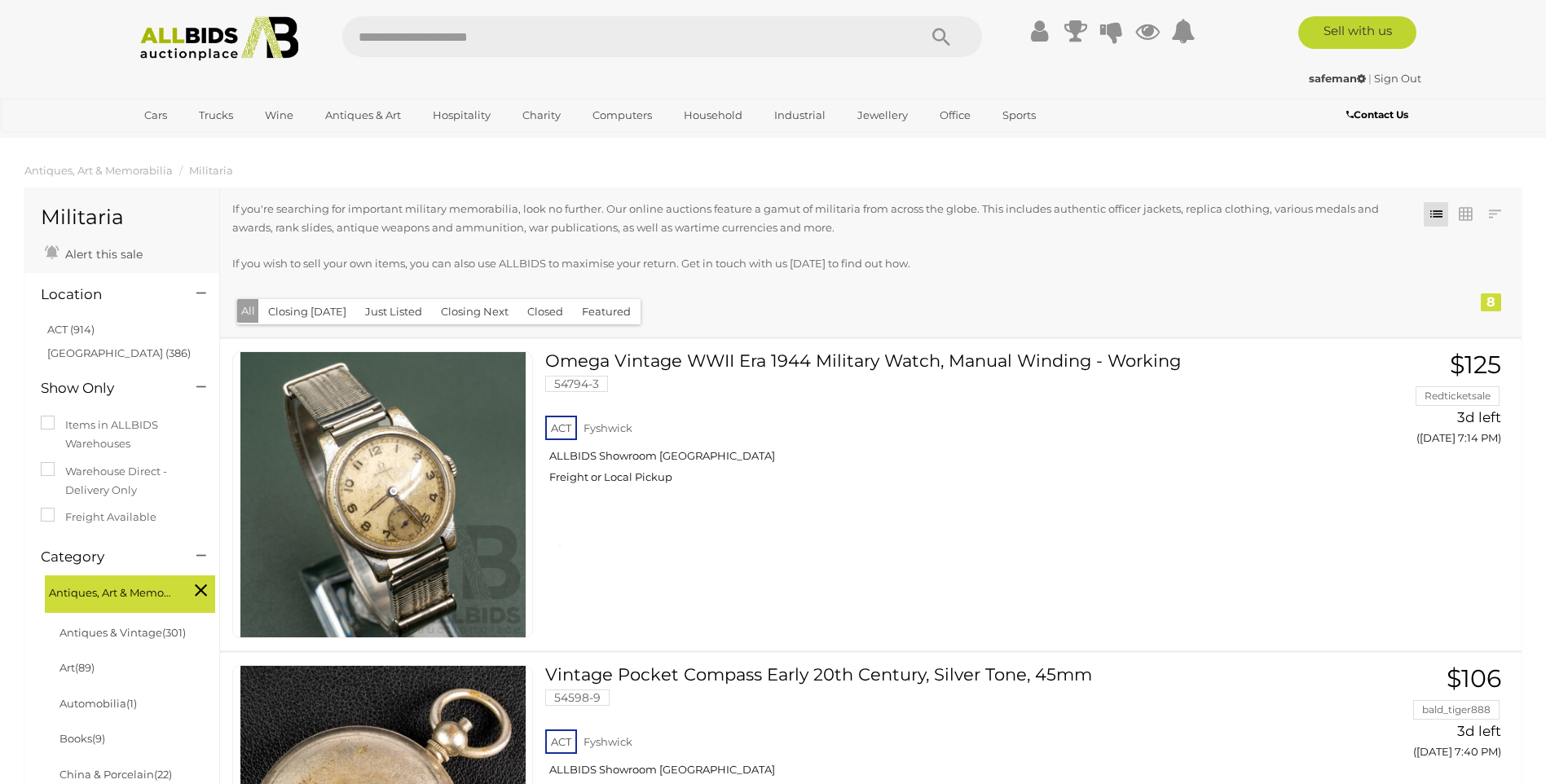
scroll to position [1822, 0]
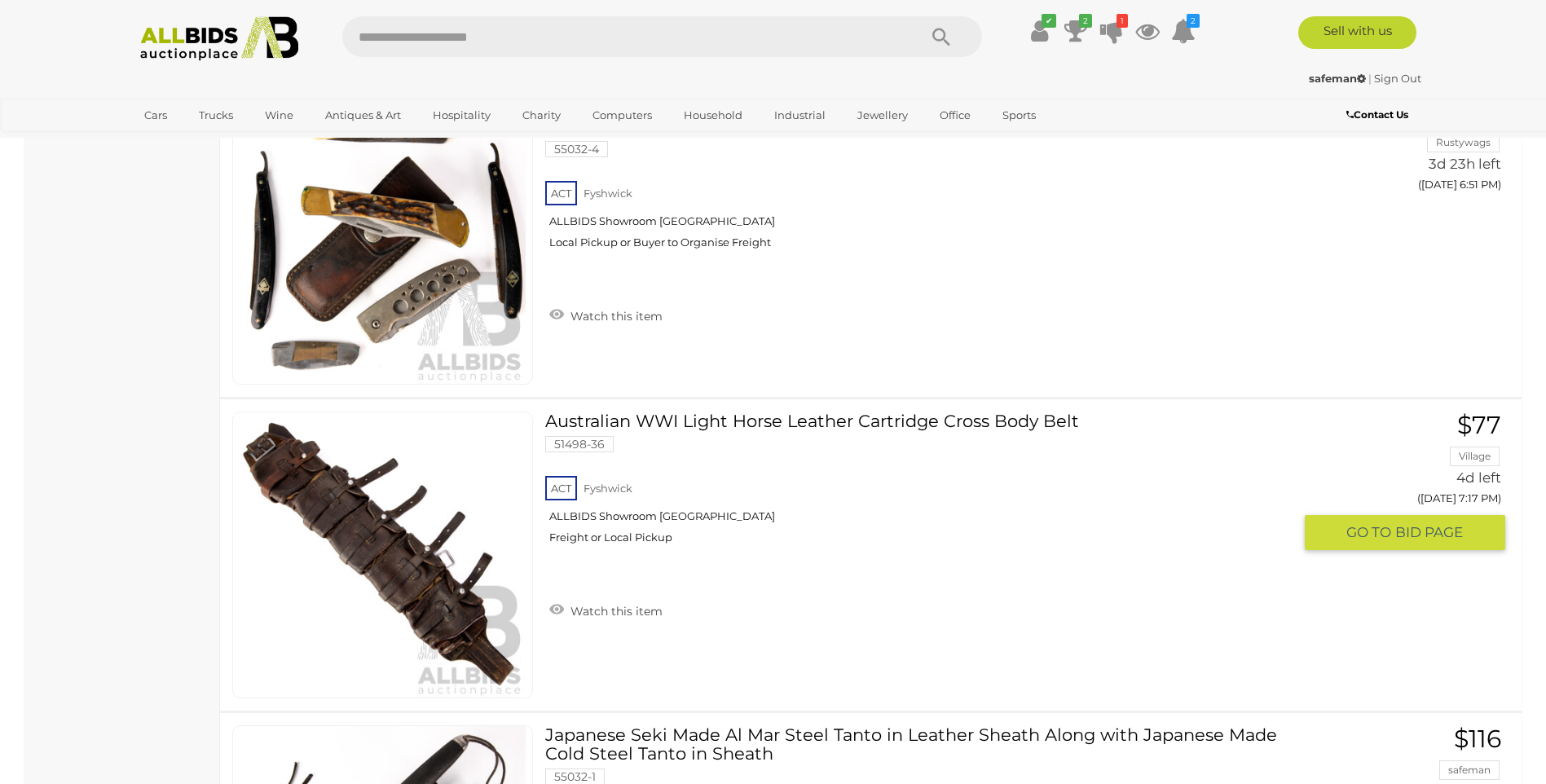
click at [344, 526] on link at bounding box center [383, 554] width 301 height 287
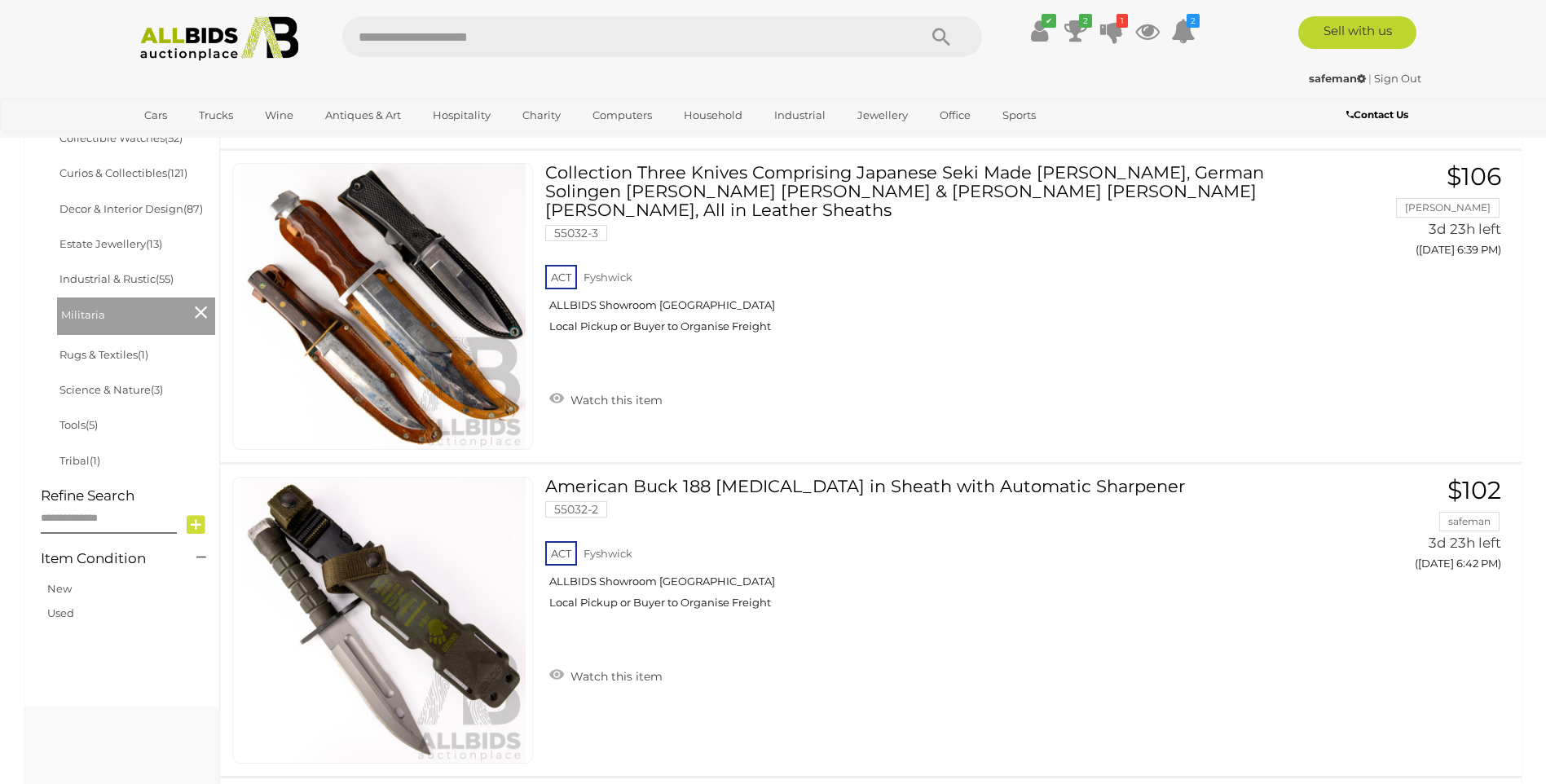
scroll to position [832, 0]
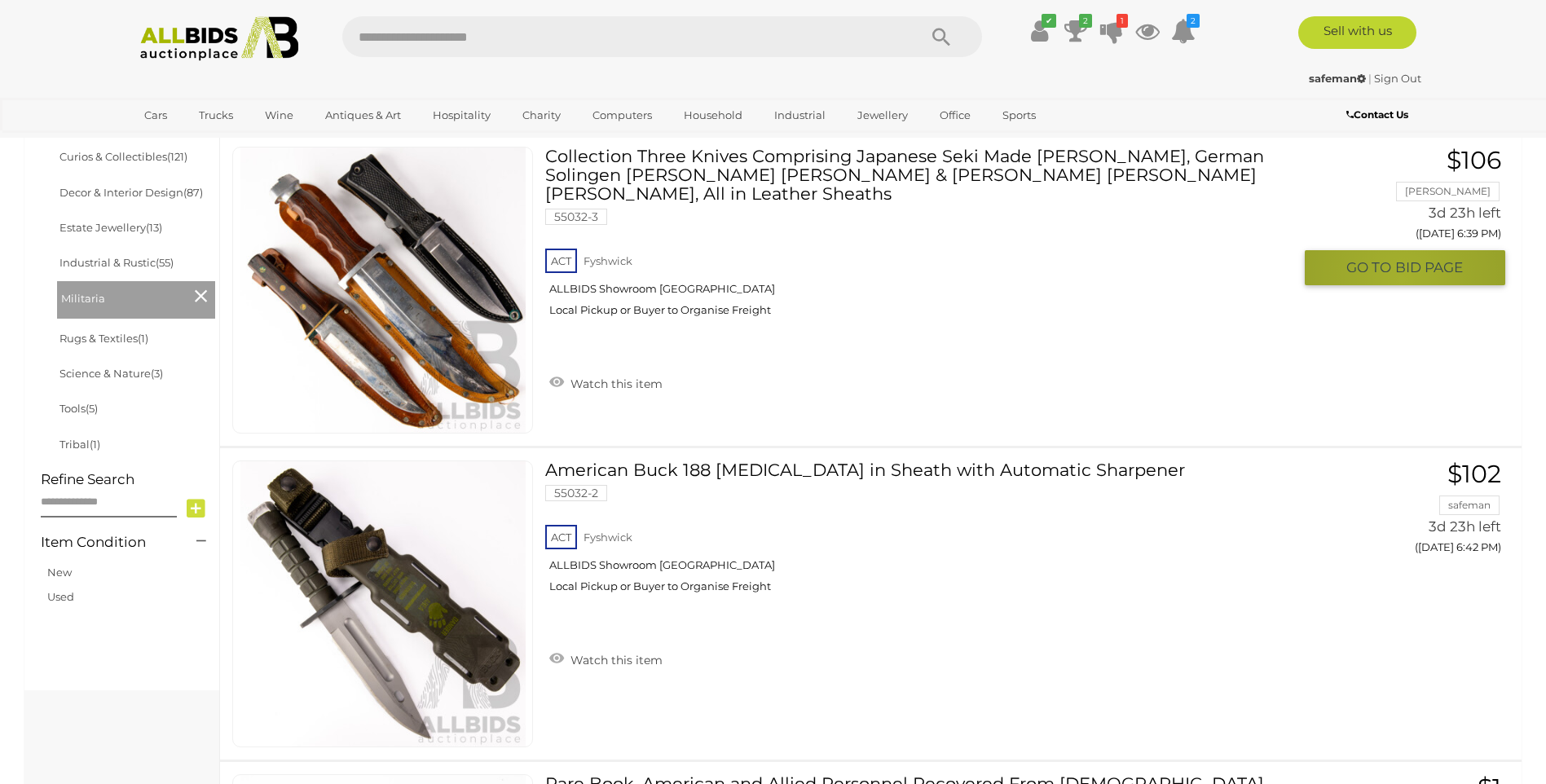
click at [1402, 279] on button "GO TO BID PAGE" at bounding box center [1405, 268] width 201 height 35
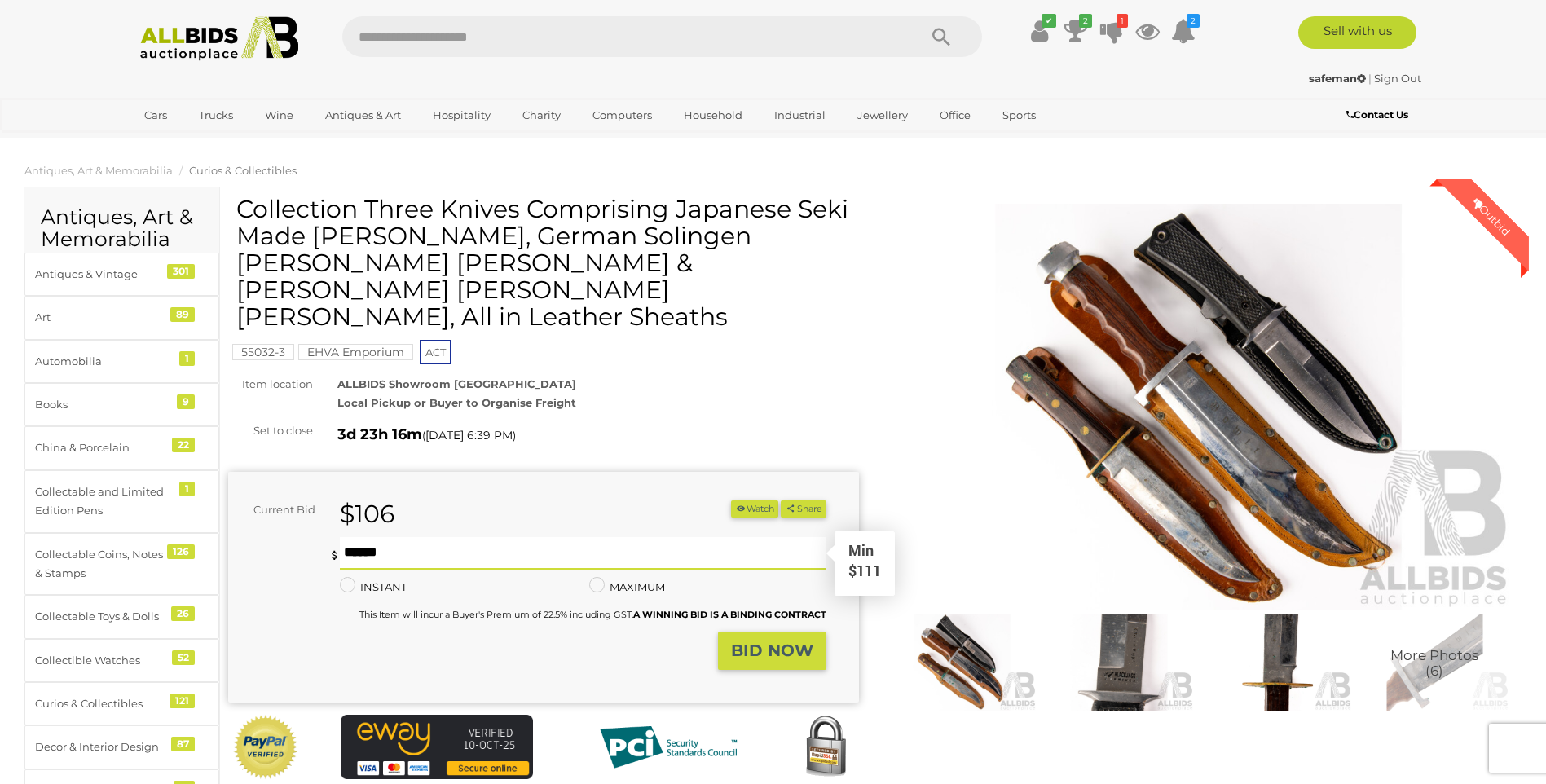
click at [447, 537] on input "text" at bounding box center [583, 553] width 486 height 32
type input "***"
click at [751, 640] on strong "BID NOW" at bounding box center [773, 650] width 83 height 20
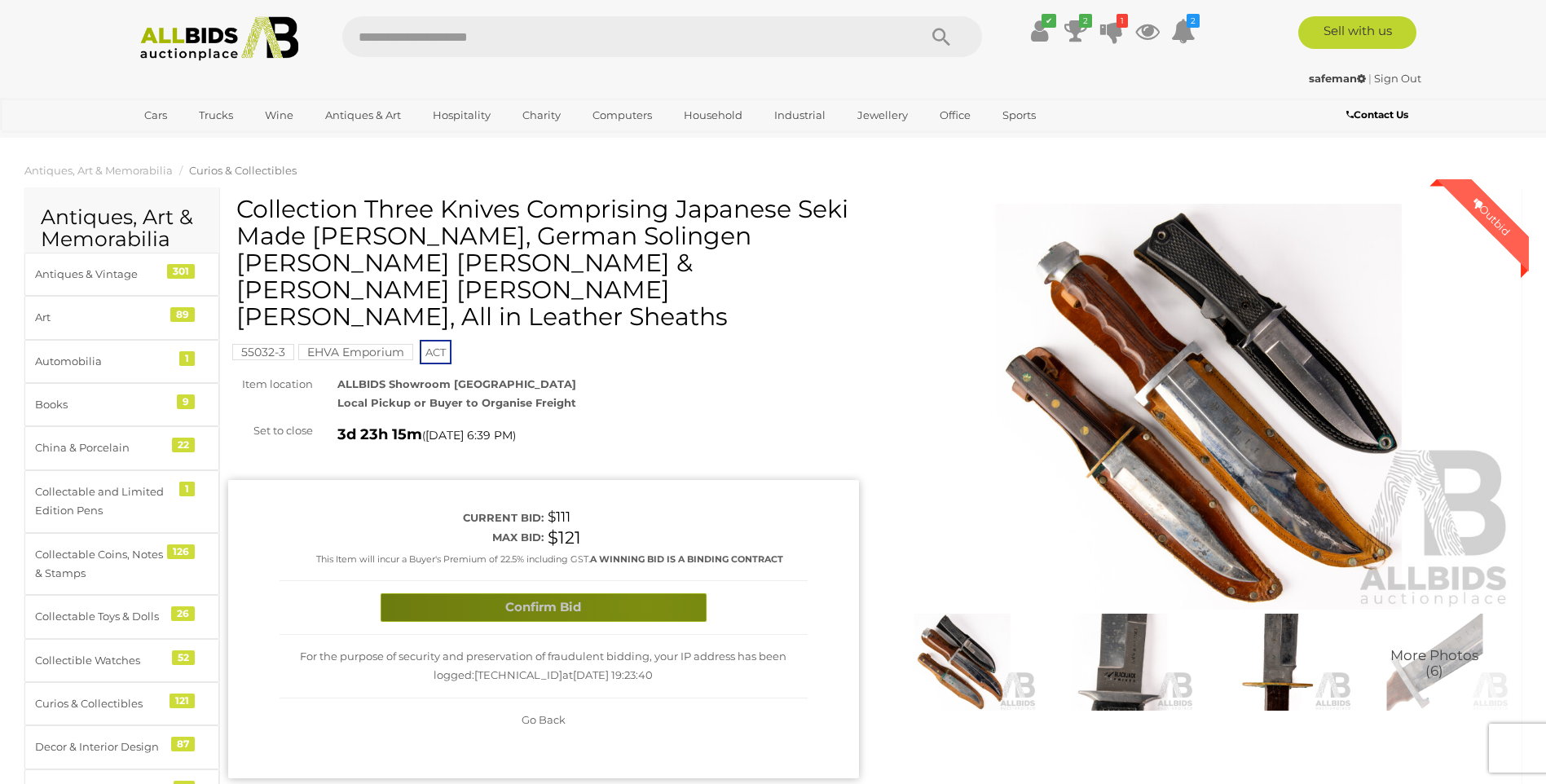
click at [645, 593] on button "Confirm Bid" at bounding box center [544, 607] width 326 height 29
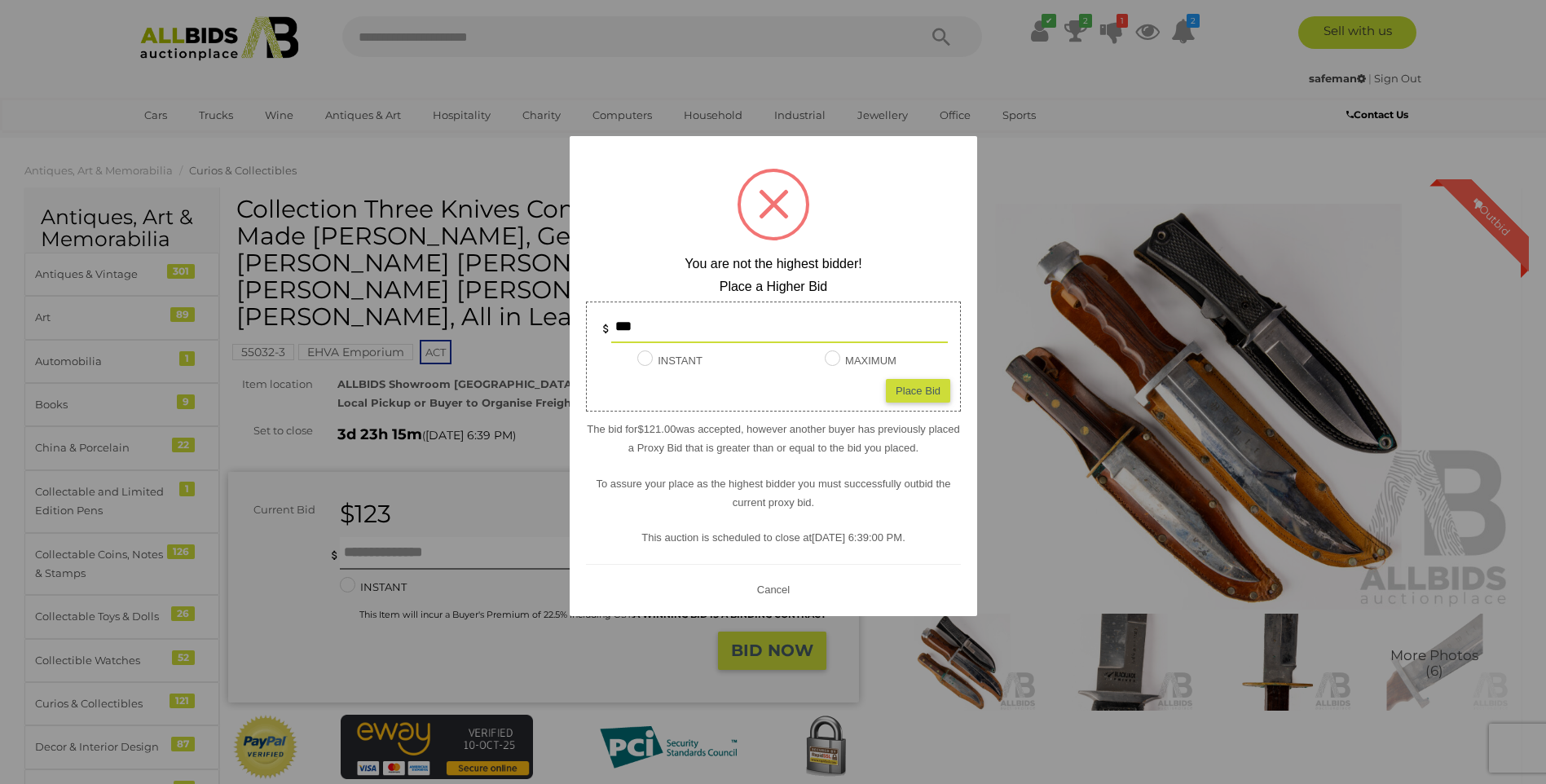
click at [776, 589] on button "Cancel" at bounding box center [773, 589] width 42 height 21
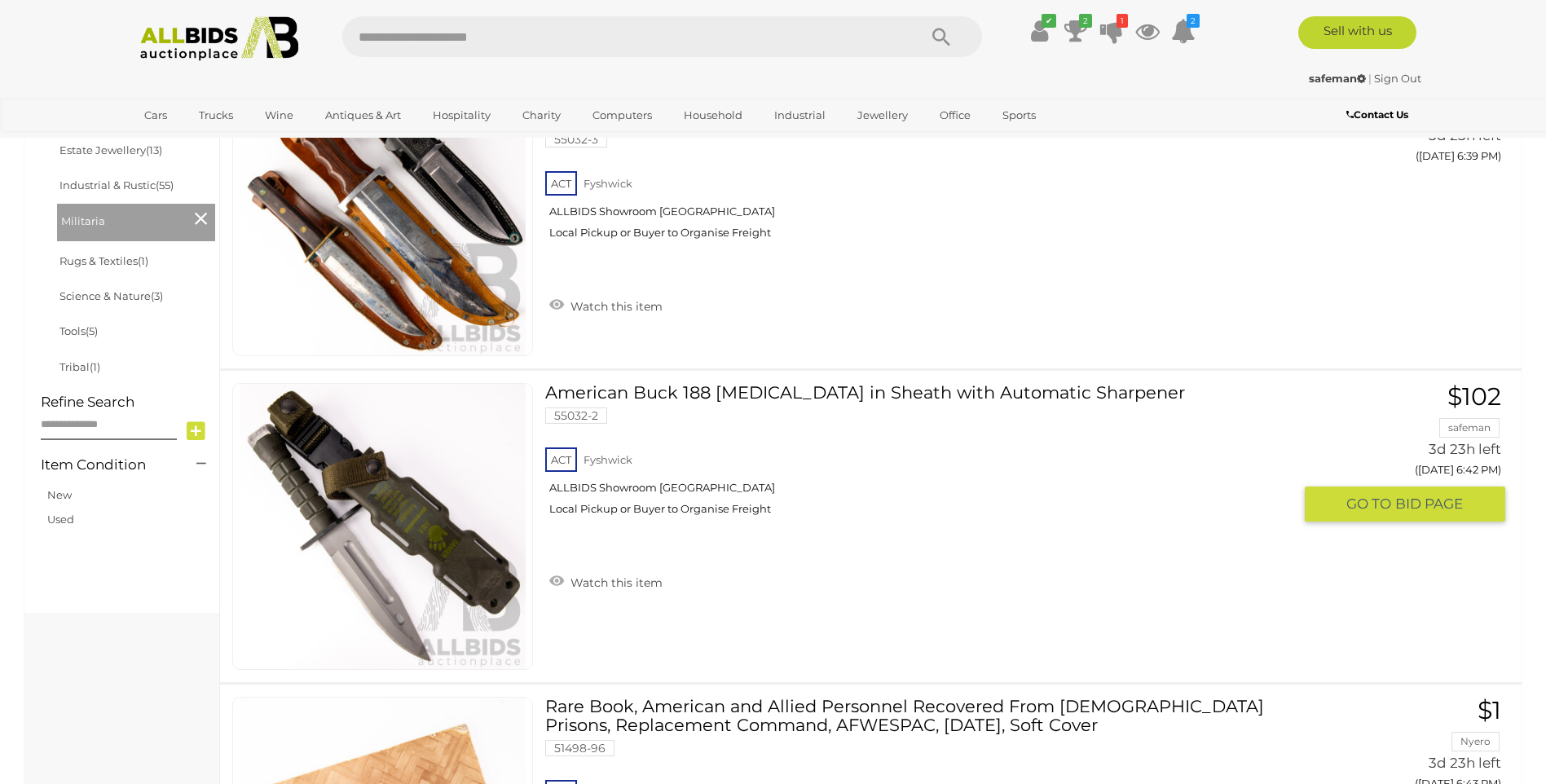
scroll to position [832, 0]
